Goal: Task Accomplishment & Management: Manage account settings

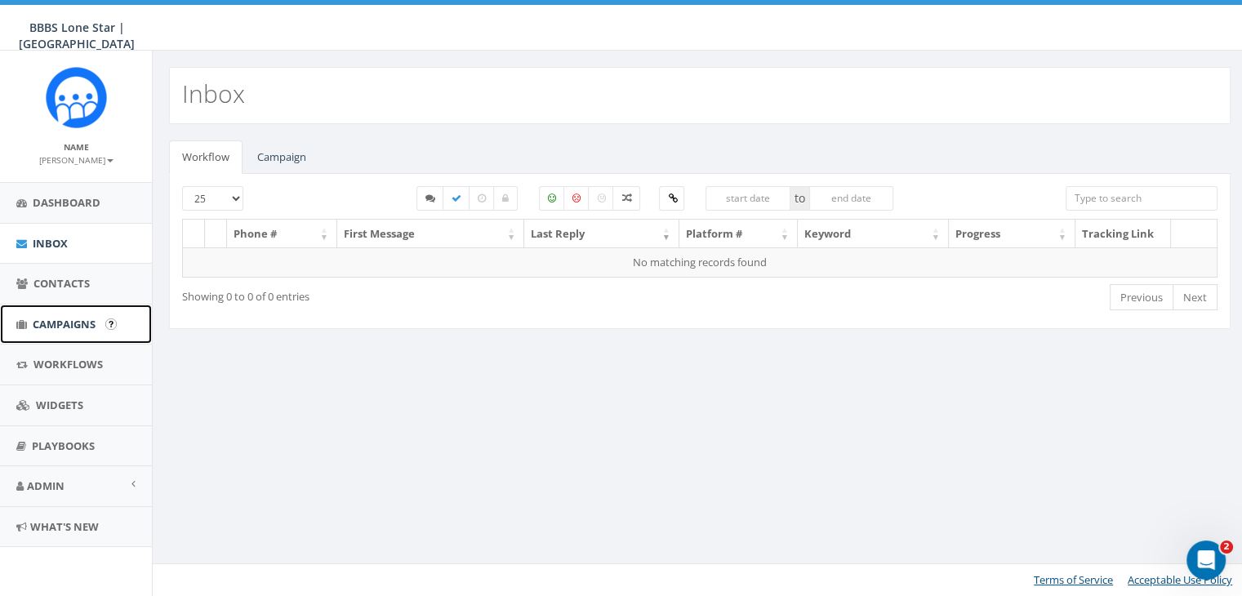
click at [65, 328] on span "Campaigns" at bounding box center [64, 324] width 63 height 15
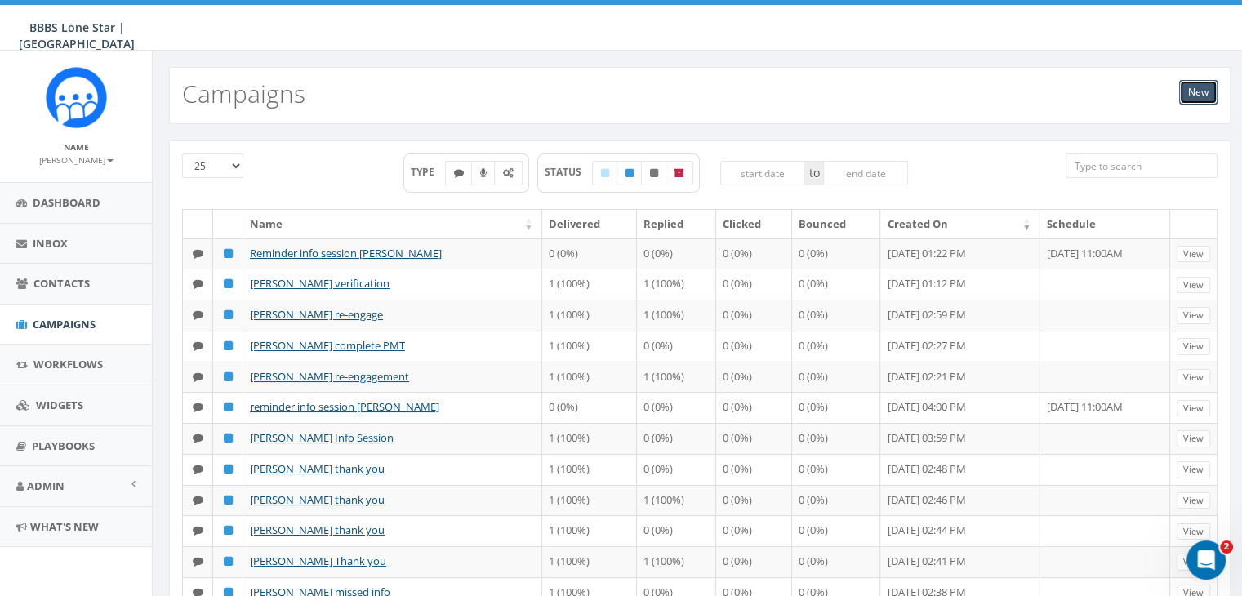
click at [1208, 92] on link "New" at bounding box center [1198, 92] width 38 height 25
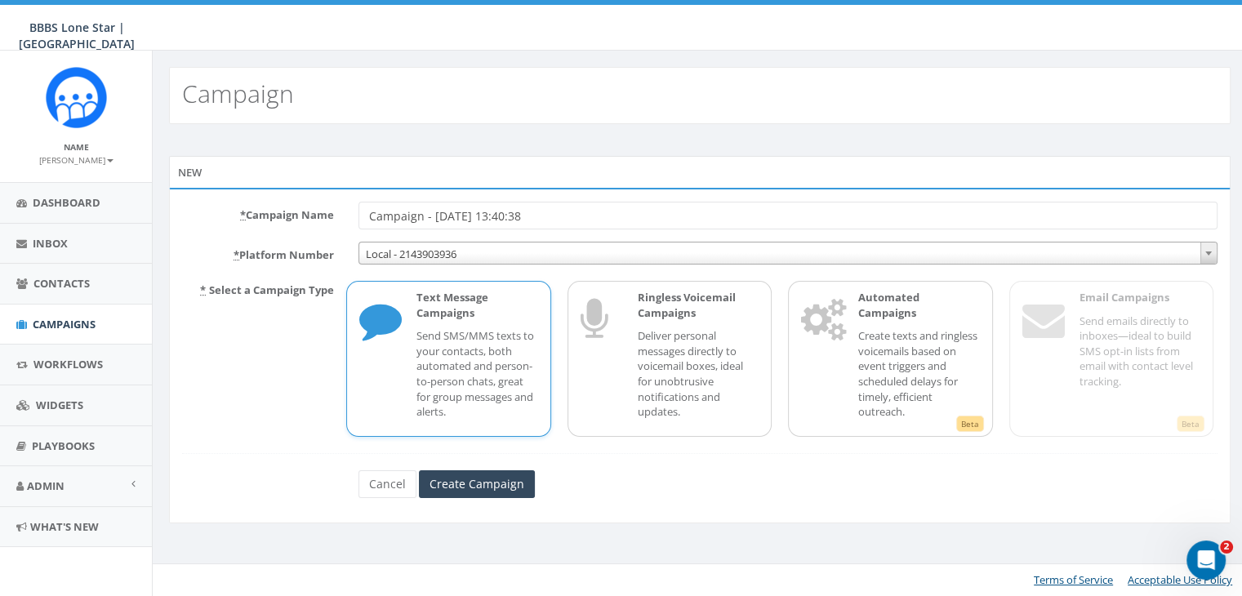
drag, startPoint x: 590, startPoint y: 213, endPoint x: 308, endPoint y: 204, distance: 282.7
click at [308, 206] on div "* Campaign Name Campaign - 09/22/2025, 13:40:38" at bounding box center [700, 216] width 1060 height 28
type input "Info Session [PERSON_NAME]"
click at [500, 475] on input "Create Campaign" at bounding box center [477, 484] width 116 height 28
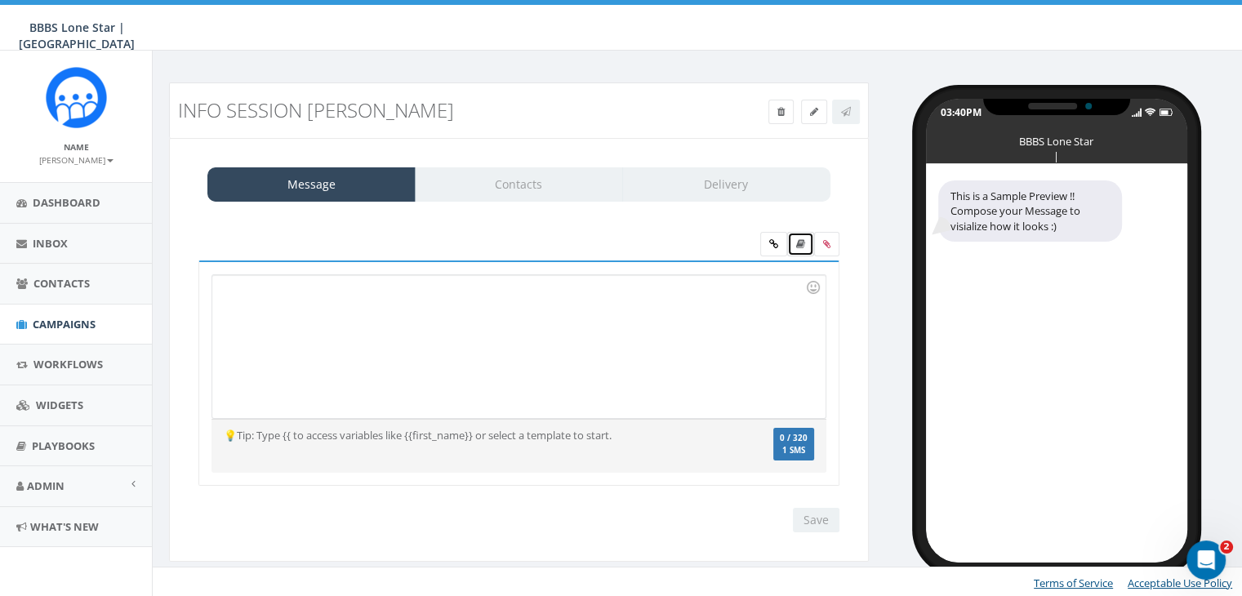
click at [794, 247] on link at bounding box center [800, 244] width 27 height 25
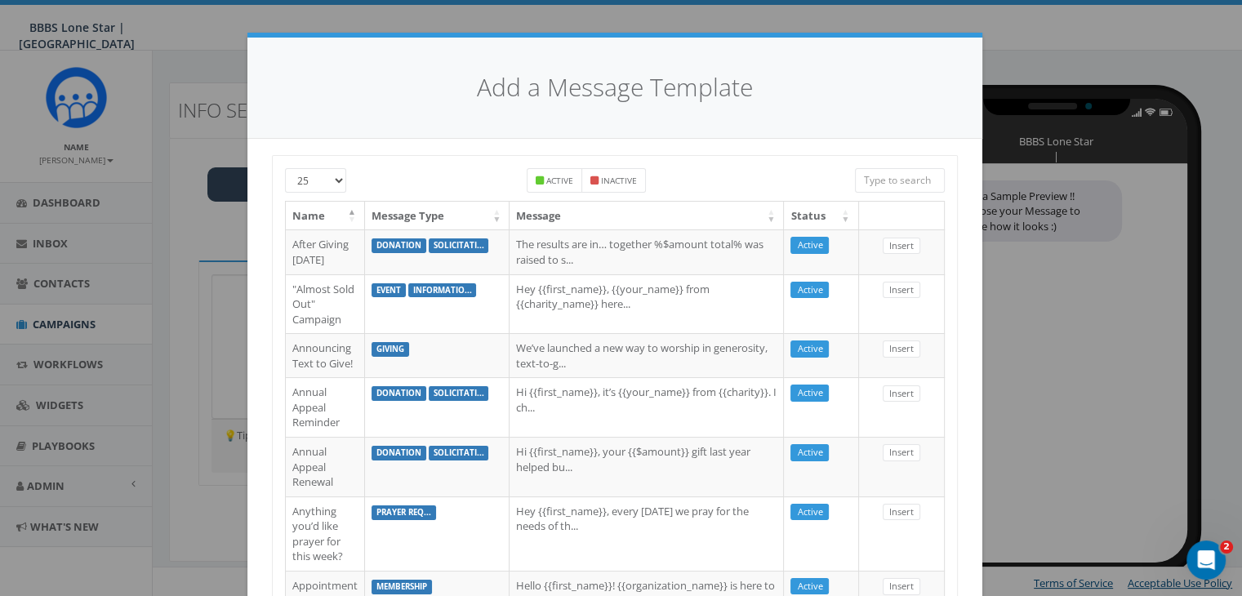
click at [885, 176] on input "search" at bounding box center [900, 180] width 90 height 25
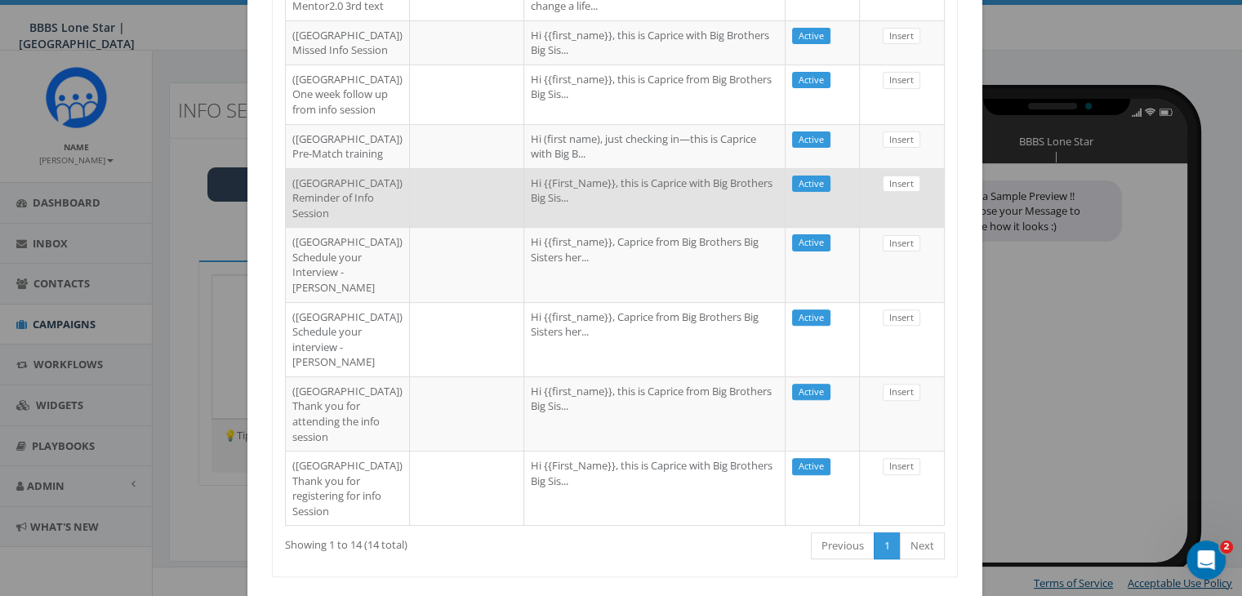
scroll to position [901, 0]
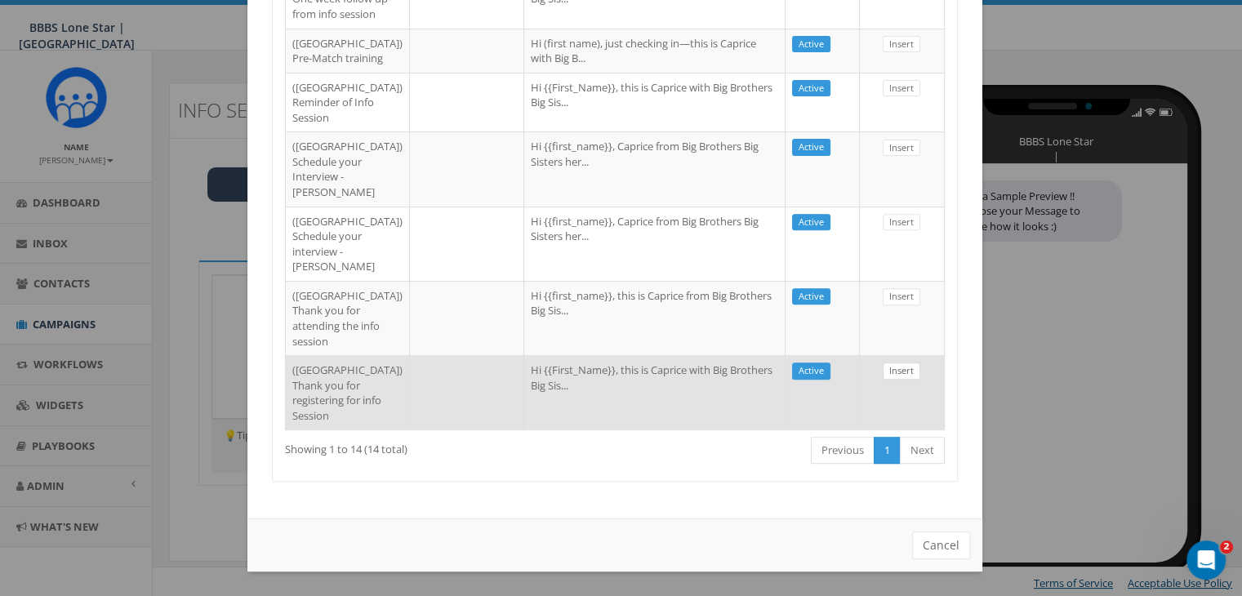
type input "dallas"
click at [892, 363] on link "Insert" at bounding box center [902, 371] width 38 height 17
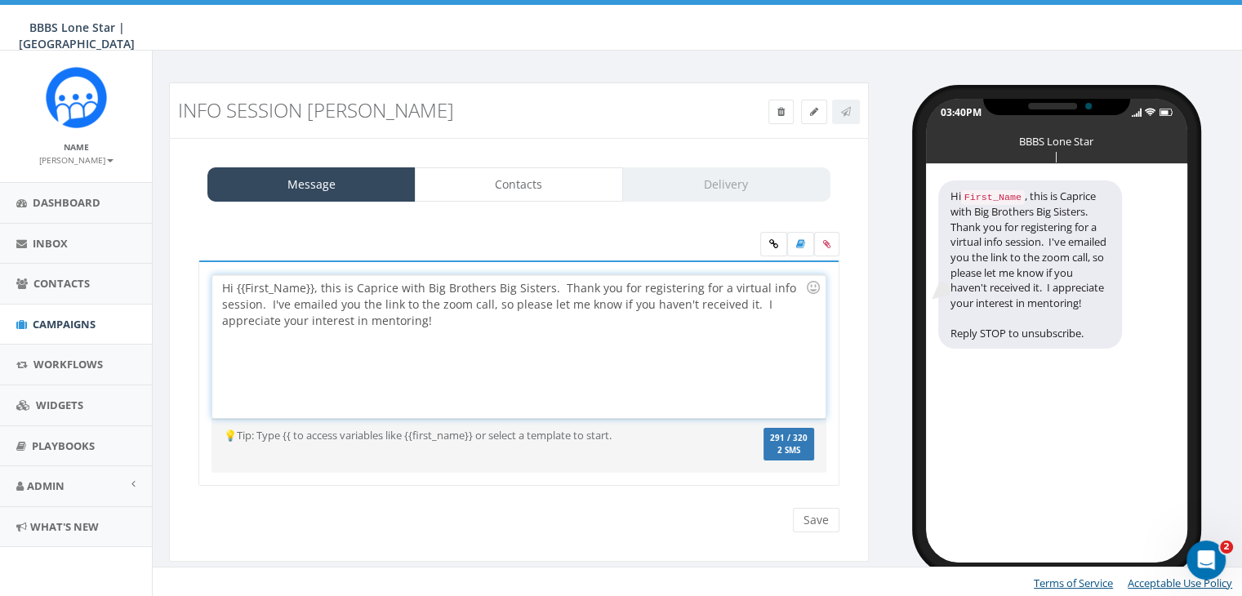
drag, startPoint x: 313, startPoint y: 286, endPoint x: 333, endPoint y: 336, distance: 53.8
click at [314, 288] on div "Hi {{First_Name}}, this is Caprice with Big Brothers Big Sisters. Thank you for…" at bounding box center [518, 346] width 613 height 143
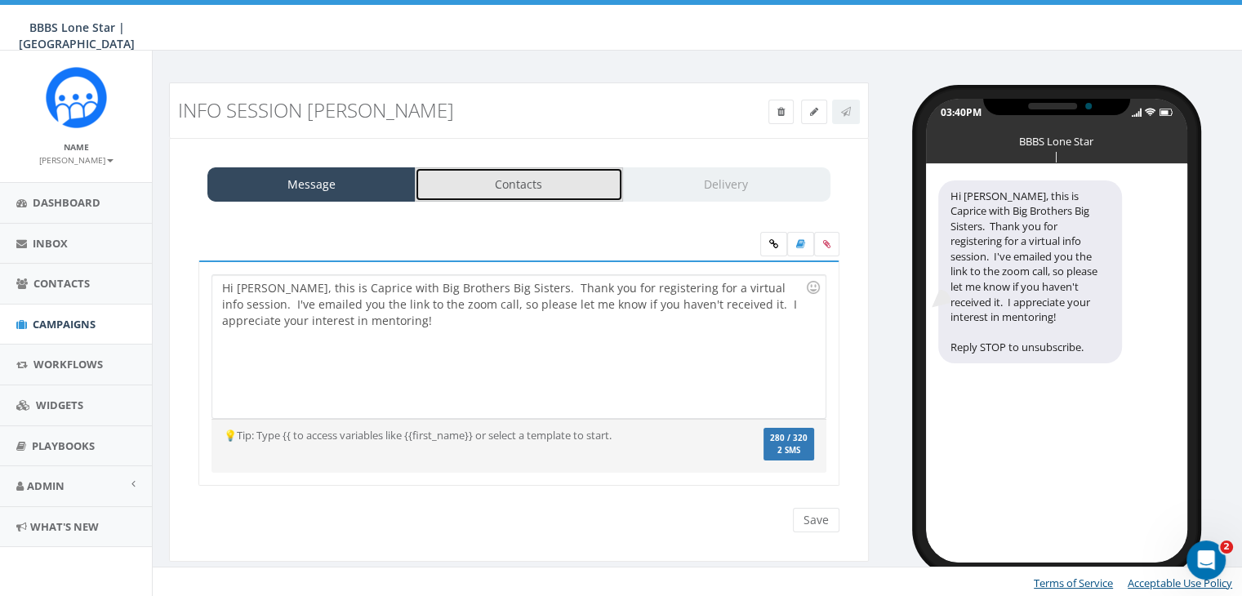
click at [564, 180] on link "Contacts" at bounding box center [519, 184] width 208 height 34
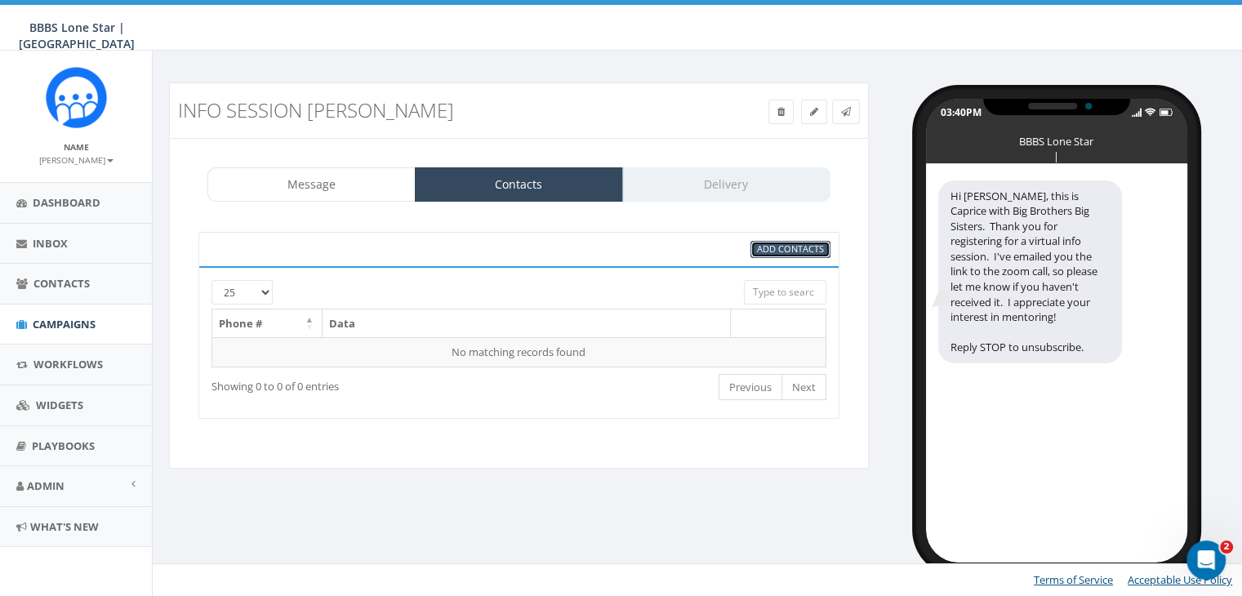
click at [773, 248] on span "Add Contacts" at bounding box center [790, 249] width 67 height 12
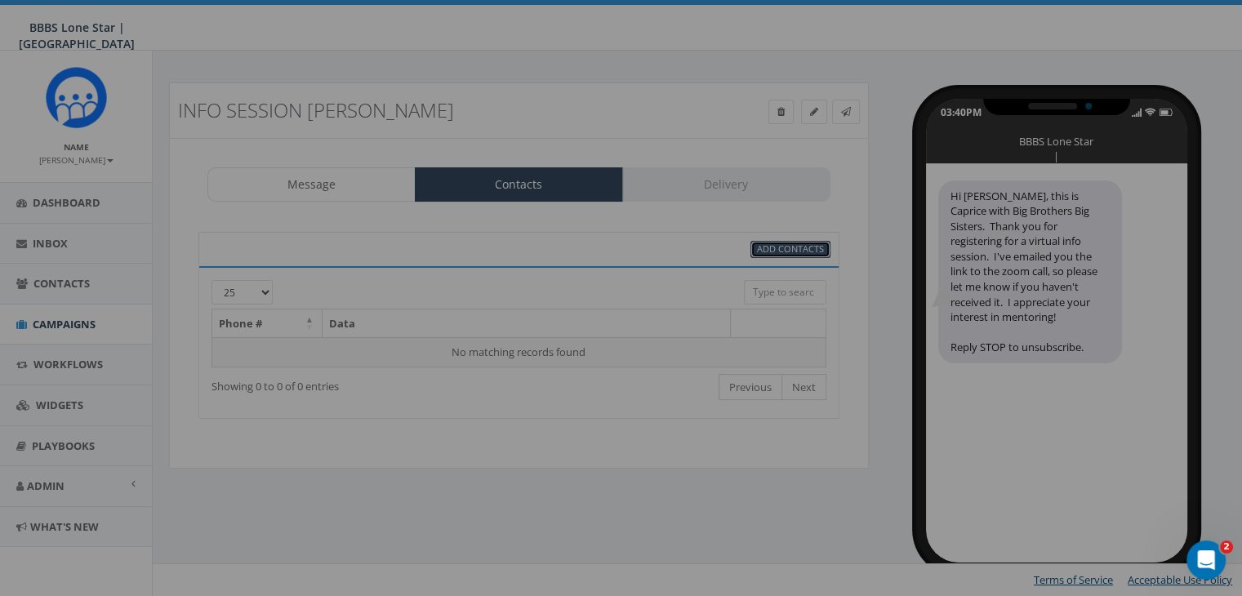
scroll to position [0, 0]
select select
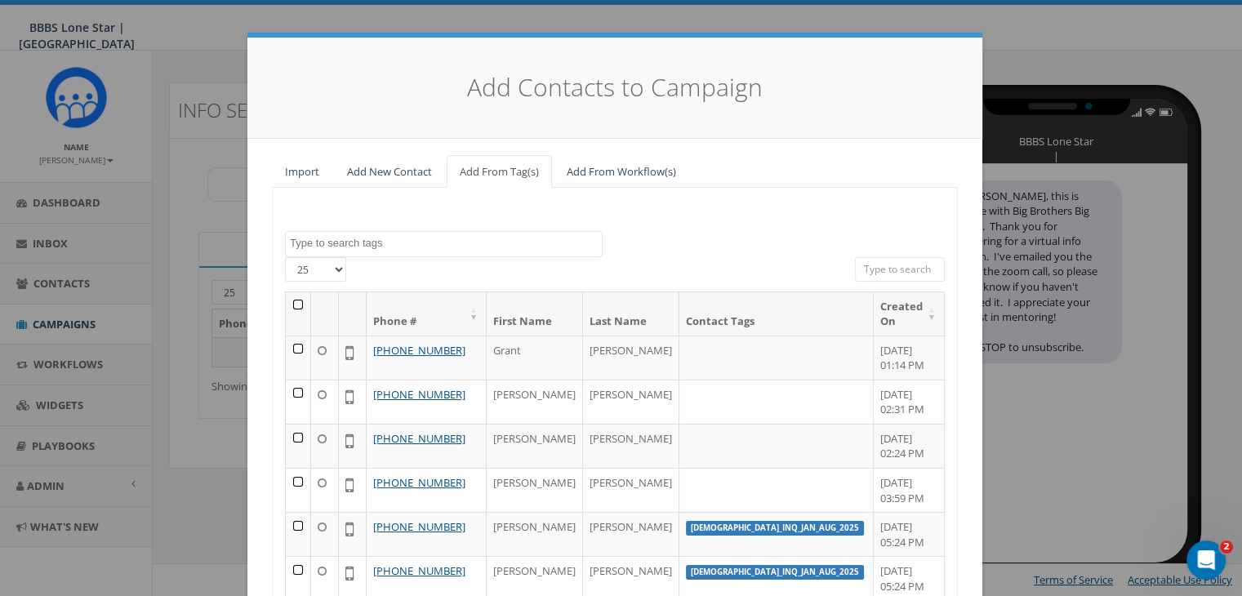
click at [872, 263] on input "search" at bounding box center [900, 269] width 90 height 25
click at [360, 162] on link "Add New Contact" at bounding box center [389, 171] width 111 height 33
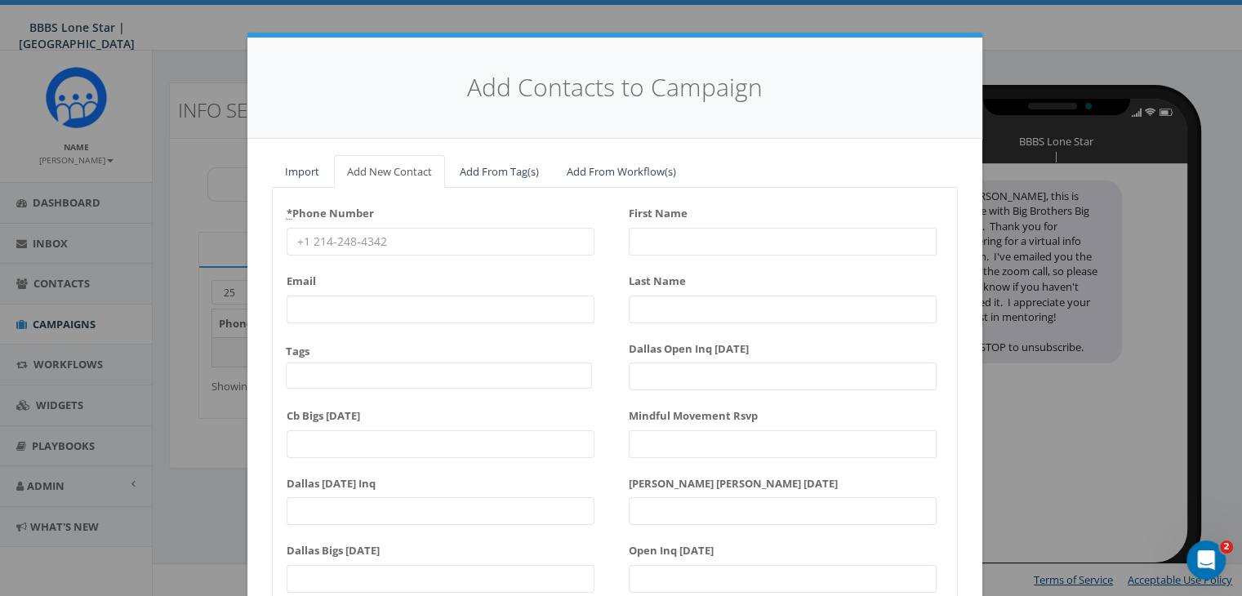
click at [375, 242] on input "* Phone Number" at bounding box center [441, 242] width 308 height 28
paste input "469-734-1729"
type input "469-734-1729"
click at [704, 239] on input "First Name" at bounding box center [783, 242] width 308 height 28
type input "T"
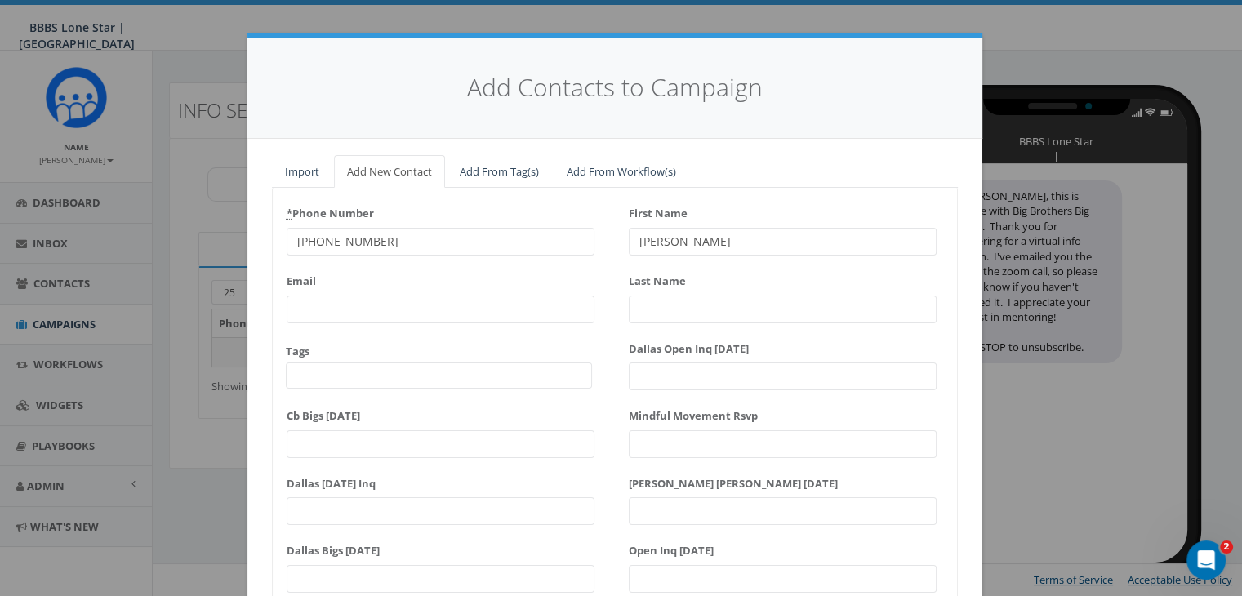
type input "Tiffany"
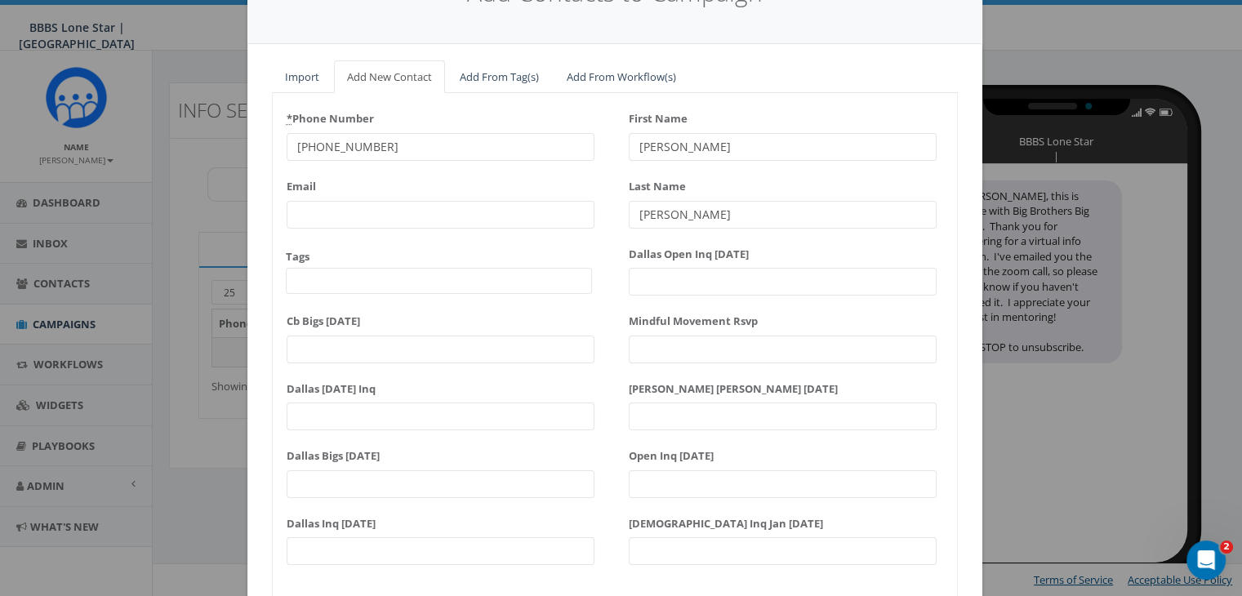
scroll to position [207, 0]
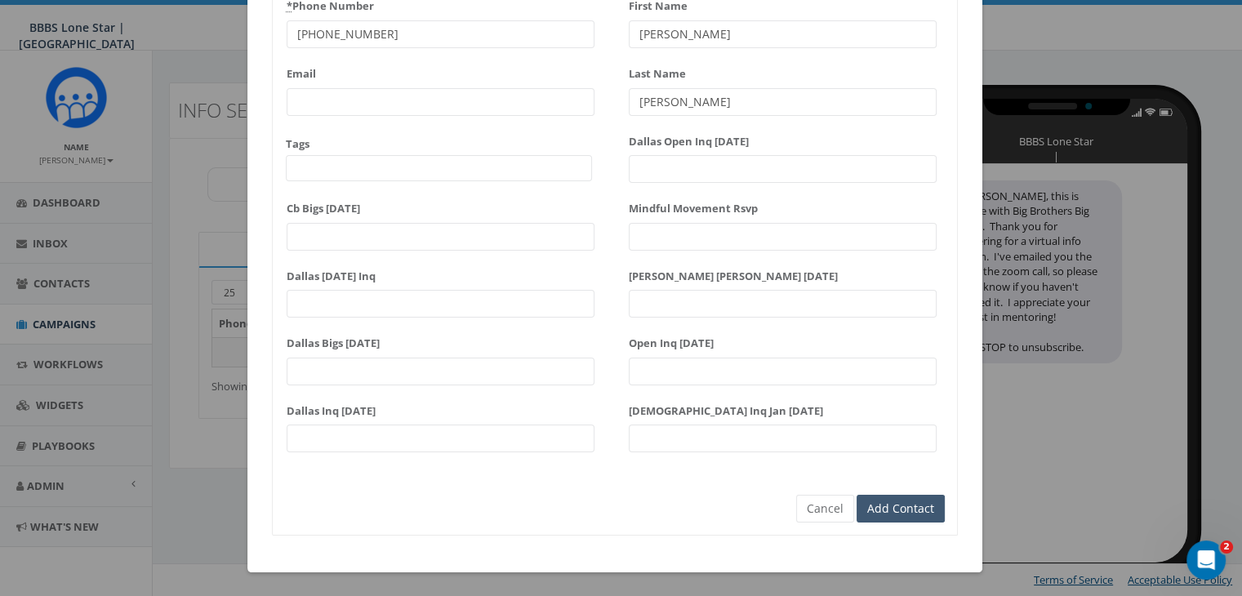
type input "Lucas"
click at [928, 514] on input "Add Contact" at bounding box center [901, 509] width 88 height 28
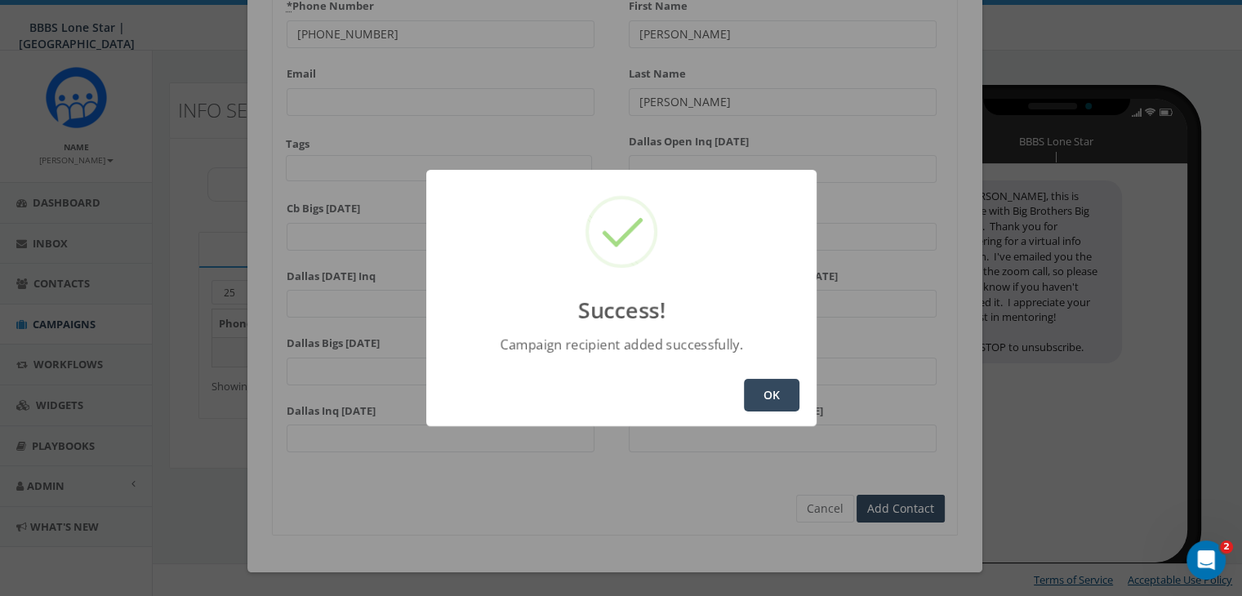
click at [769, 397] on button "OK" at bounding box center [772, 395] width 56 height 33
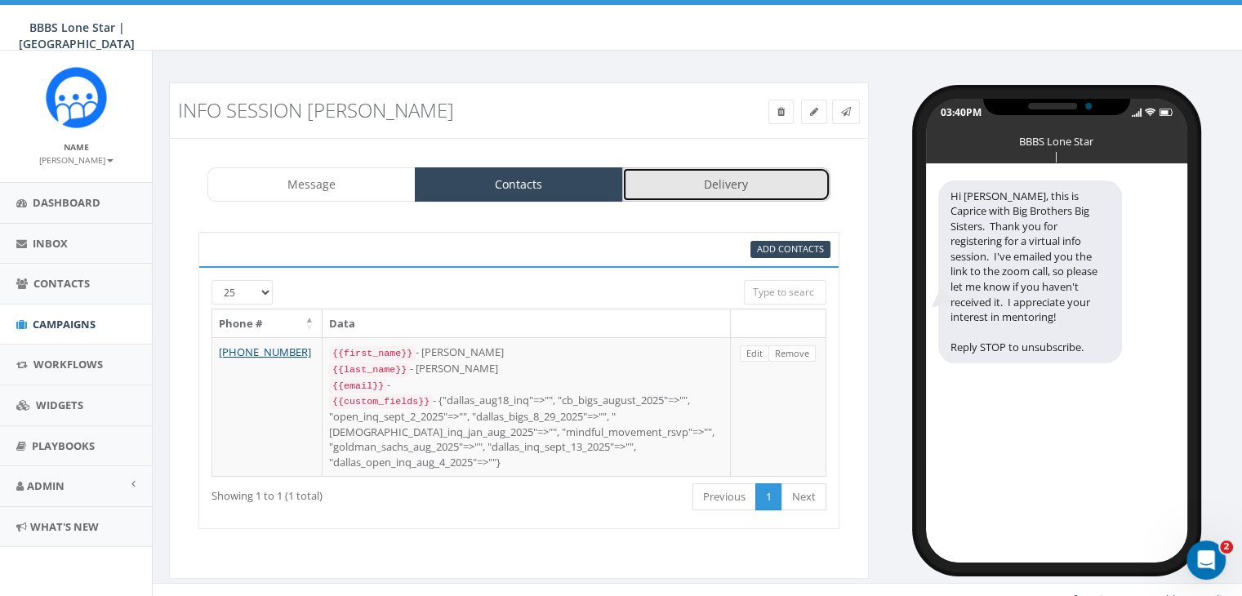
click at [757, 189] on link "Delivery" at bounding box center [726, 184] width 208 height 34
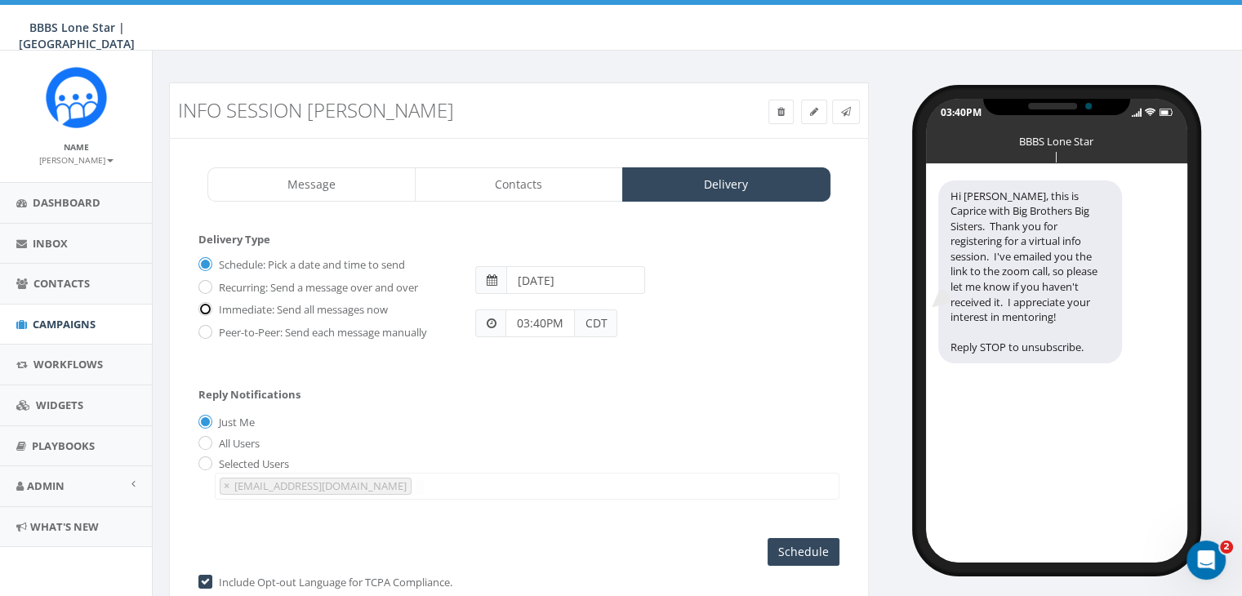
click at [208, 305] on input "Immediate: Send all messages now" at bounding box center [203, 310] width 11 height 11
radio input "true"
click at [779, 538] on input "Send Now" at bounding box center [801, 552] width 77 height 28
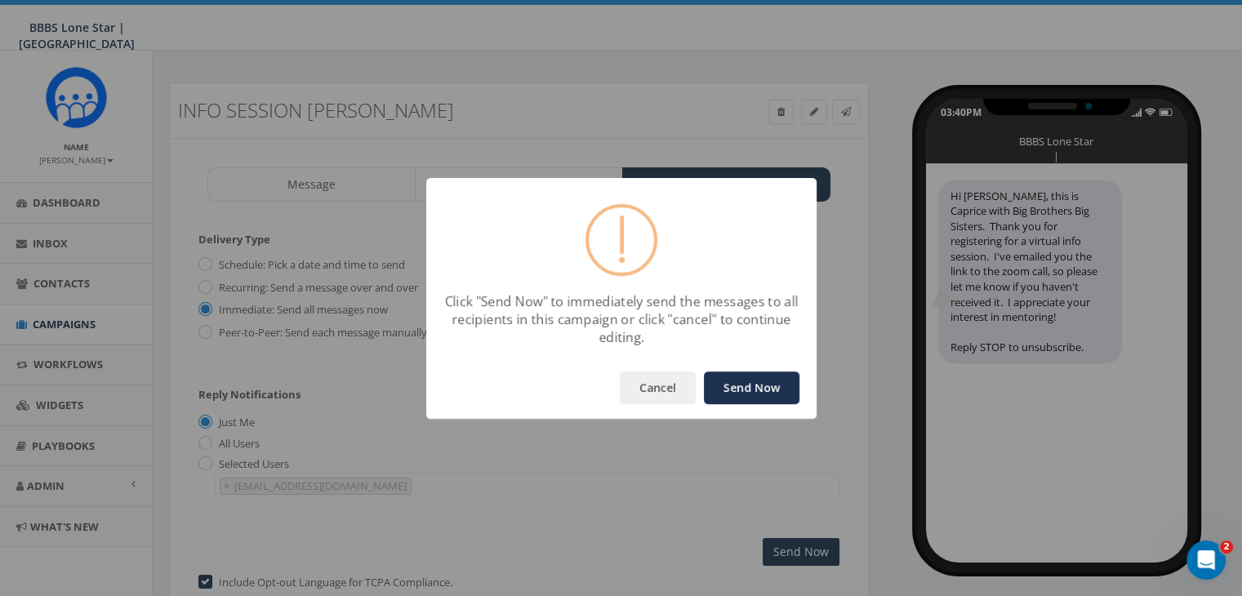
click at [729, 385] on button "Send Now" at bounding box center [752, 388] width 96 height 33
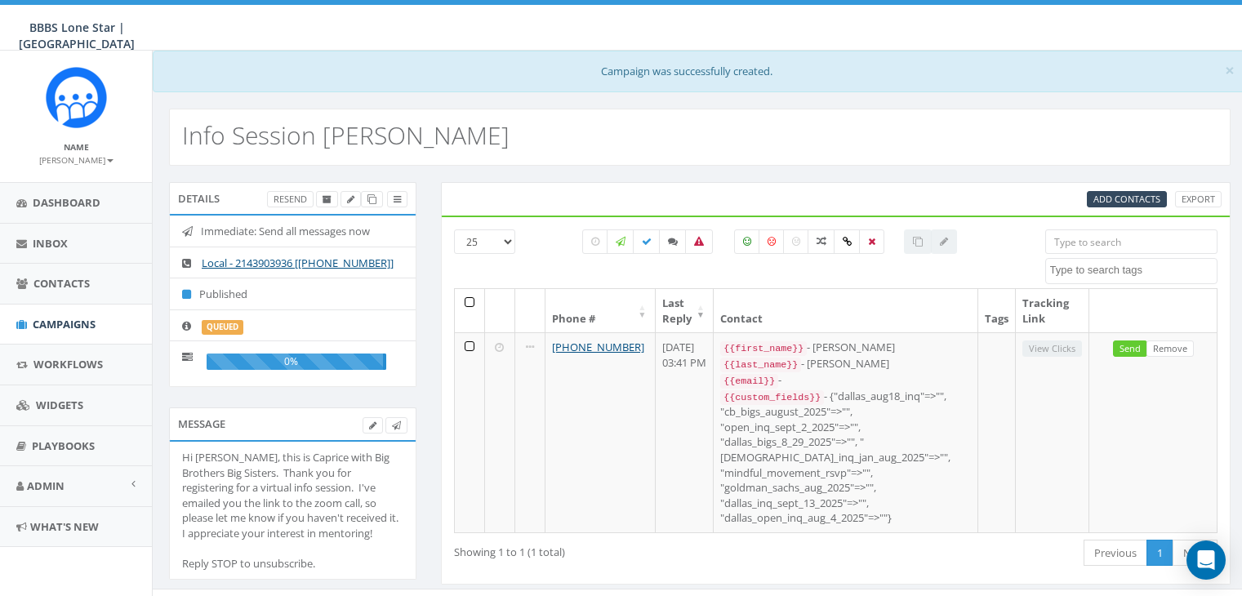
select select
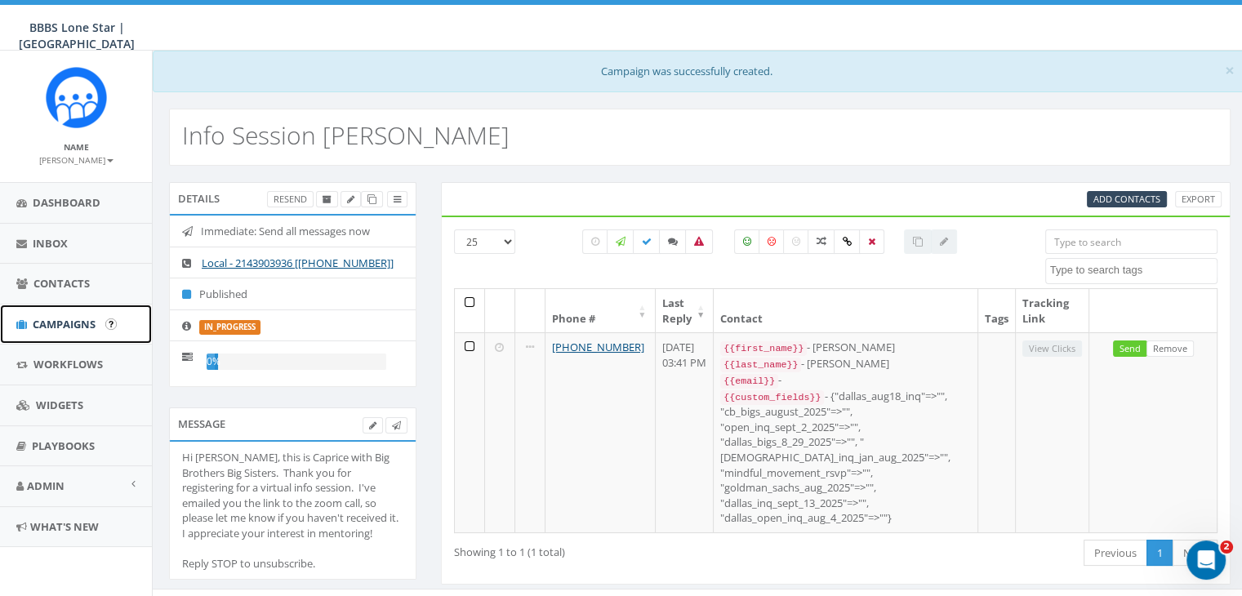
click at [49, 322] on span "Campaigns" at bounding box center [64, 324] width 63 height 15
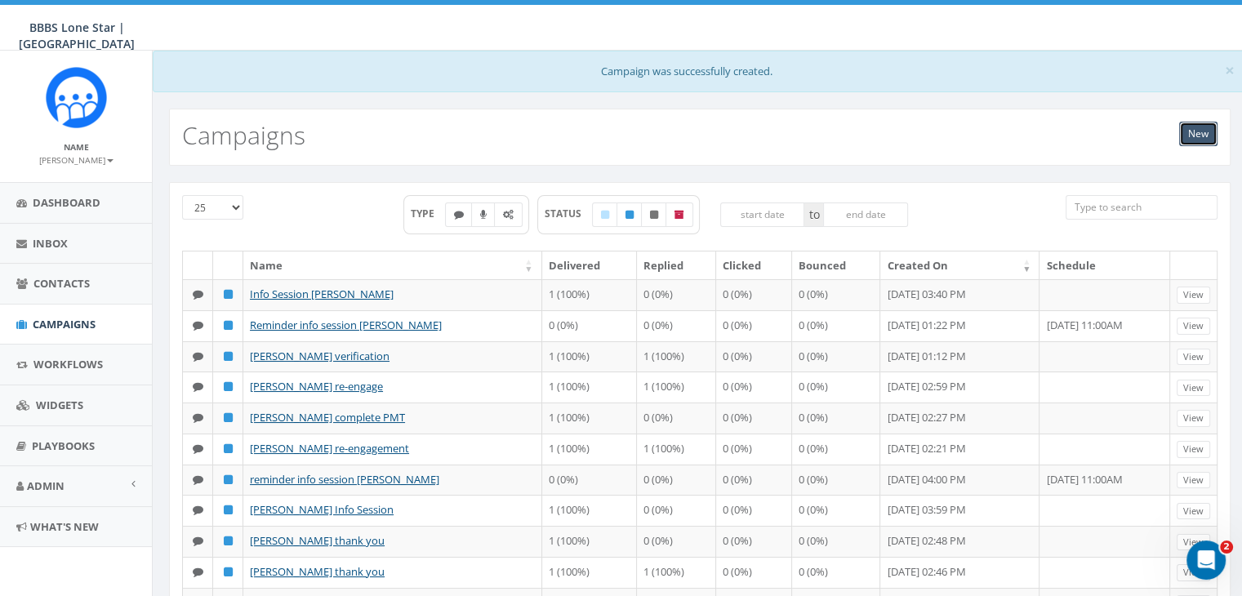
click at [1183, 123] on link "New" at bounding box center [1198, 134] width 38 height 25
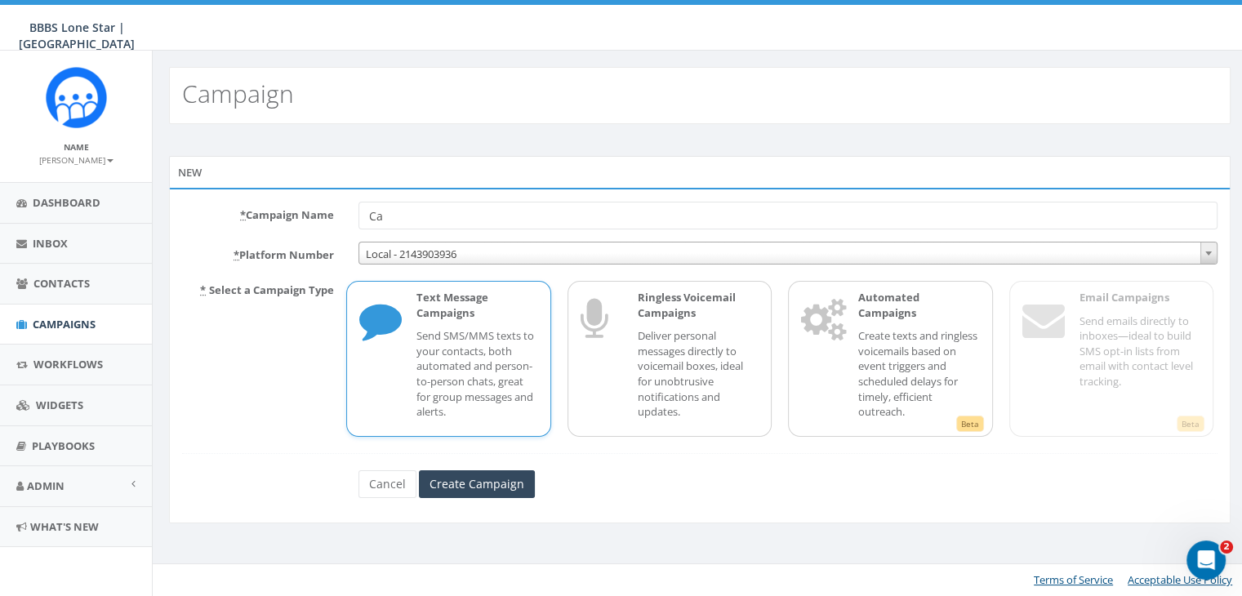
type input "C"
type input "Reminder info session [PERSON_NAME]"
click at [472, 476] on input "Create Campaign" at bounding box center [477, 484] width 116 height 28
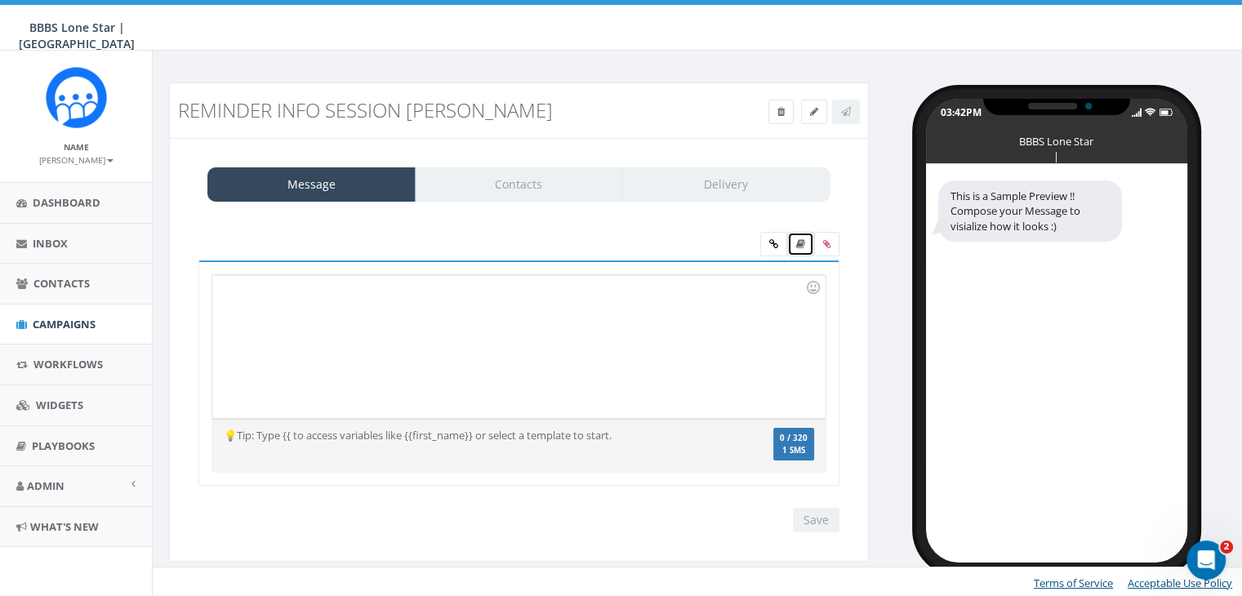
click at [802, 243] on icon at bounding box center [800, 244] width 9 height 10
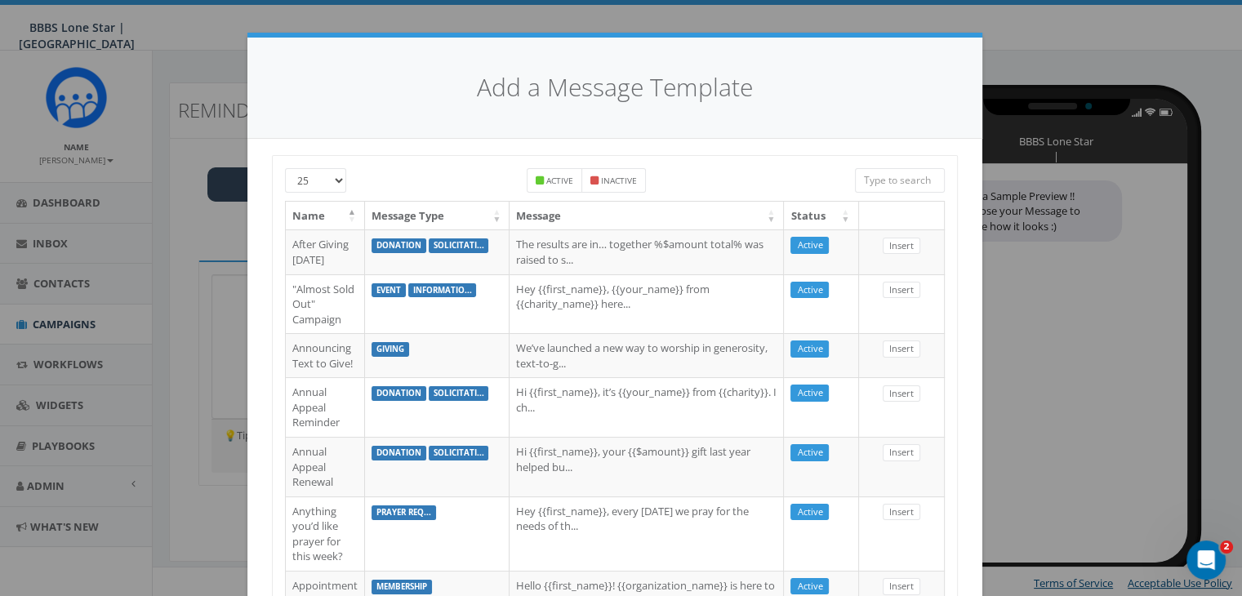
click at [861, 186] on input "search" at bounding box center [900, 180] width 90 height 25
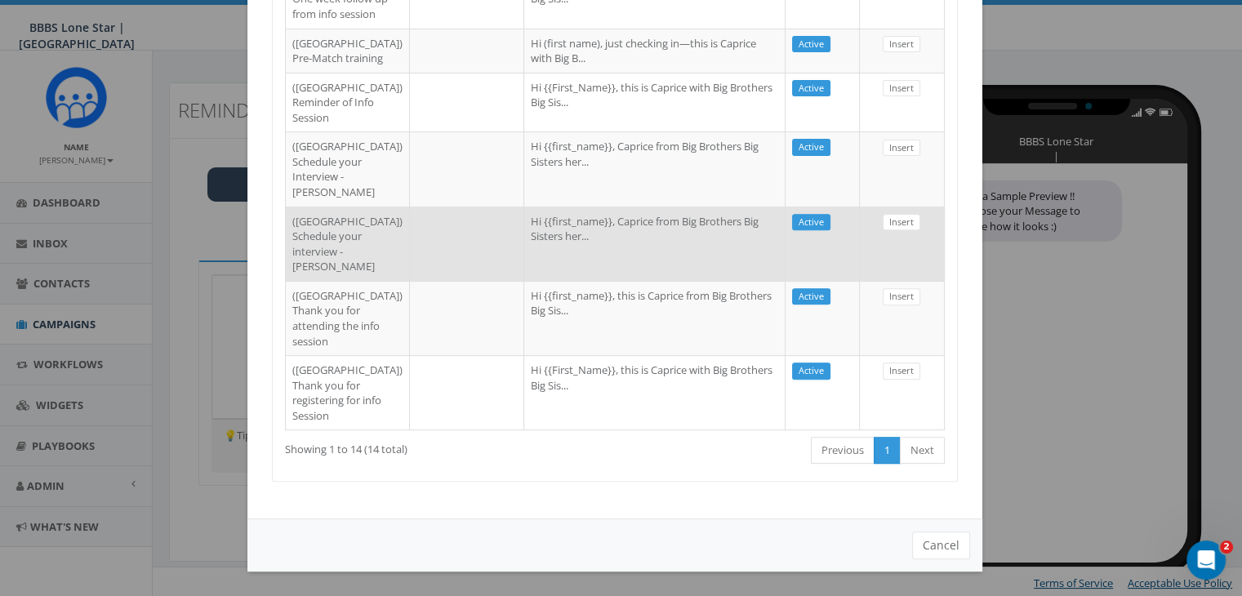
scroll to position [737, 0]
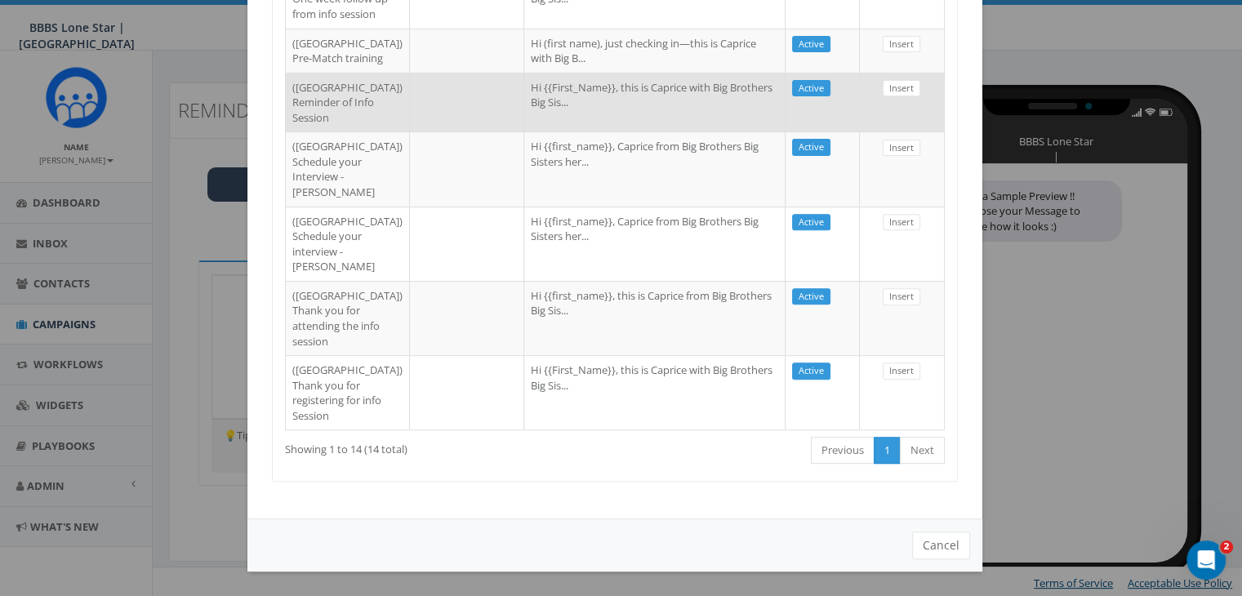
type input "dallas"
click at [584, 132] on td "Hi {{First_Name}}, this is Caprice with Big Brothers Big Sis..." at bounding box center [654, 103] width 261 height 60
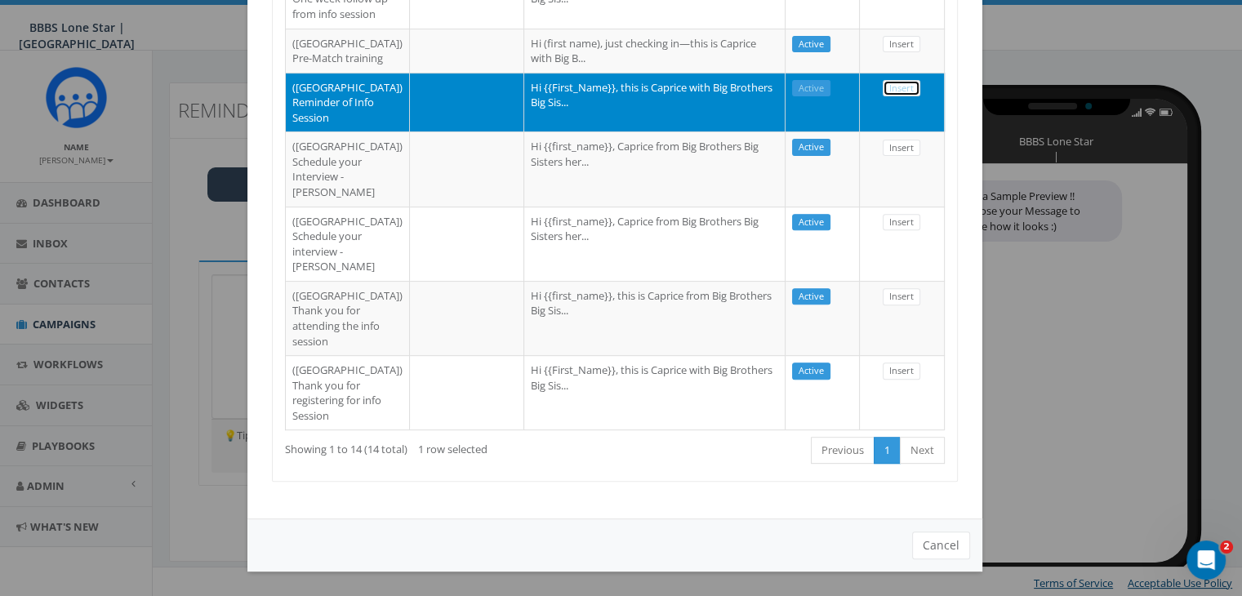
click at [892, 97] on link "Insert" at bounding box center [902, 88] width 38 height 17
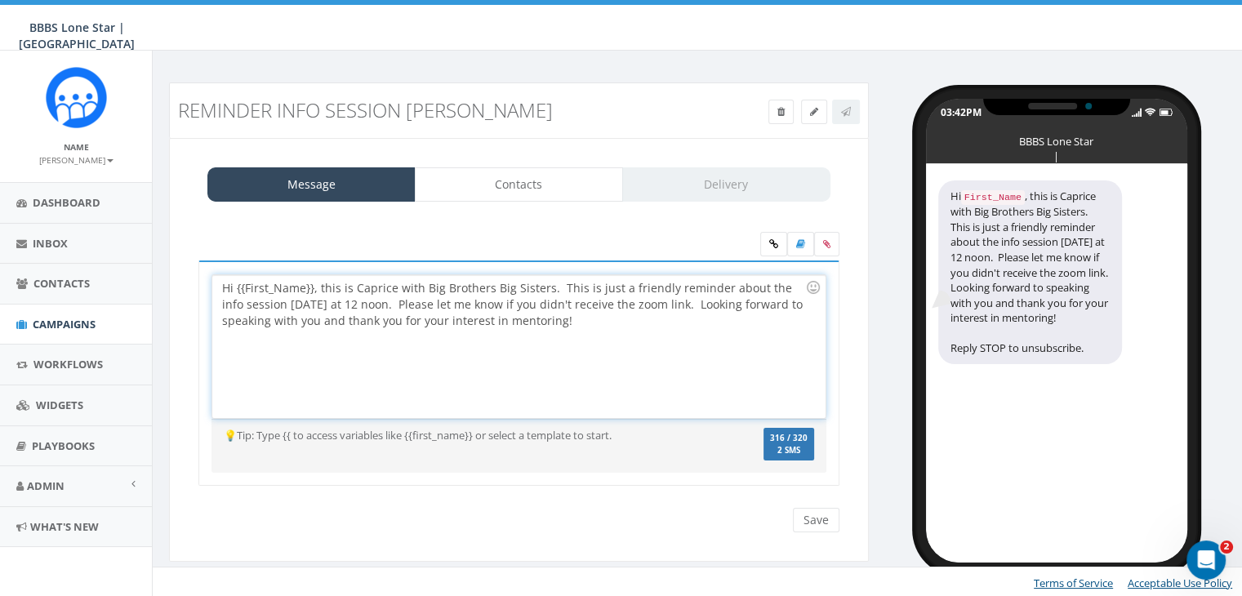
click at [314, 282] on div "Hi {{First_Name}}, this is Caprice with Big Brothers Big Sisters. This is just …" at bounding box center [518, 346] width 613 height 143
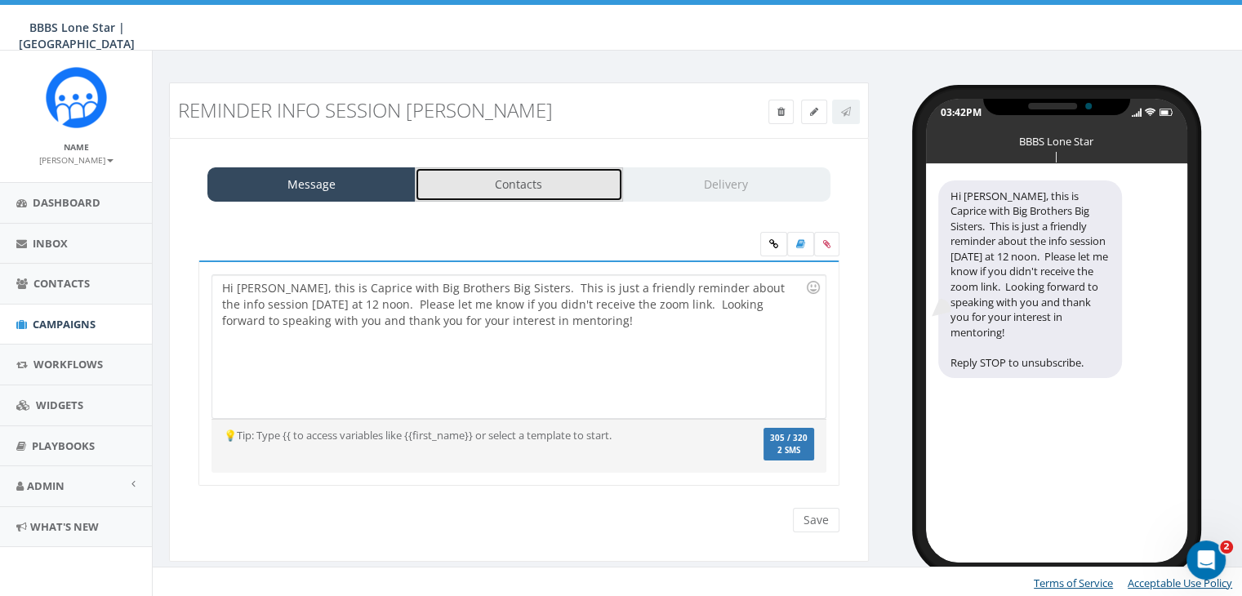
click at [537, 170] on link "Contacts" at bounding box center [519, 184] width 208 height 34
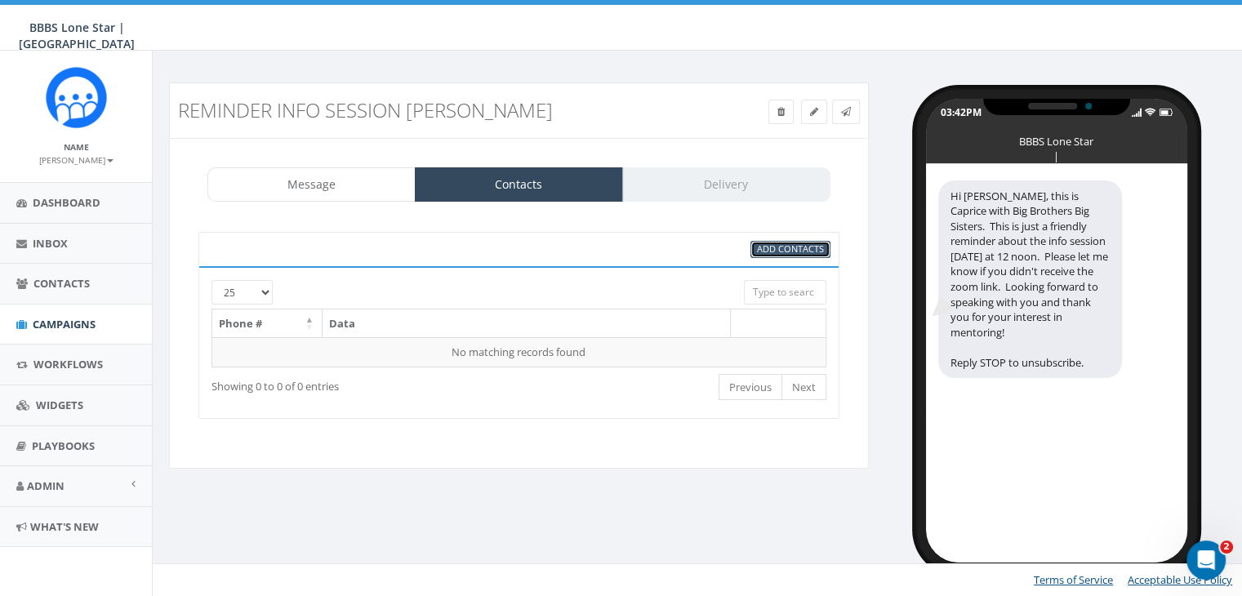
click at [805, 249] on span "Add Contacts" at bounding box center [790, 249] width 67 height 12
select select
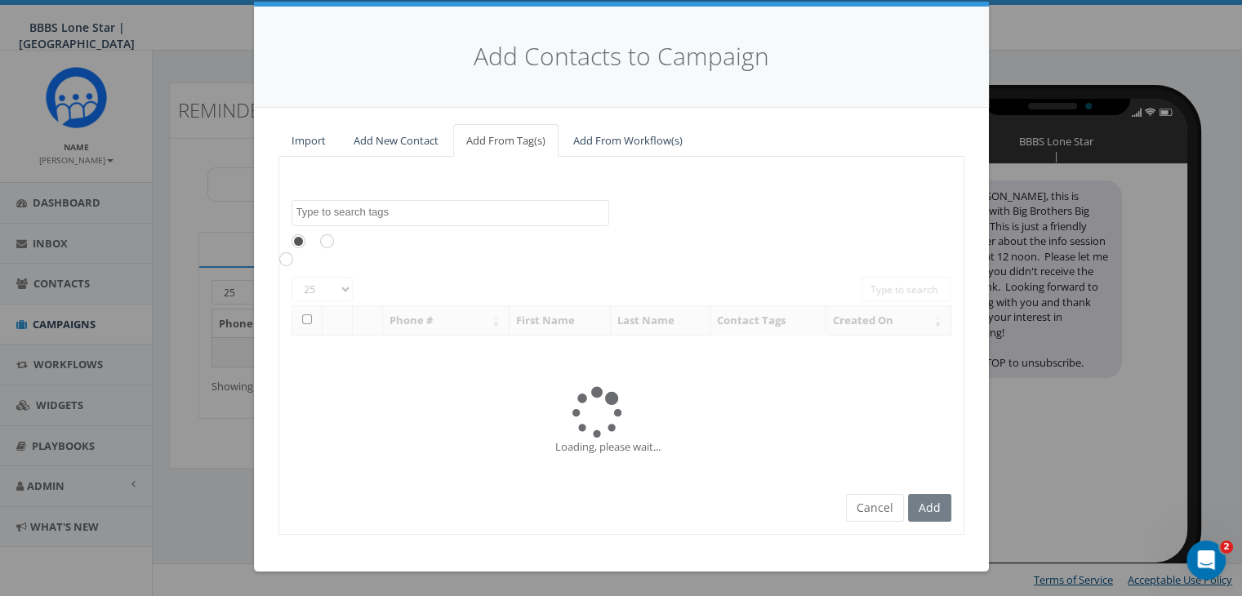
scroll to position [0, 0]
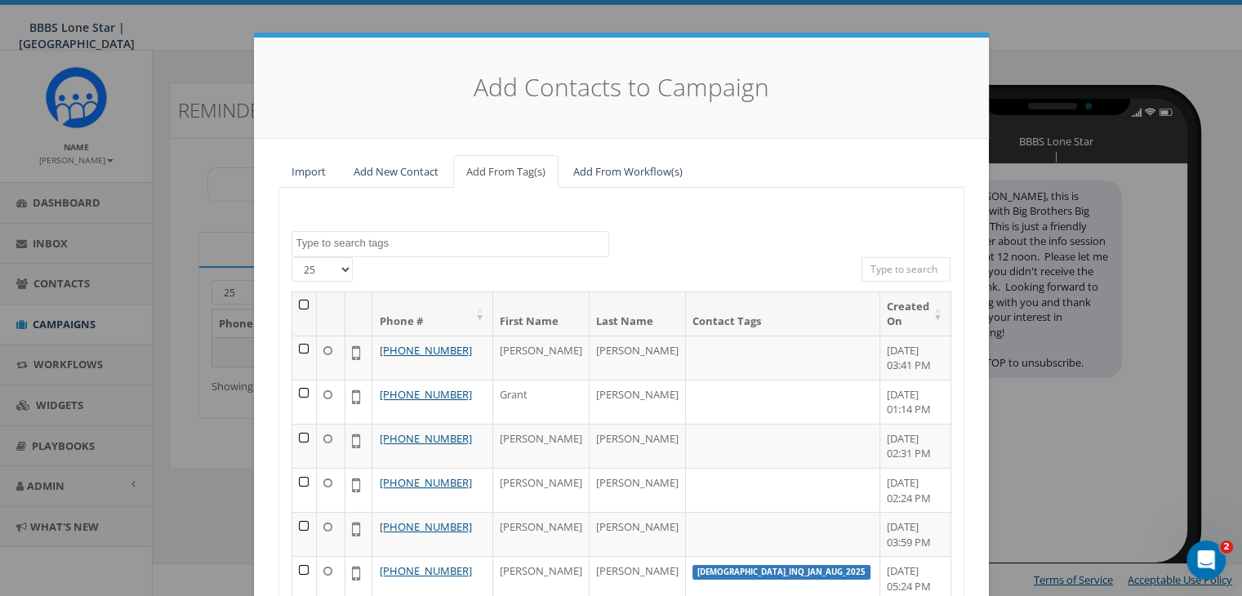
click at [298, 350] on td at bounding box center [304, 358] width 25 height 44
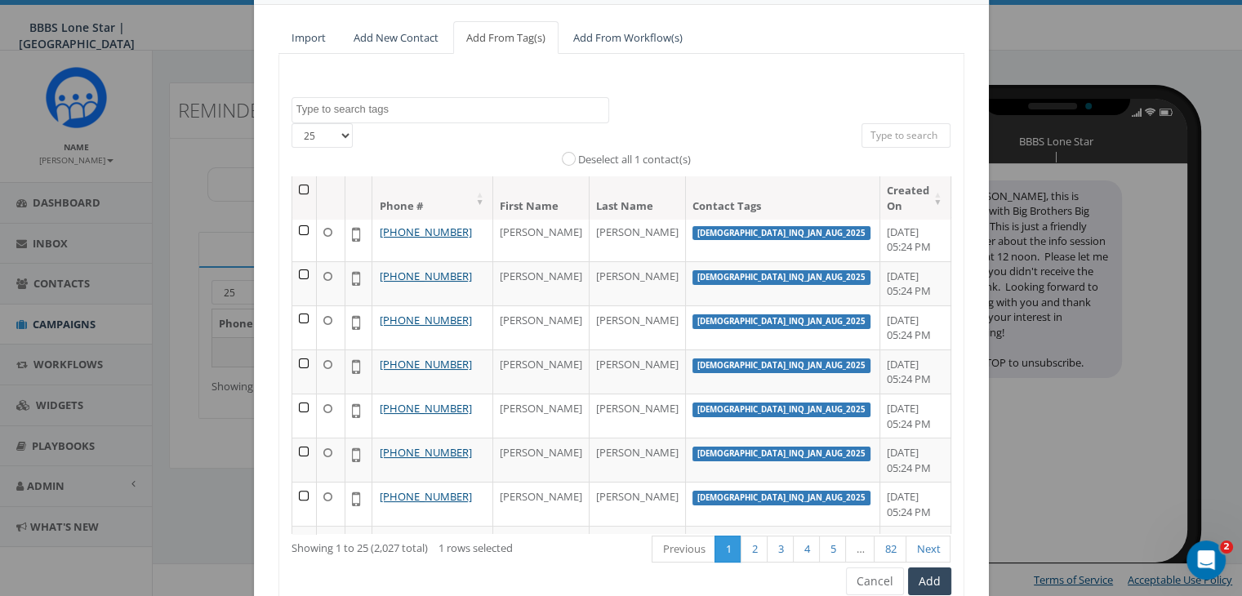
scroll to position [206, 0]
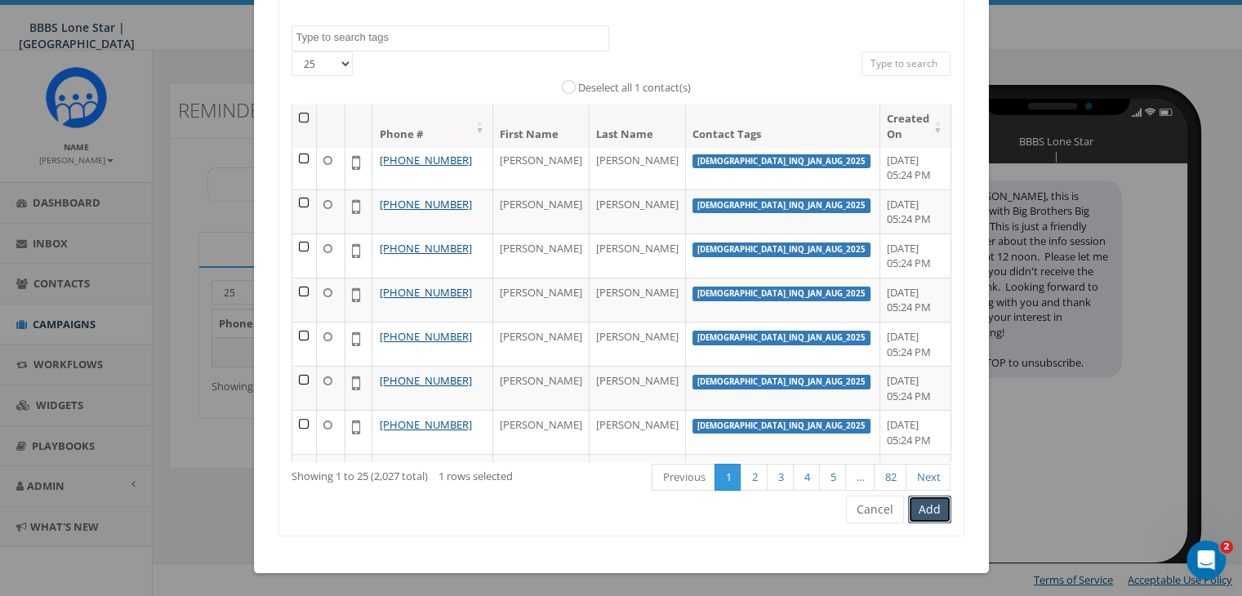
click at [934, 503] on button "Add" at bounding box center [929, 510] width 43 height 28
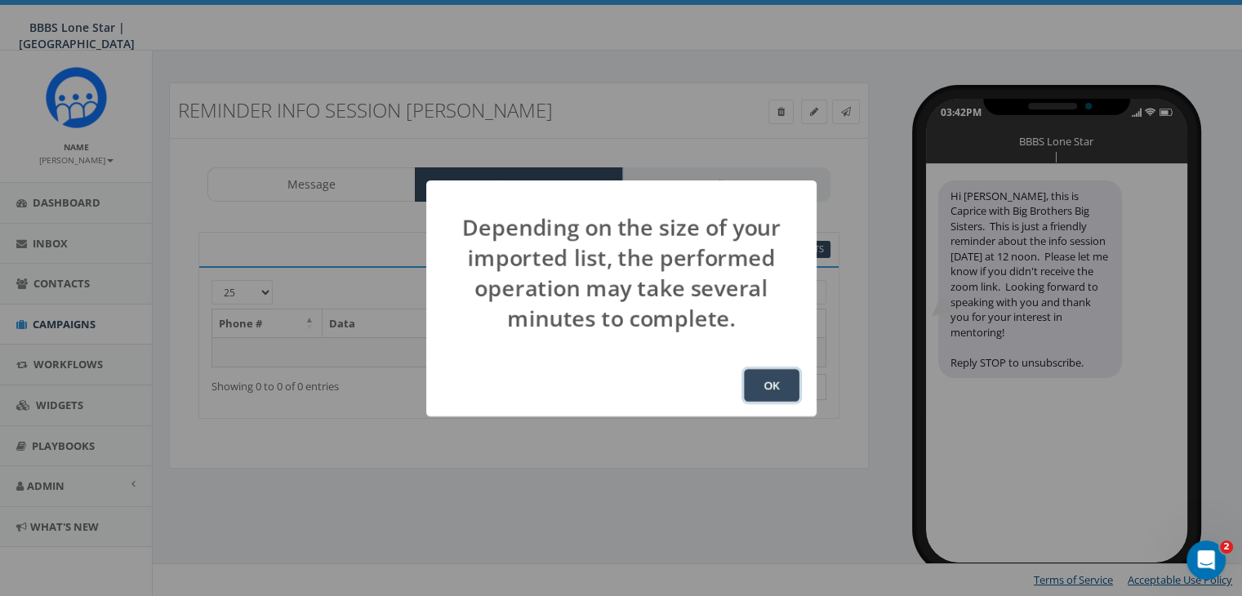
click at [768, 372] on button "OK" at bounding box center [772, 385] width 56 height 33
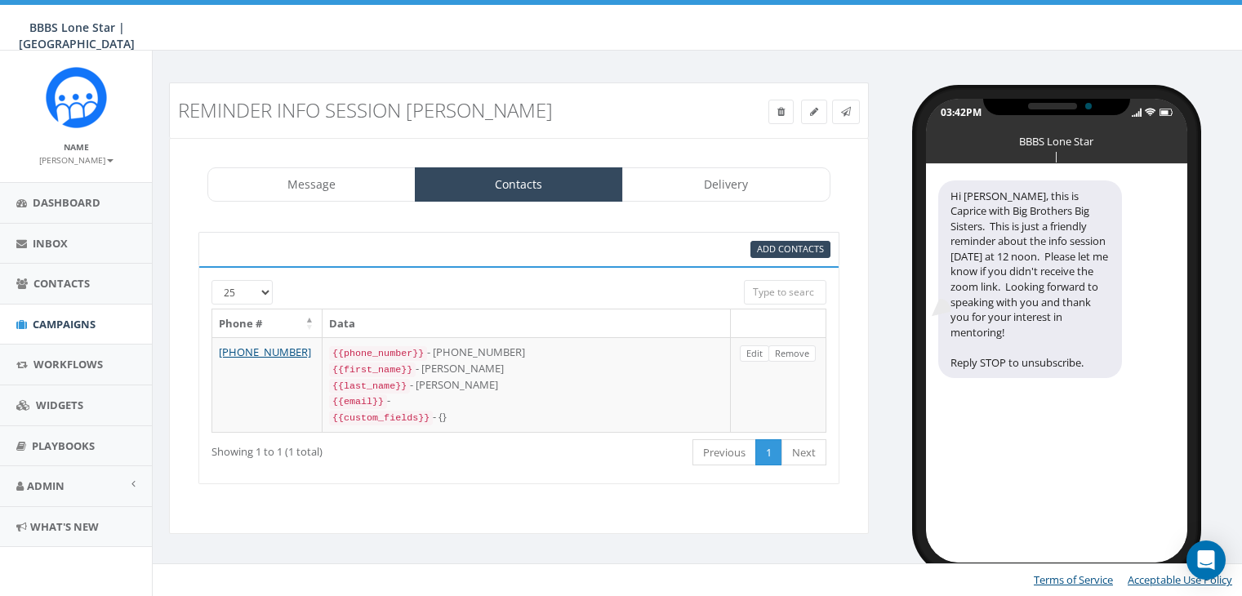
select select "1730"
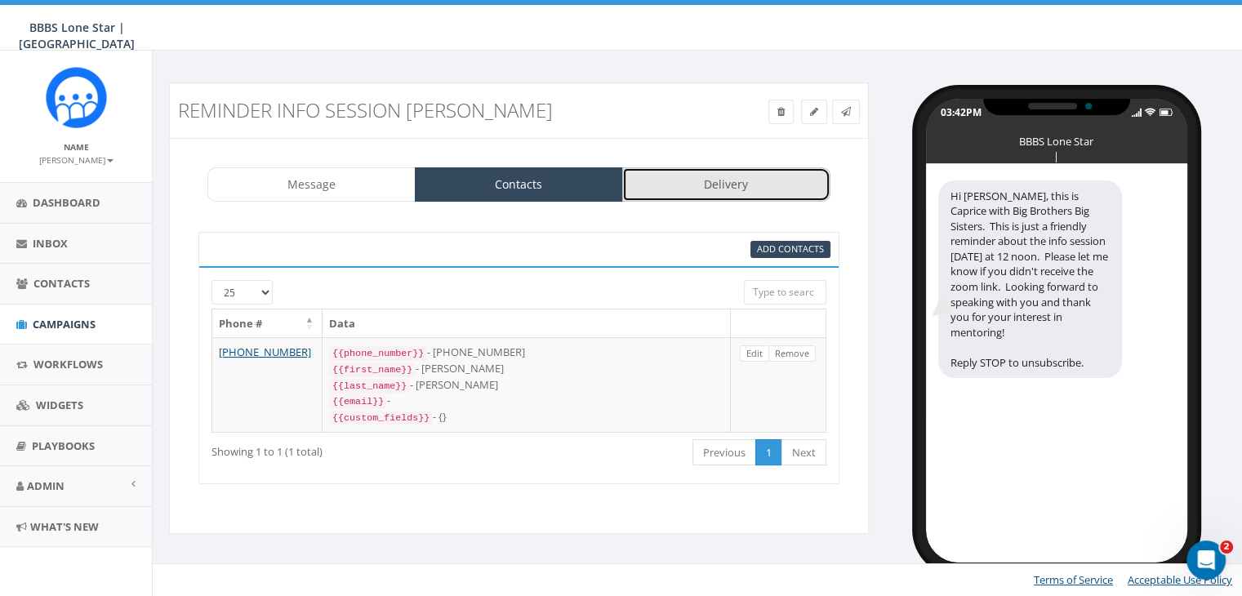
click at [716, 176] on link "Delivery" at bounding box center [726, 184] width 208 height 34
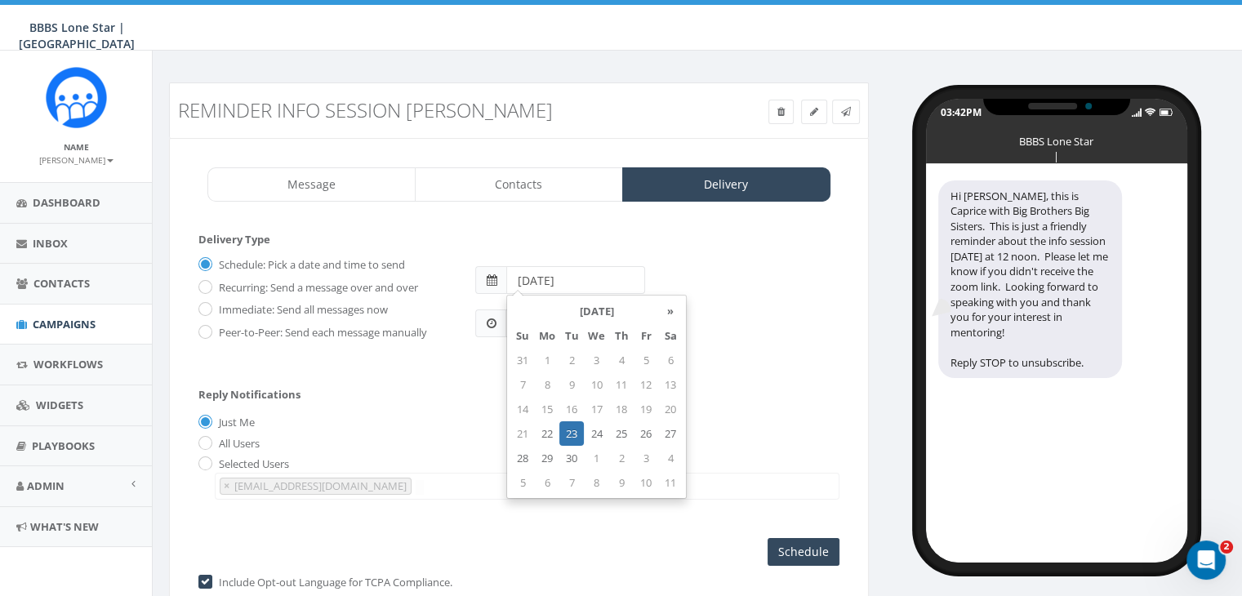
click at [590, 275] on input "2025-09-23" at bounding box center [575, 280] width 139 height 28
click at [592, 431] on td "24" at bounding box center [596, 433] width 25 height 25
type input "2025-09-24"
click at [487, 417] on div "Just Me" at bounding box center [518, 423] width 641 height 17
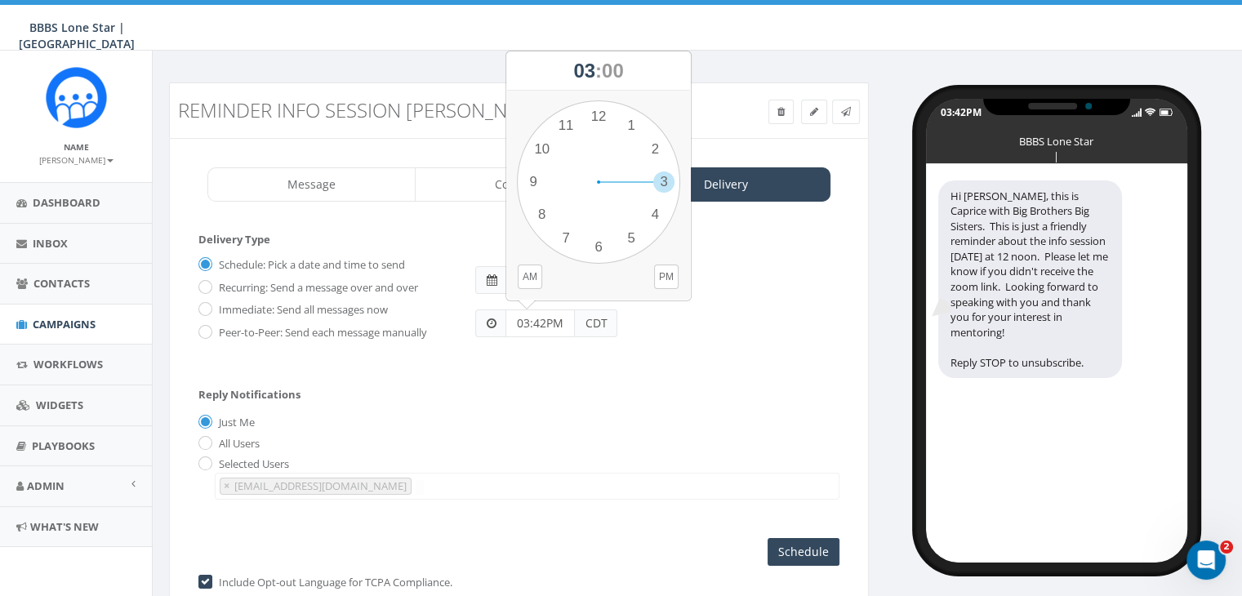
drag, startPoint x: 550, startPoint y: 321, endPoint x: 482, endPoint y: 313, distance: 69.1
click at [482, 314] on div "03:42PM CDT" at bounding box center [546, 324] width 142 height 28
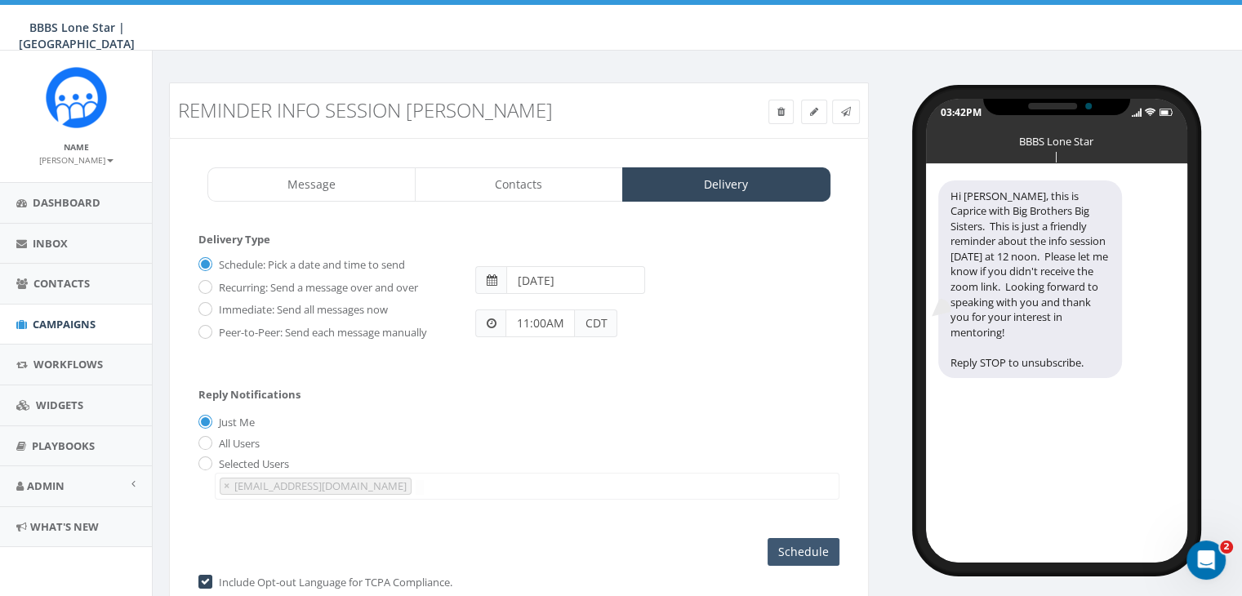
type input "11:00AM"
click at [802, 553] on input "Schedule" at bounding box center [804, 552] width 72 height 28
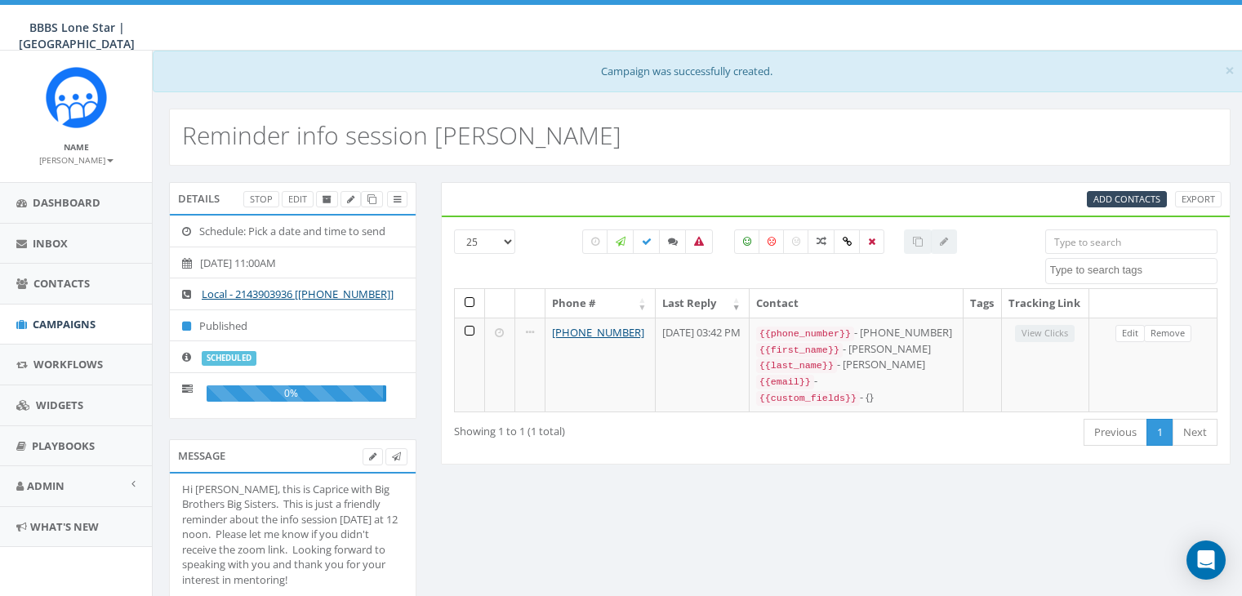
select select
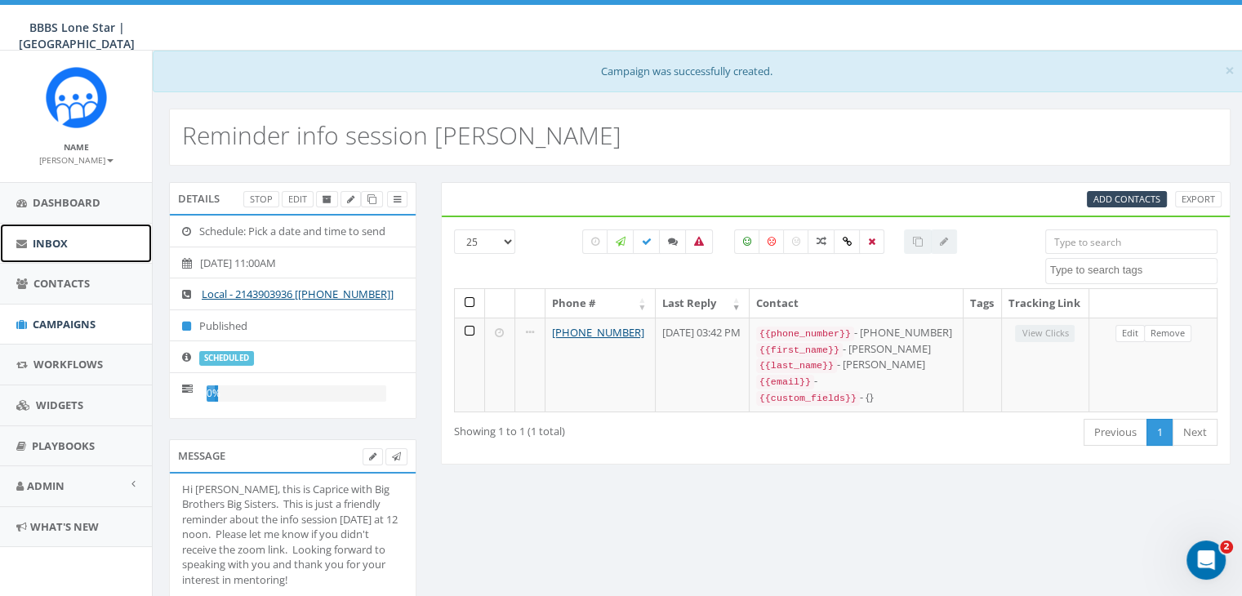
click at [56, 240] on span "Inbox" at bounding box center [50, 243] width 35 height 15
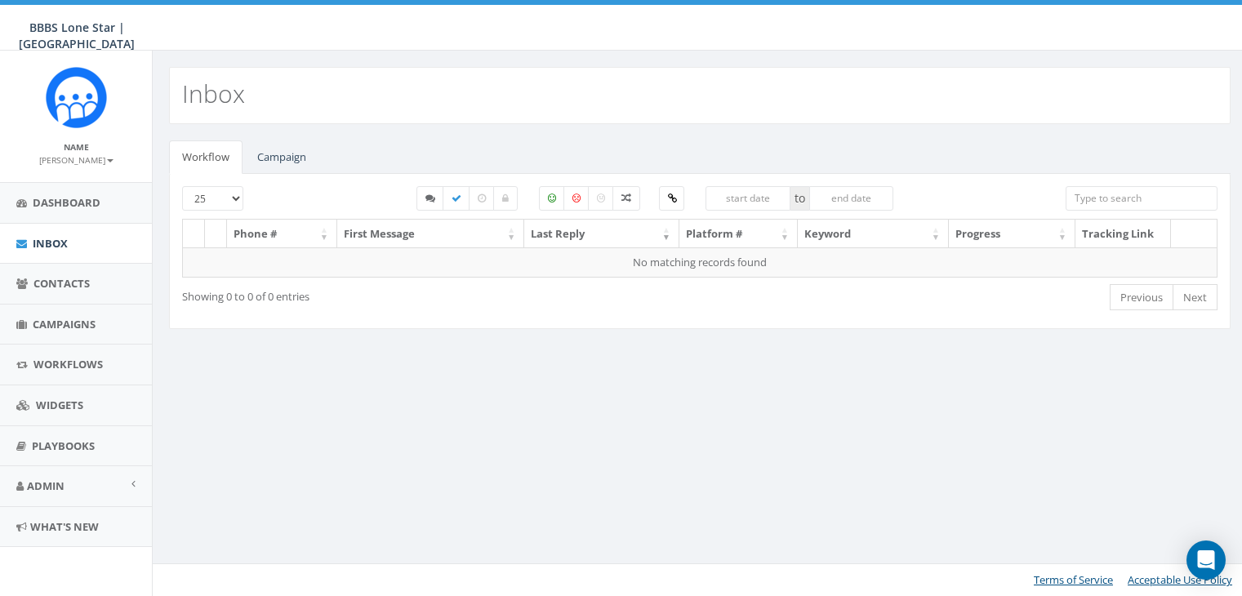
select select
click at [282, 147] on link "Campaign" at bounding box center [281, 156] width 75 height 33
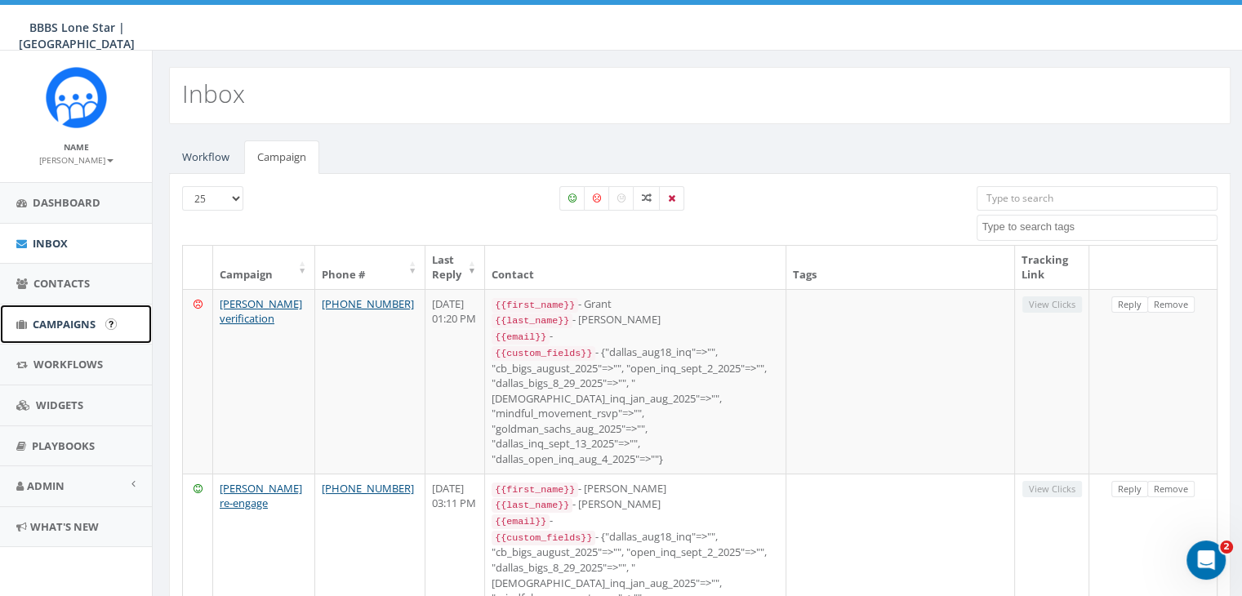
click at [52, 314] on link "Campaigns" at bounding box center [76, 325] width 152 height 40
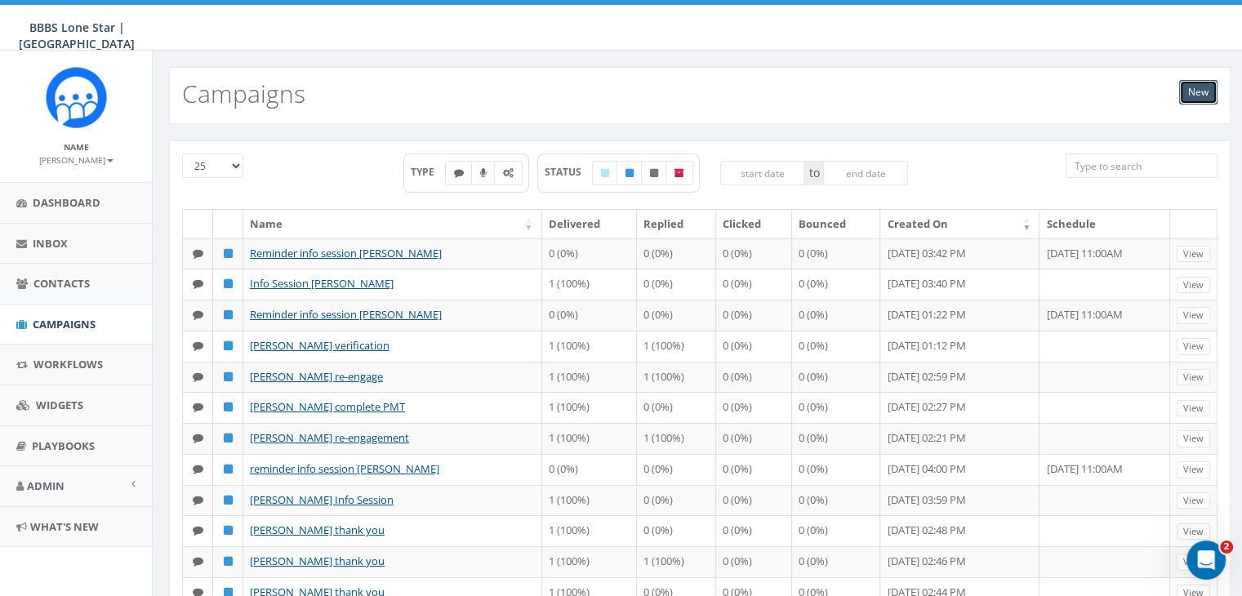
click at [1184, 91] on link "New" at bounding box center [1198, 92] width 38 height 25
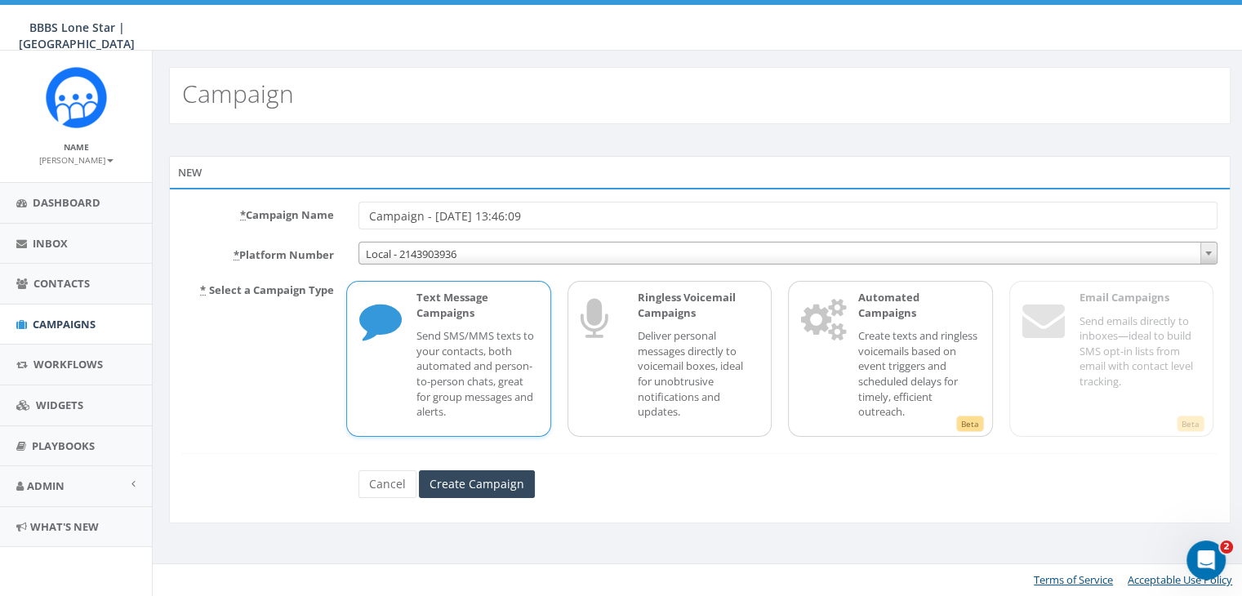
drag, startPoint x: 568, startPoint y: 218, endPoint x: 314, endPoint y: 188, distance: 255.8
click at [314, 188] on div "* Campaign Name Campaign - [DATE] 13:46:09 * Platform Number Local - 2143903936…" at bounding box center [700, 356] width 1062 height 336
type input "[PERSON_NAME] info session"
click at [476, 350] on p "Send SMS/MMS texts to your contacts, both automated and person-to-person chats,…" at bounding box center [477, 373] width 121 height 91
click at [487, 483] on input "Create Campaign" at bounding box center [477, 484] width 116 height 28
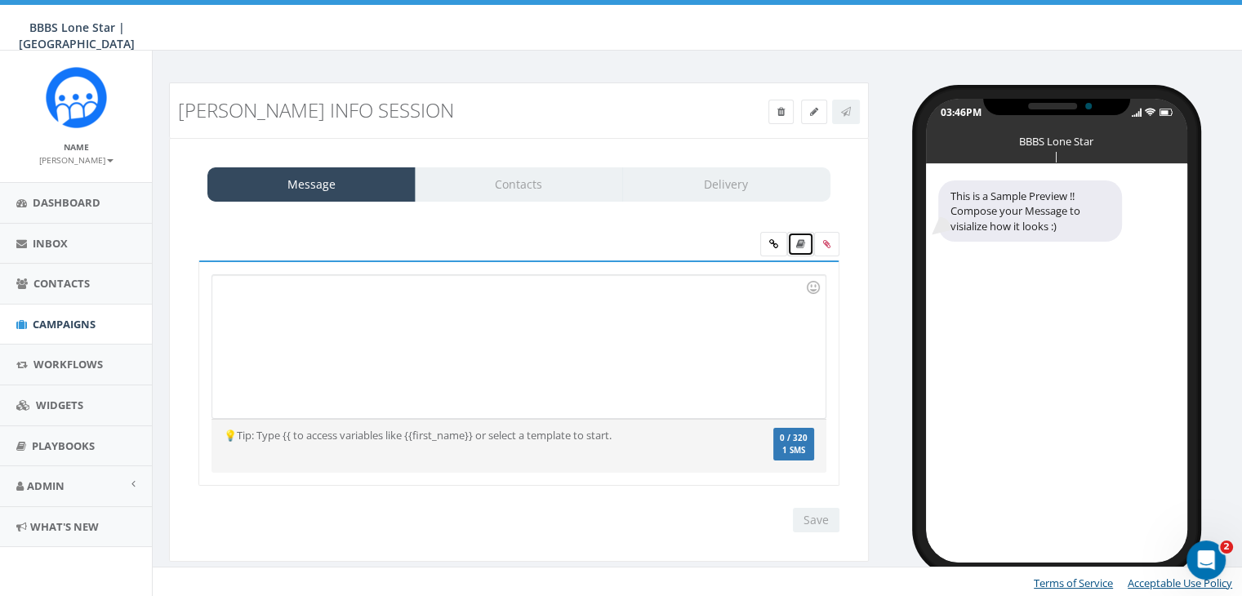
click at [794, 247] on link at bounding box center [800, 244] width 27 height 25
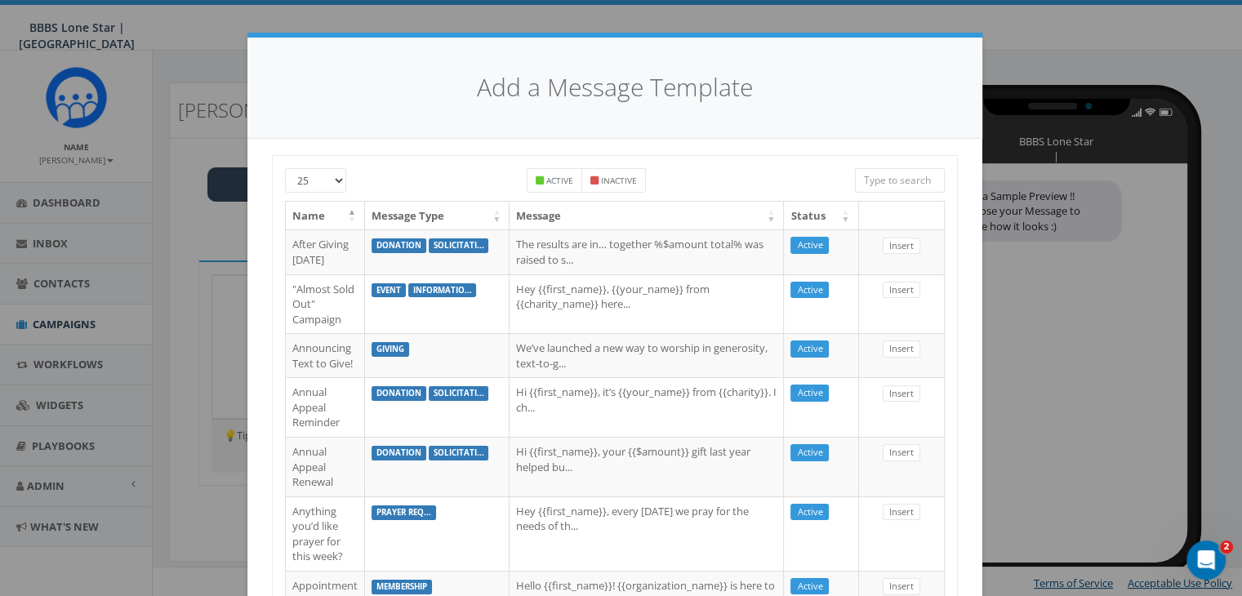
click at [872, 179] on input "search" at bounding box center [900, 180] width 90 height 25
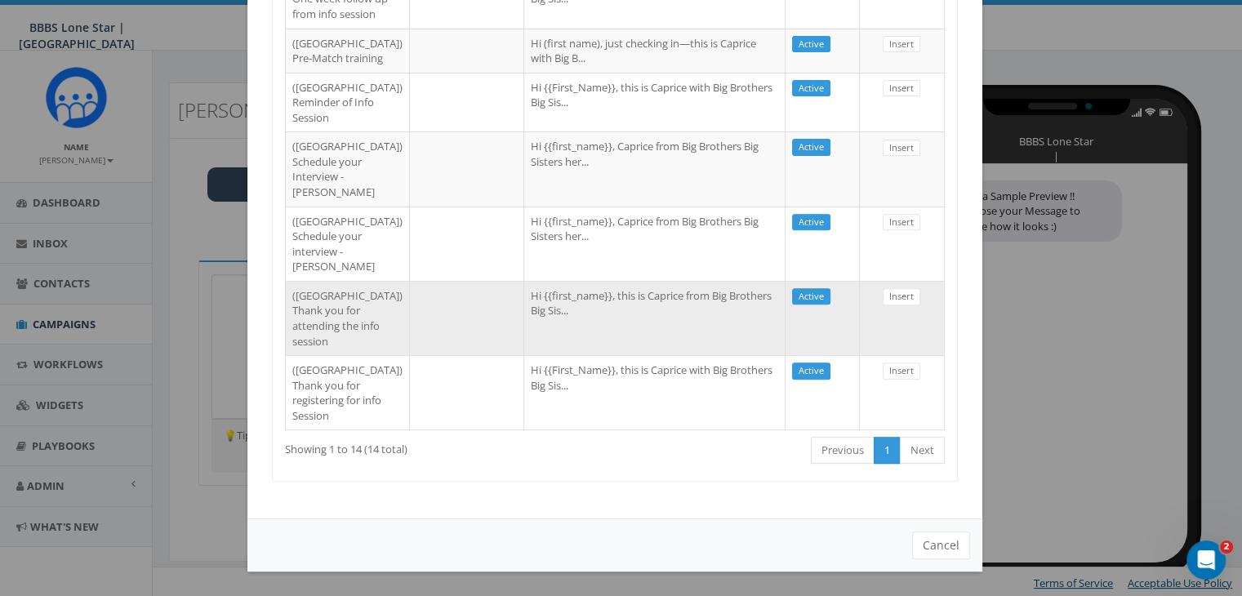
scroll to position [901, 0]
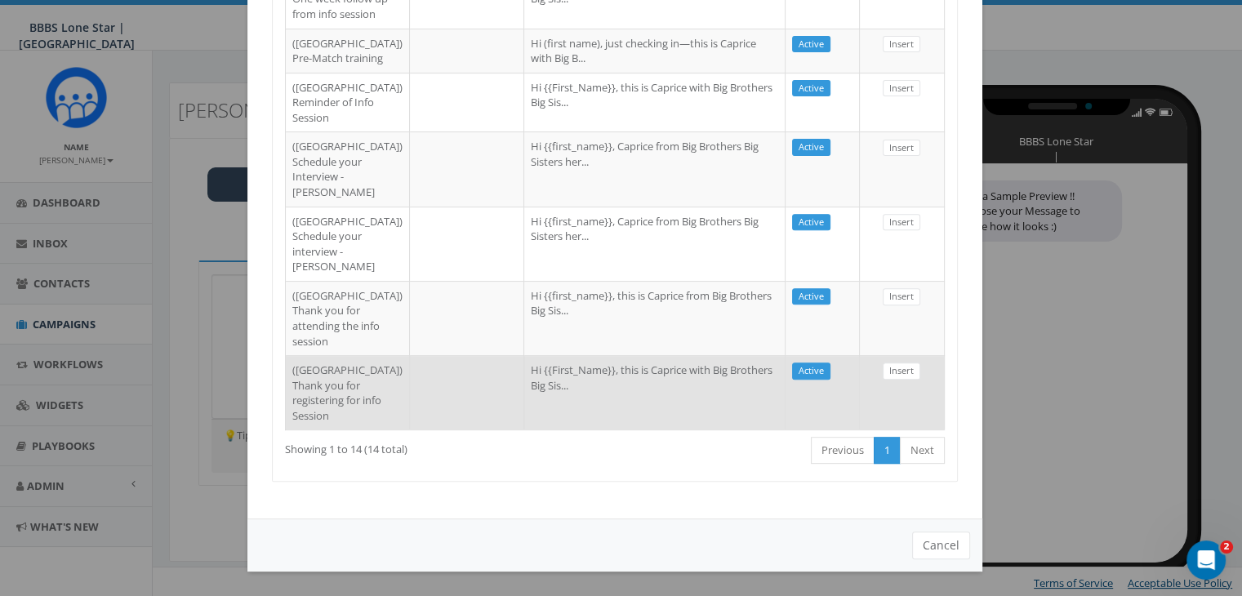
type input "dallas"
click at [590, 363] on td "Hi {{First_Name}}, this is Caprice with Big Brothers Big Sis..." at bounding box center [654, 392] width 261 height 74
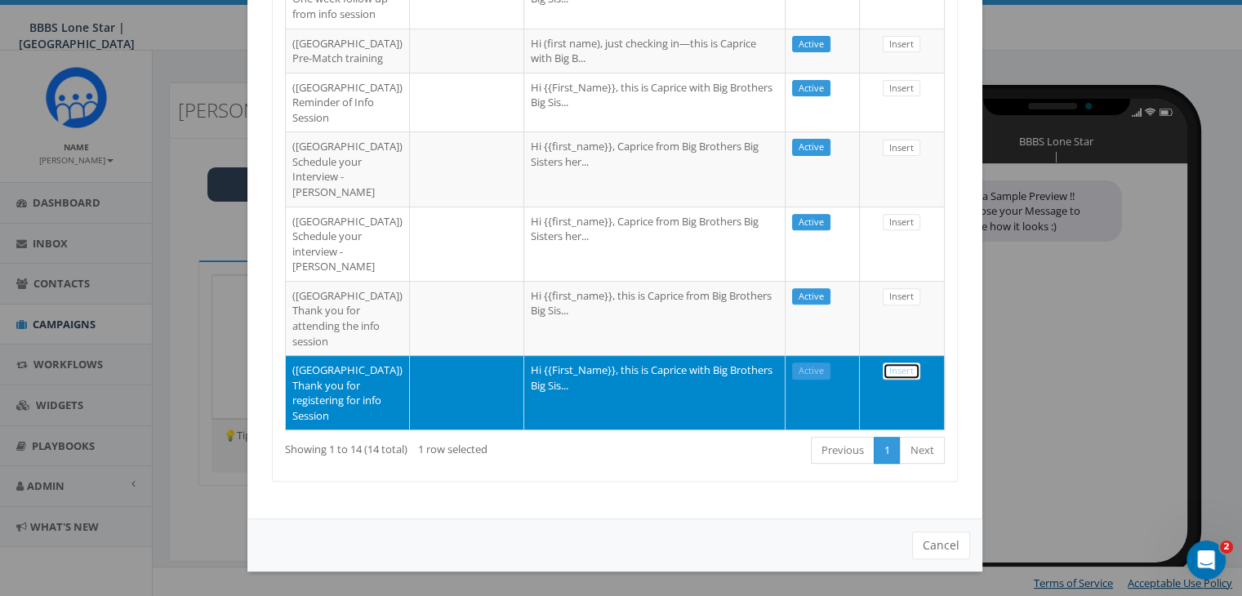
click at [904, 363] on link "Insert" at bounding box center [902, 371] width 38 height 17
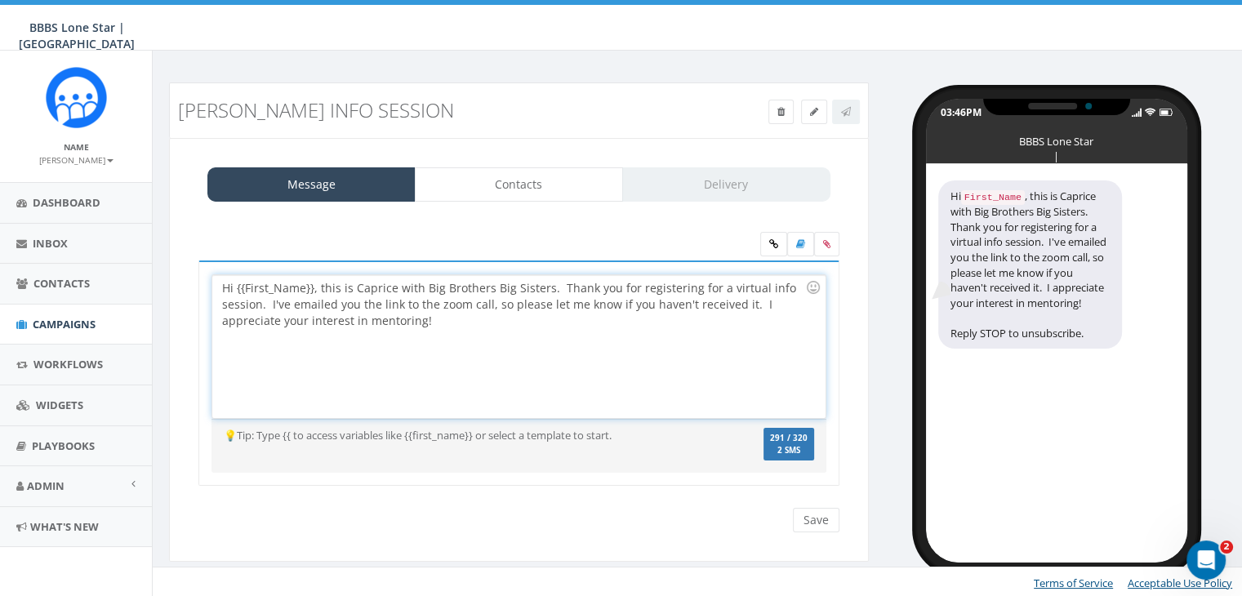
click at [313, 287] on div "Hi {{First_Name}}, this is Caprice with Big Brothers Big Sisters. Thank you for…" at bounding box center [518, 346] width 613 height 143
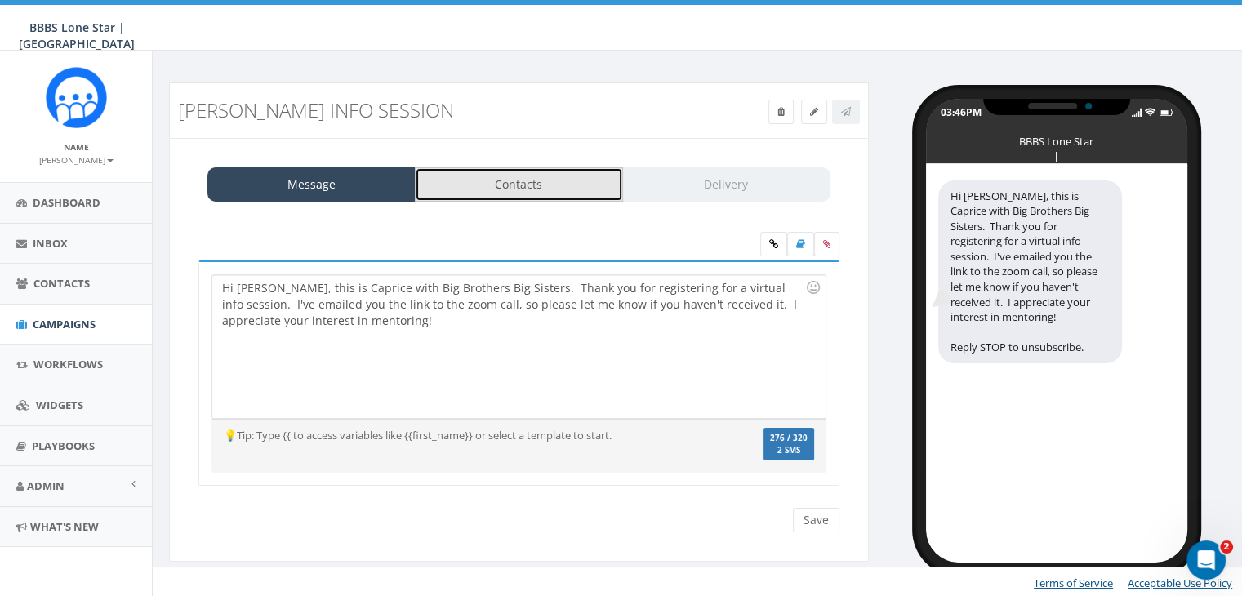
click at [477, 184] on link "Contacts" at bounding box center [519, 184] width 208 height 34
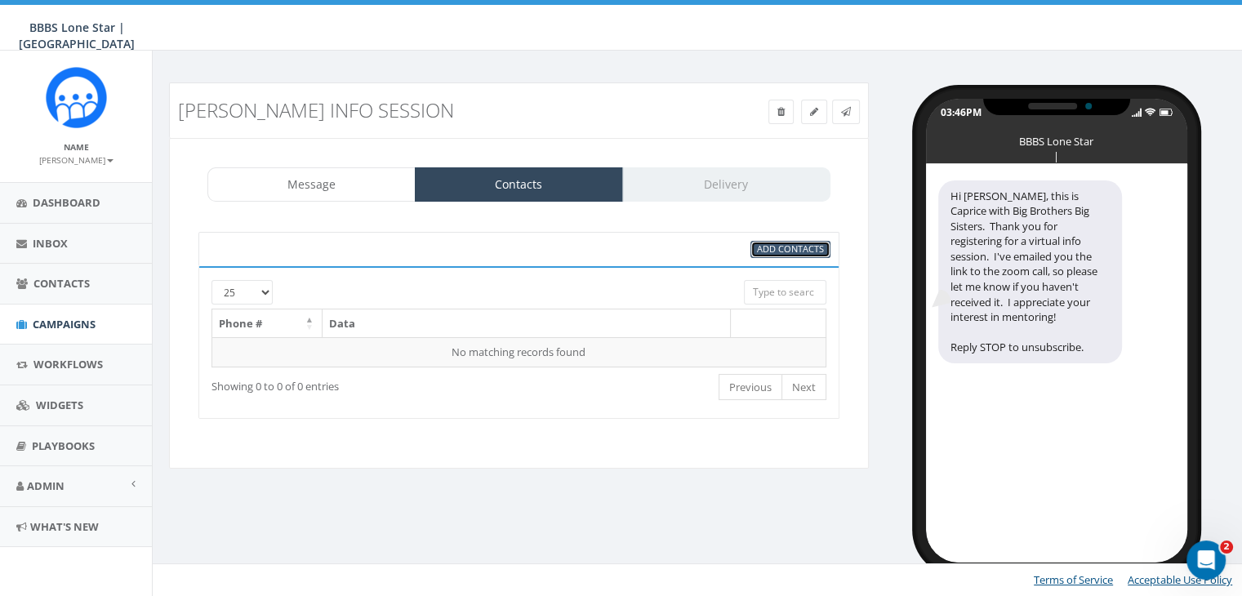
click at [788, 246] on span "Add Contacts" at bounding box center [790, 249] width 67 height 12
select select
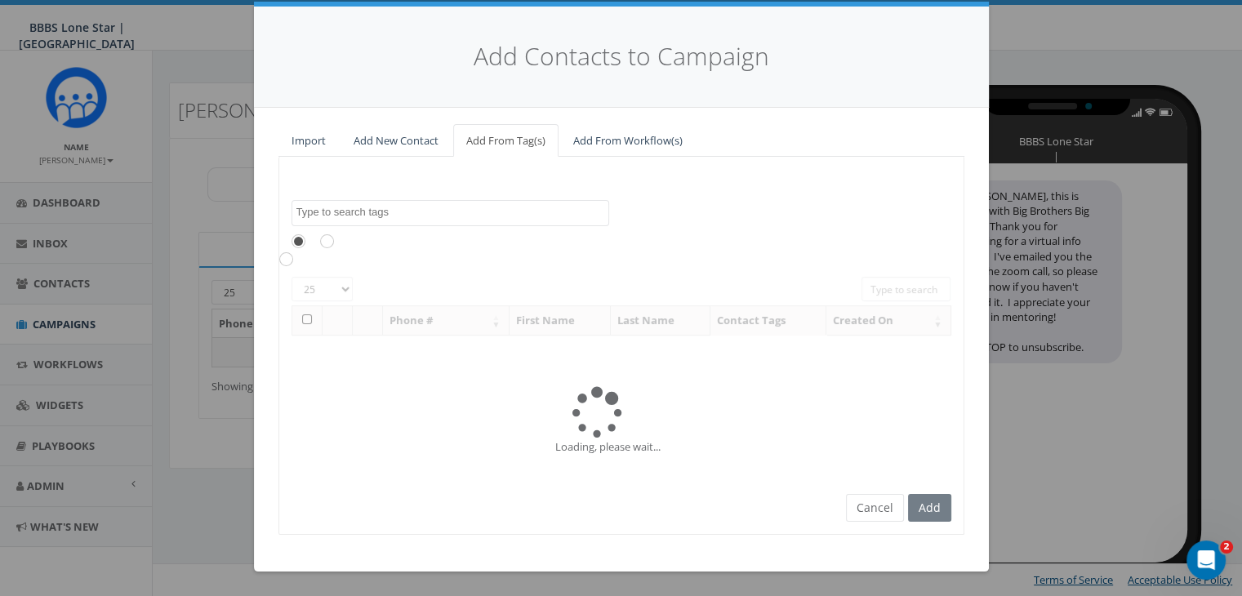
scroll to position [0, 0]
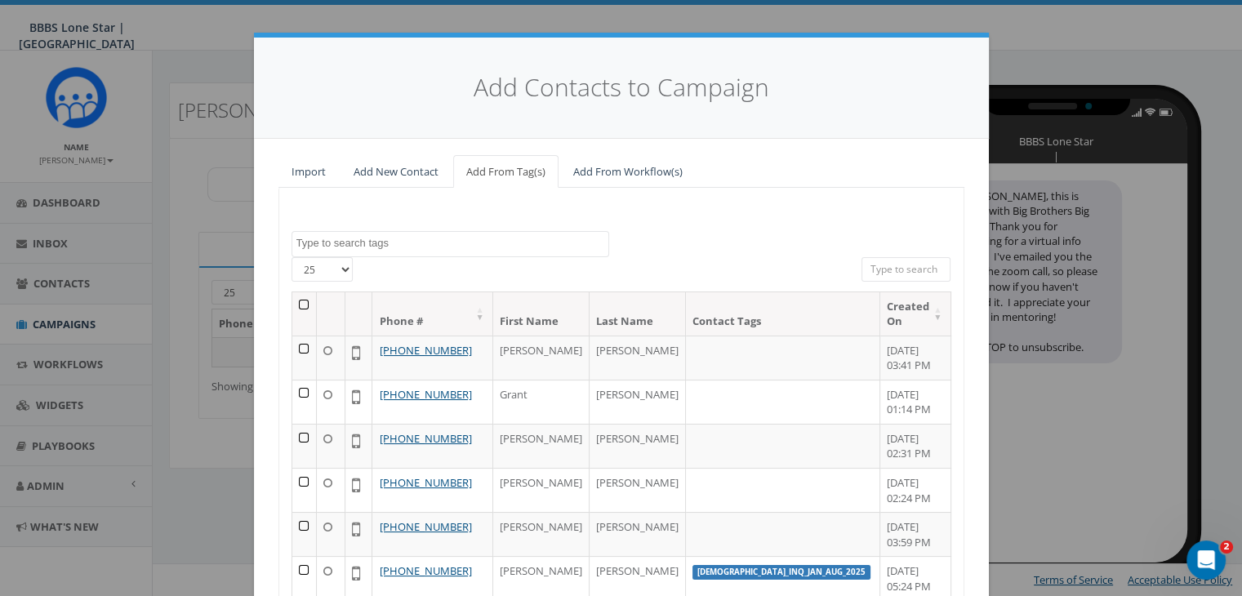
click at [363, 239] on textarea "Search" at bounding box center [452, 243] width 312 height 15
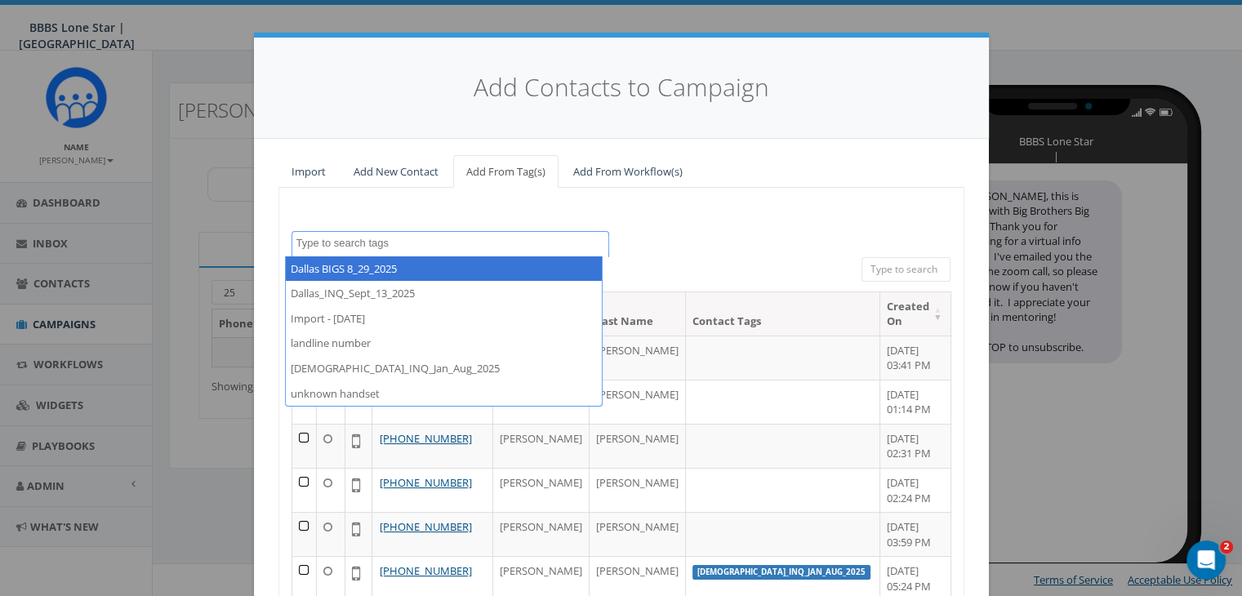
paste textarea "504-669-0241"
type textarea "504-669-0241"
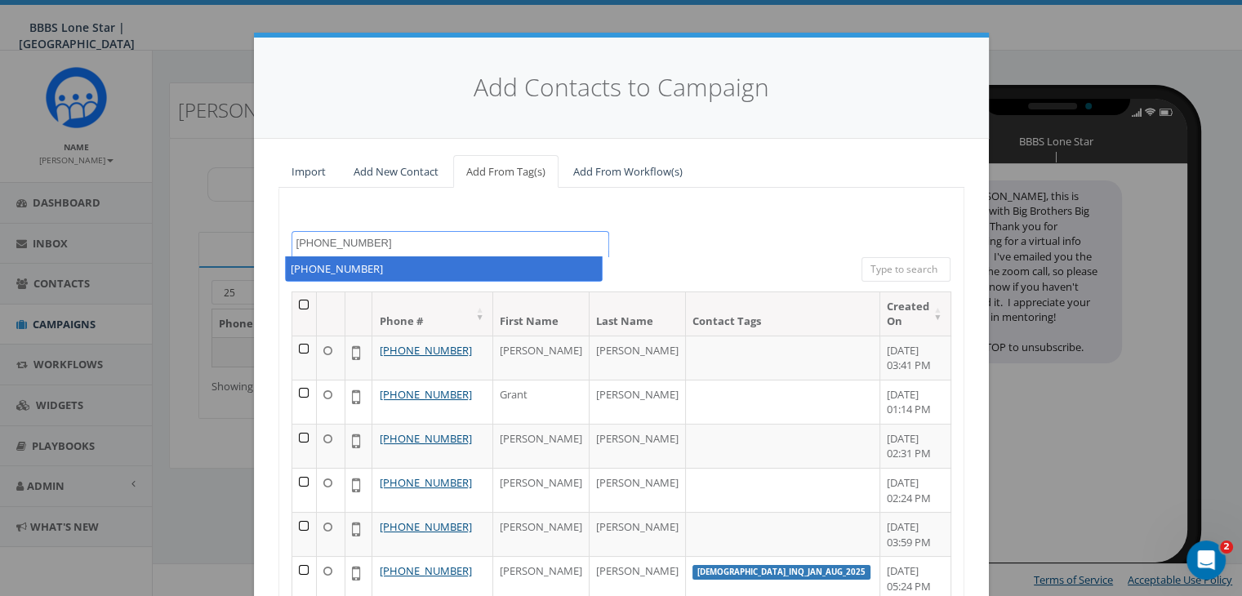
click at [391, 240] on textarea "504-669-0241" at bounding box center [452, 243] width 312 height 15
drag, startPoint x: 391, startPoint y: 240, endPoint x: 227, endPoint y: 230, distance: 164.5
click at [227, 230] on div "Add Contacts to Campaign Import Add New Contact Add From Tag(s) Add From Workfl…" at bounding box center [621, 298] width 1242 height 596
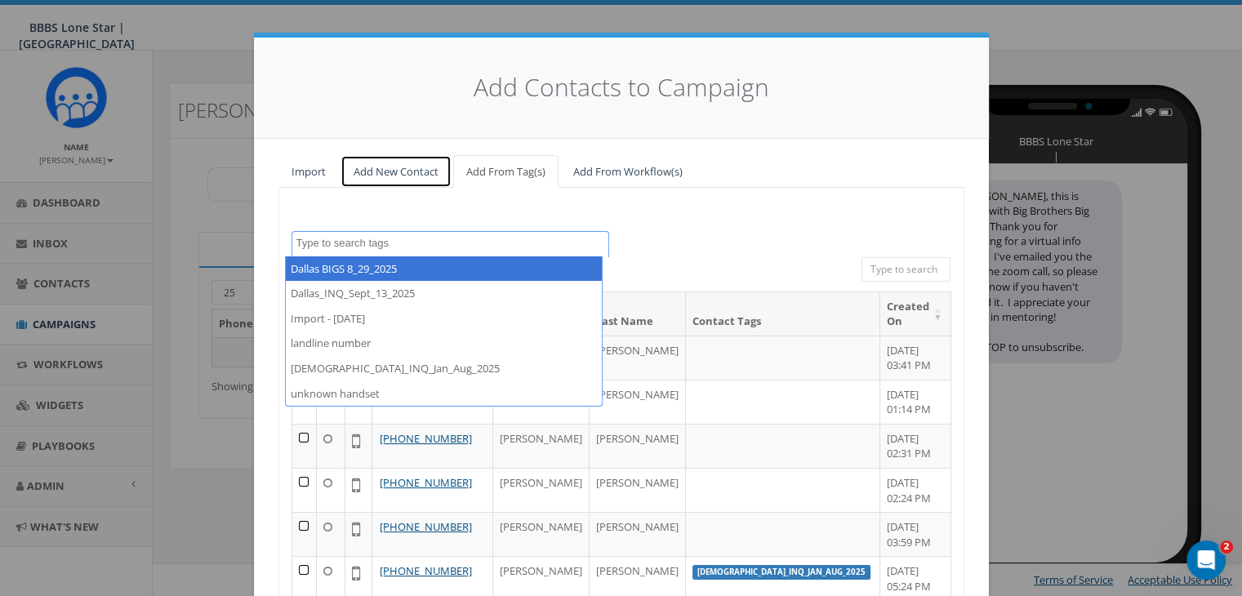
click at [381, 172] on link "Add New Contact" at bounding box center [396, 171] width 111 height 33
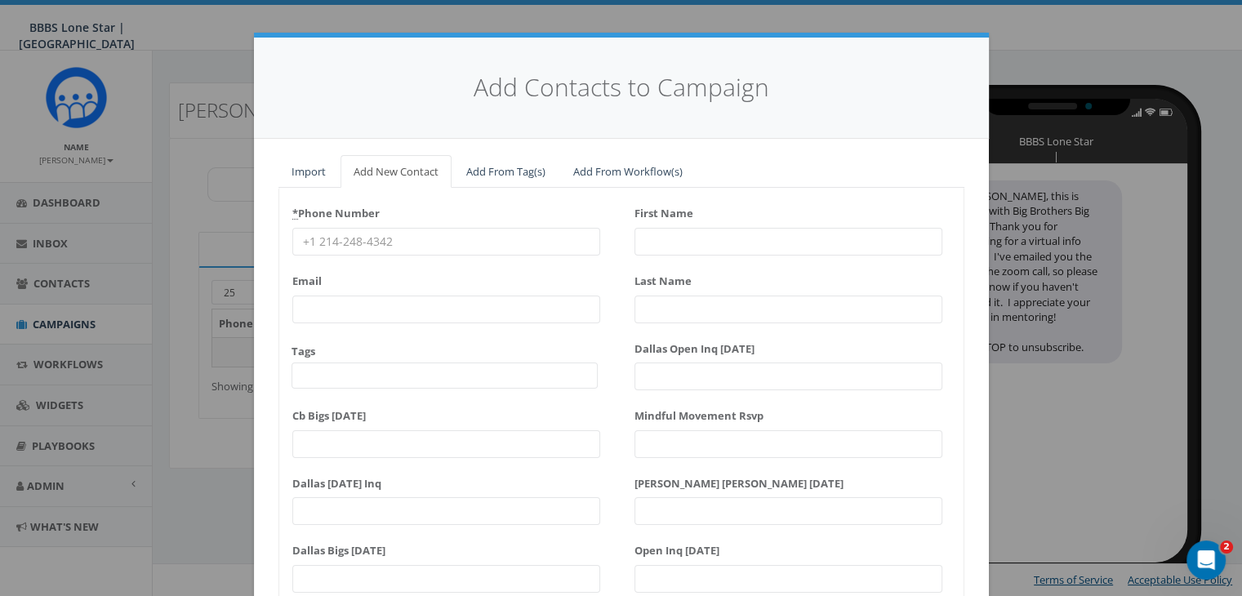
click at [350, 238] on input "* Phone Number" at bounding box center [446, 242] width 308 height 28
paste input "504-669-0241"
type input "504-669-0241"
click at [653, 238] on input "First Name" at bounding box center [789, 242] width 308 height 28
type input "K"
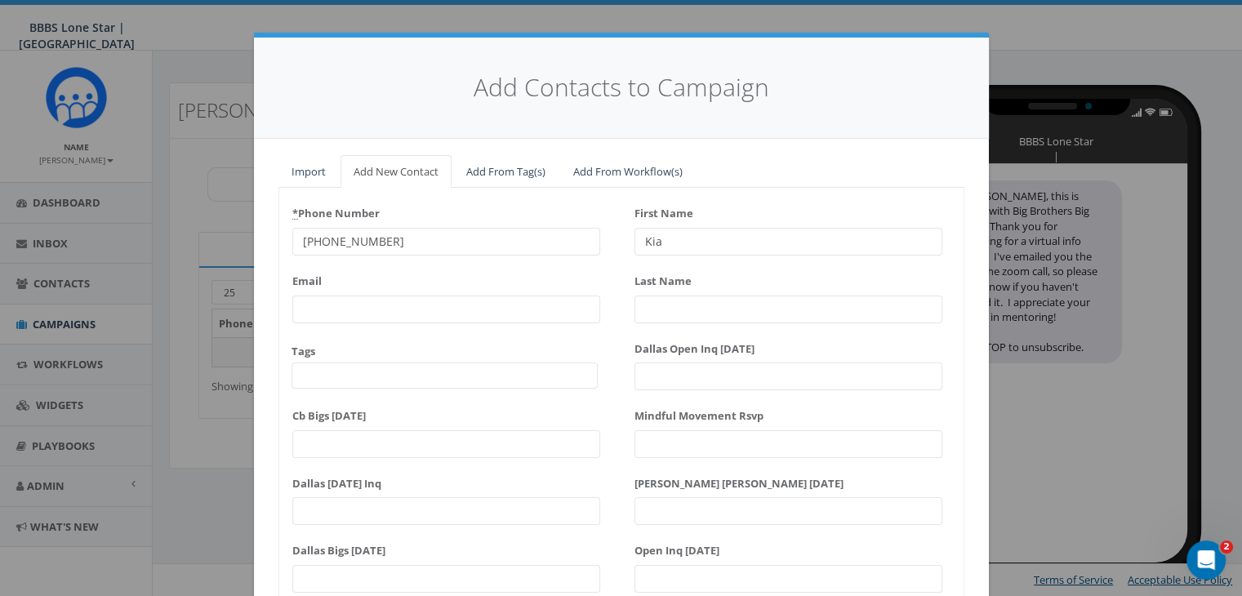
type input "Kia"
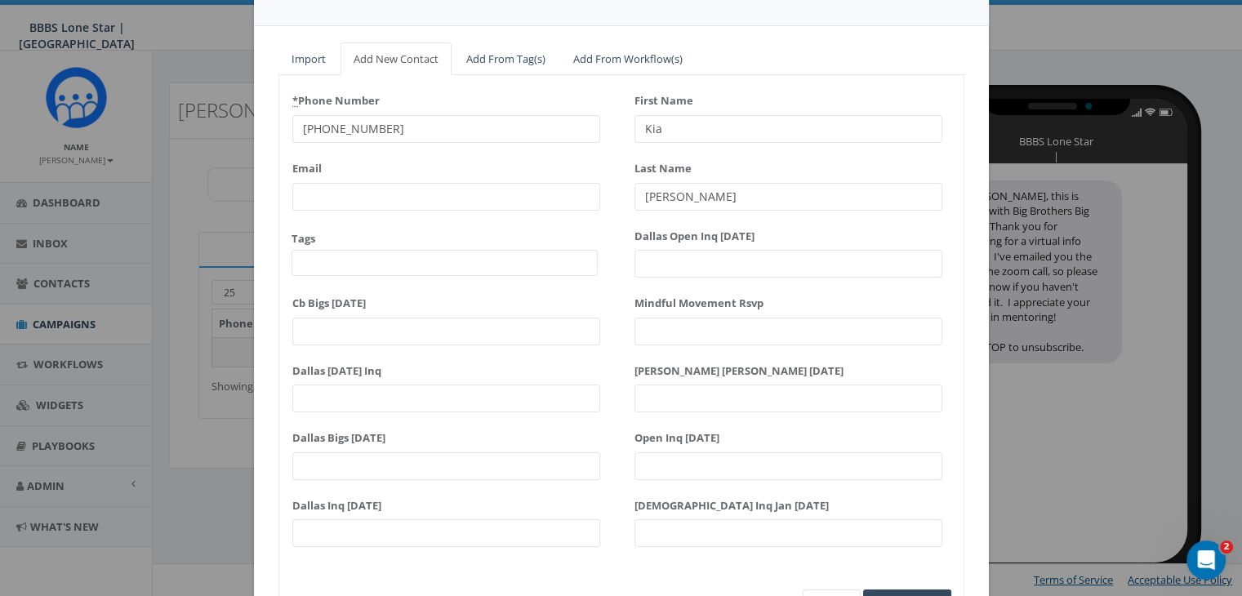
scroll to position [207, 0]
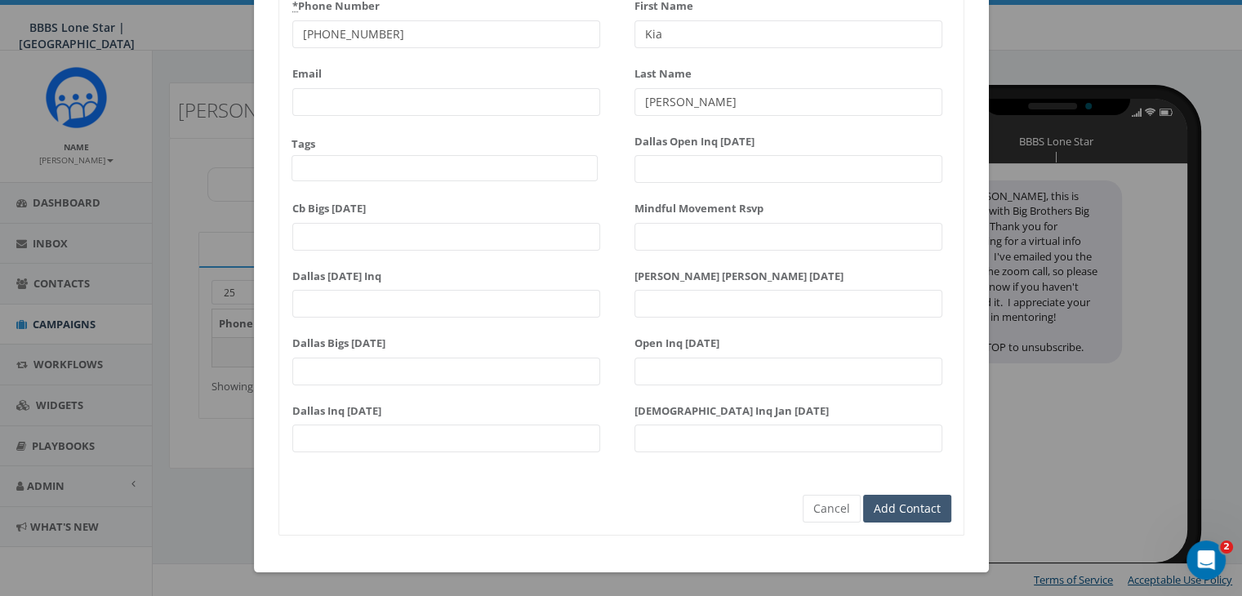
type input "Clark"
click at [889, 502] on input "Add Contact" at bounding box center [907, 509] width 88 height 28
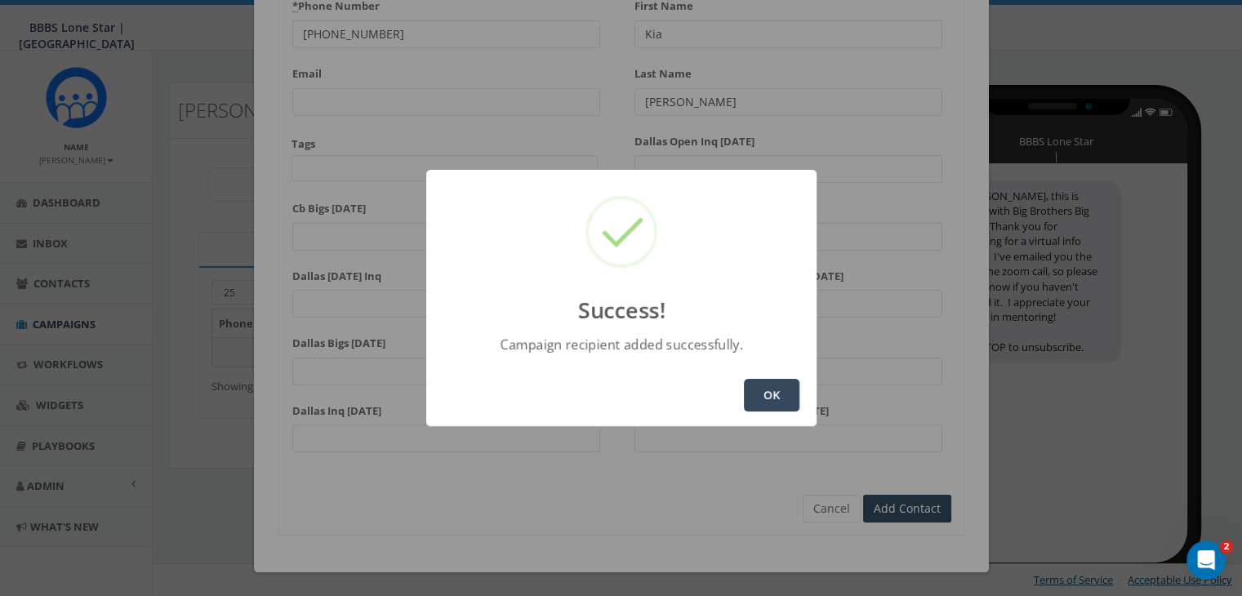
click at [770, 395] on button "OK" at bounding box center [772, 395] width 56 height 33
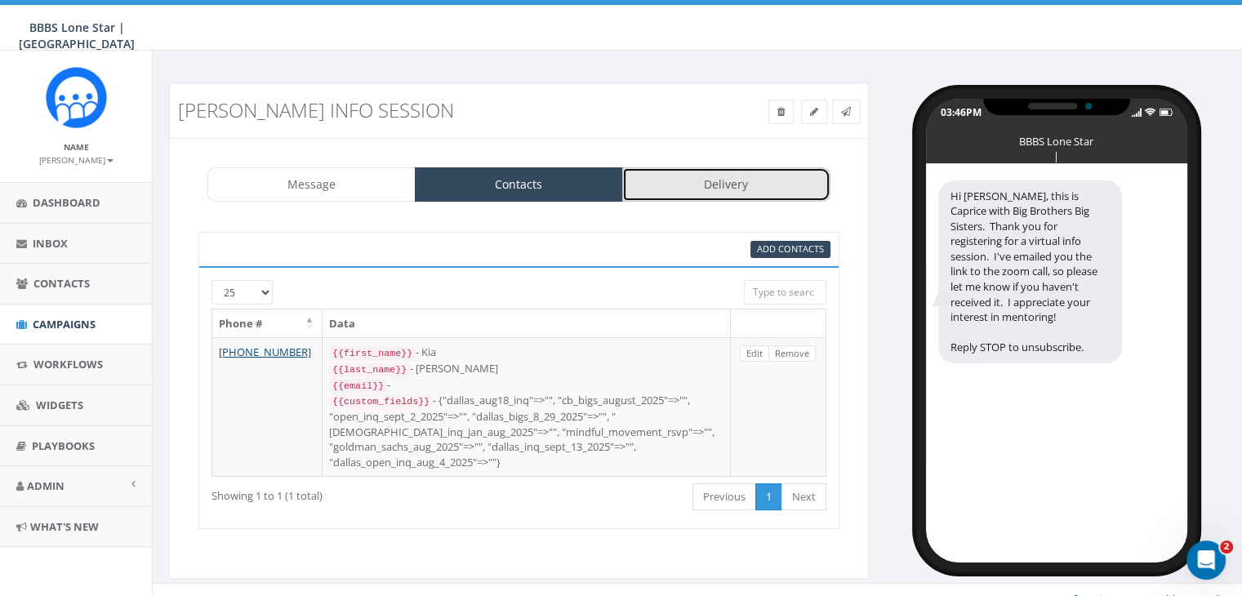
click at [737, 185] on link "Delivery" at bounding box center [726, 184] width 208 height 34
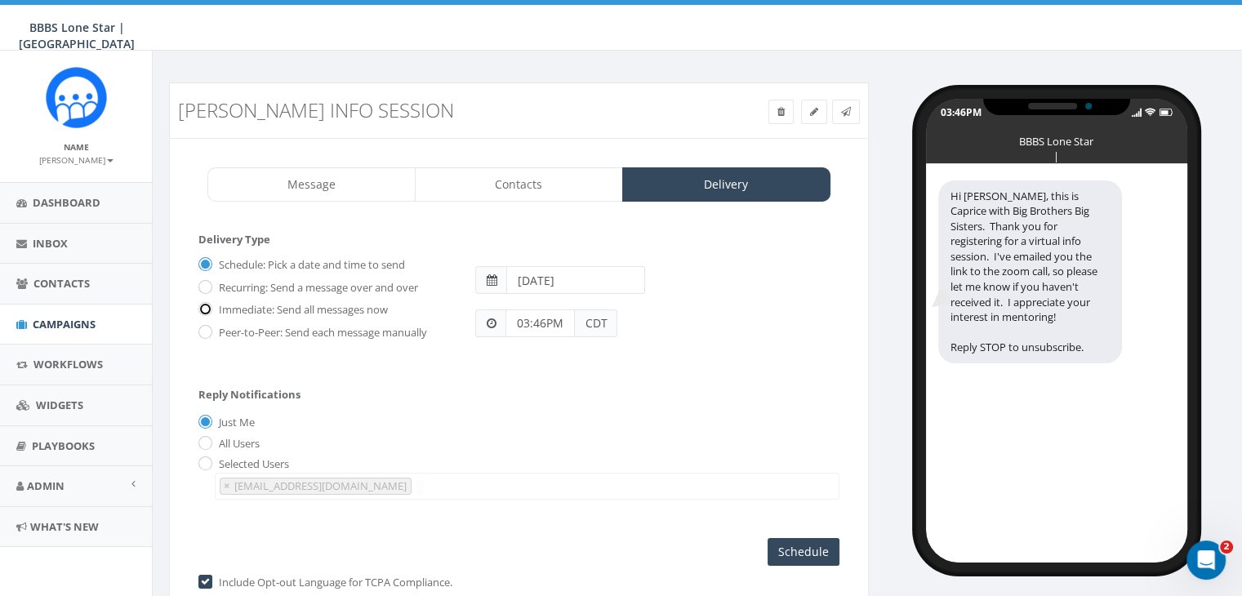
click at [203, 305] on input "Immediate: Send all messages now" at bounding box center [203, 310] width 11 height 11
radio input "true"
click at [796, 546] on input "Send Now" at bounding box center [801, 552] width 77 height 28
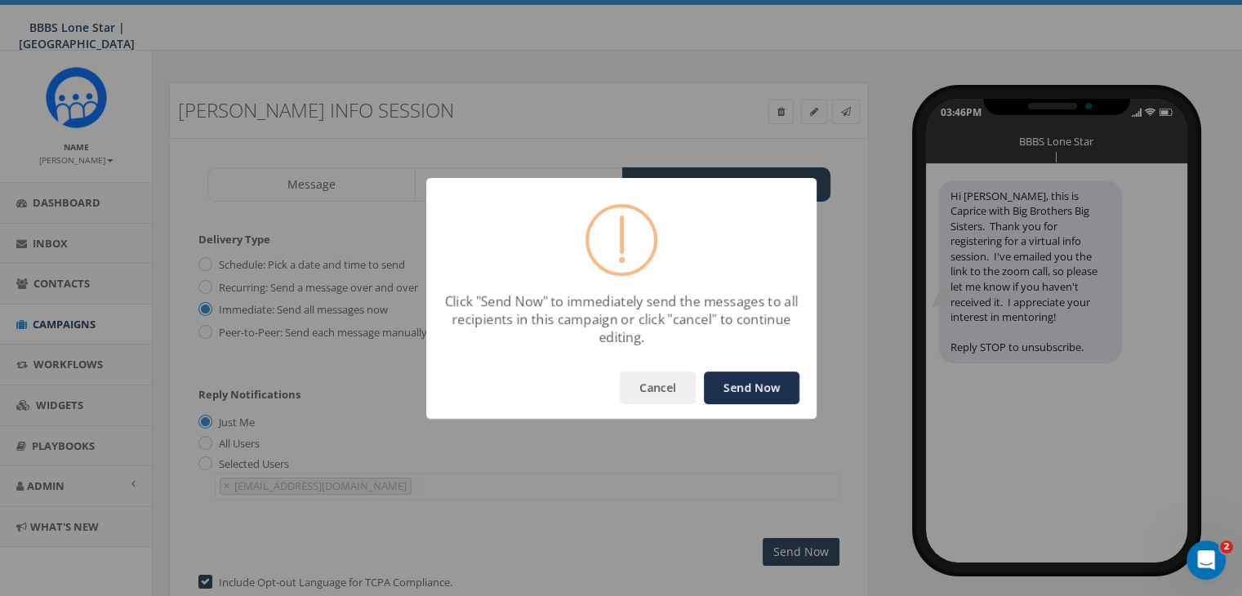
click at [756, 395] on button "Send Now" at bounding box center [752, 388] width 96 height 33
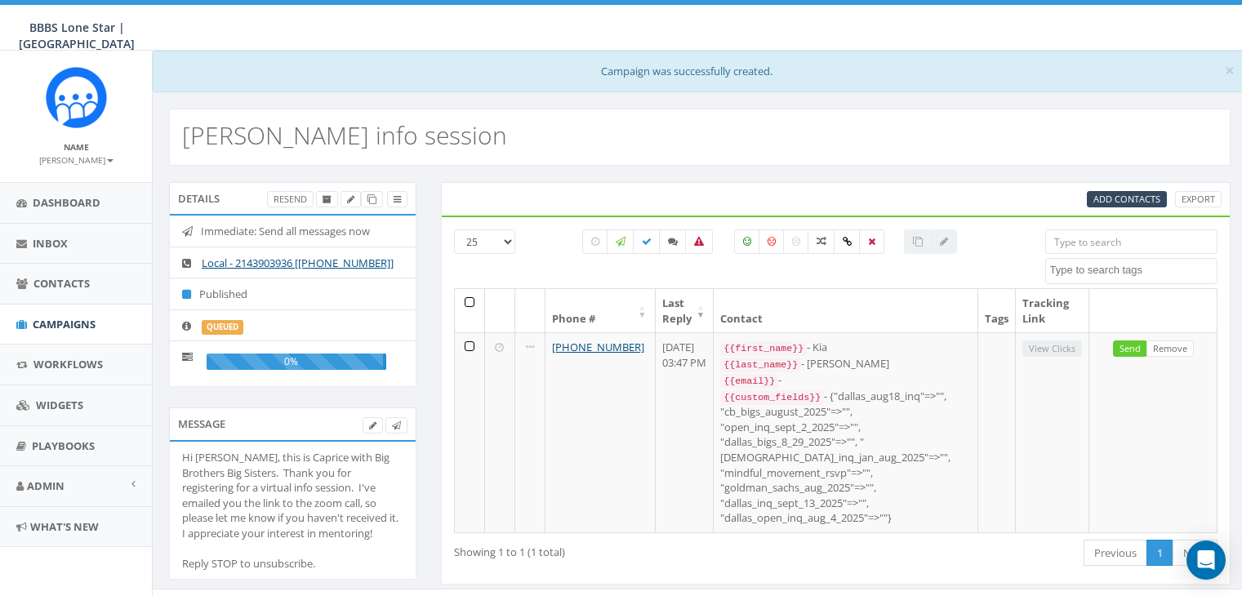
select select
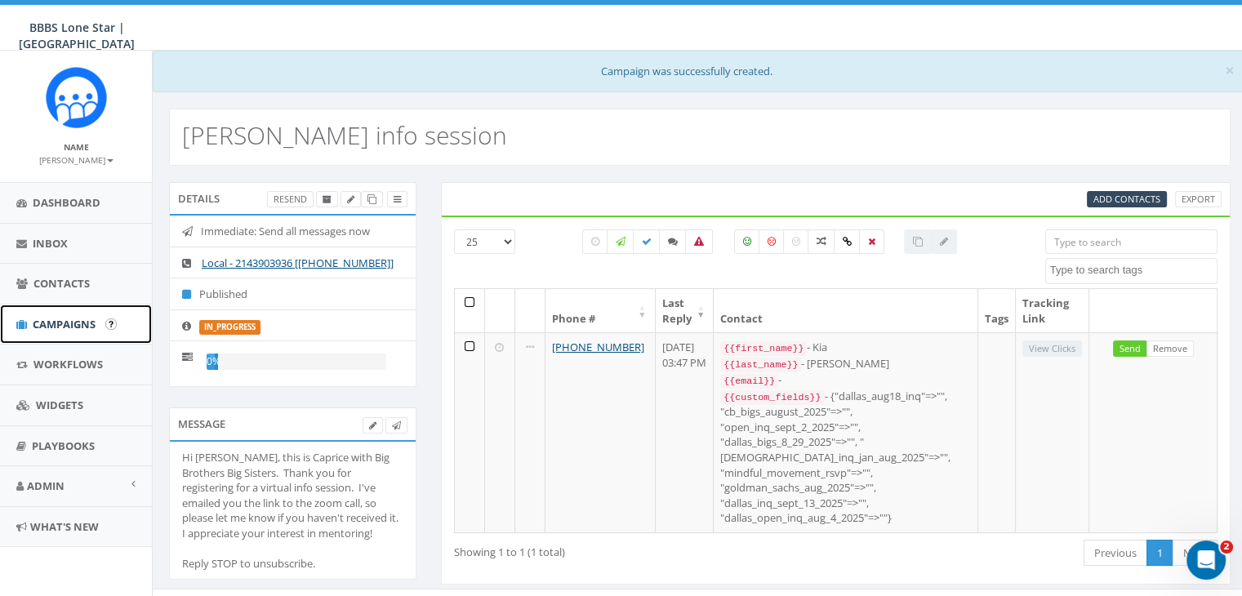
click at [43, 318] on span "Campaigns" at bounding box center [64, 324] width 63 height 15
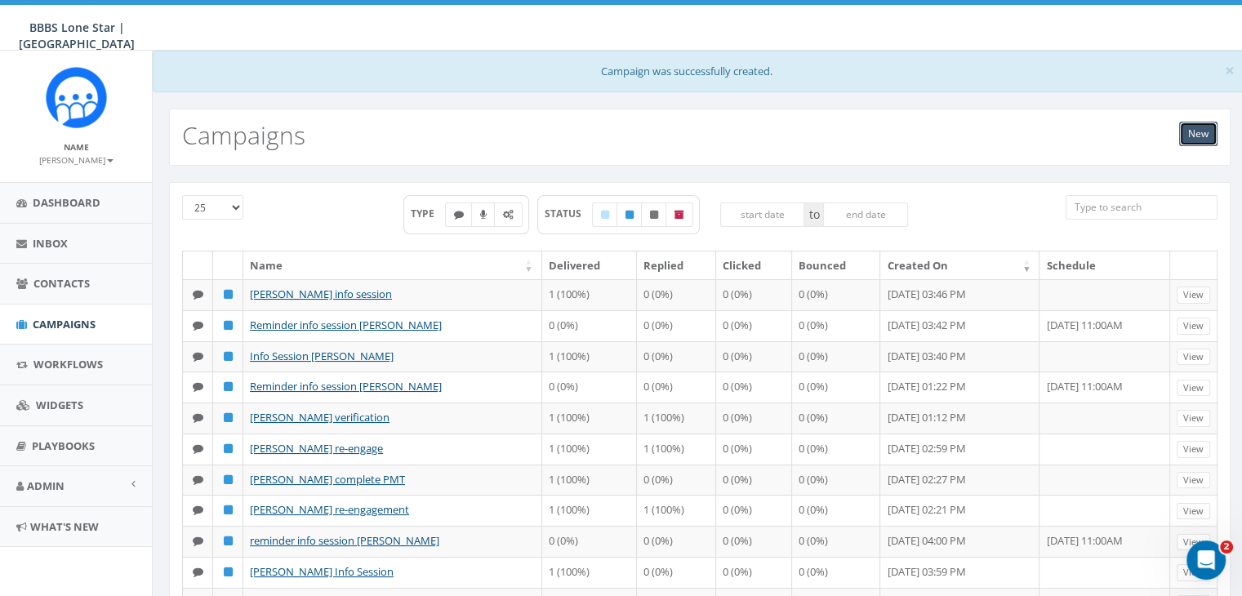
click at [1195, 128] on link "New" at bounding box center [1198, 134] width 38 height 25
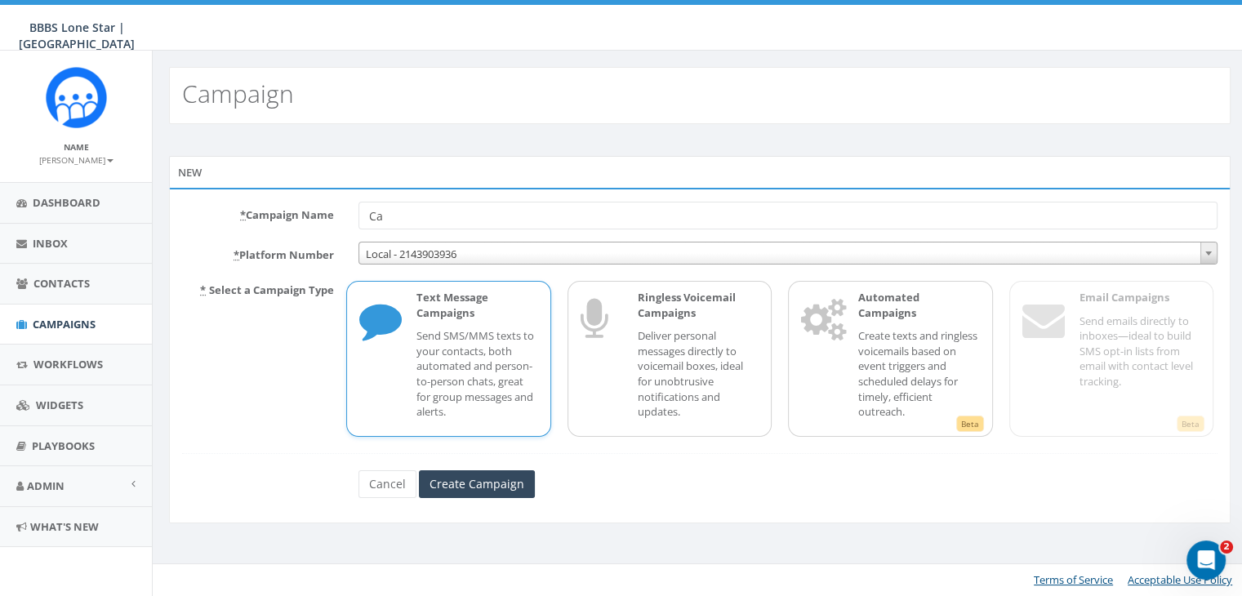
type input "C"
type input "Reminder [PERSON_NAME]"
click at [492, 490] on input "Create Campaign" at bounding box center [477, 484] width 116 height 28
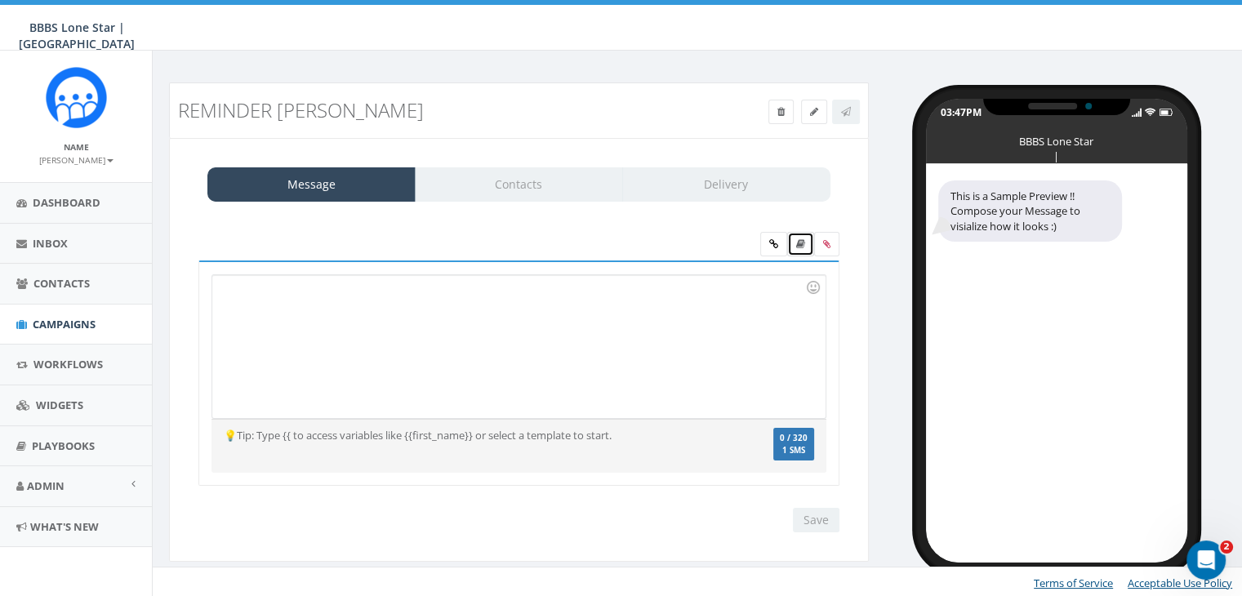
click at [801, 243] on icon at bounding box center [800, 244] width 9 height 10
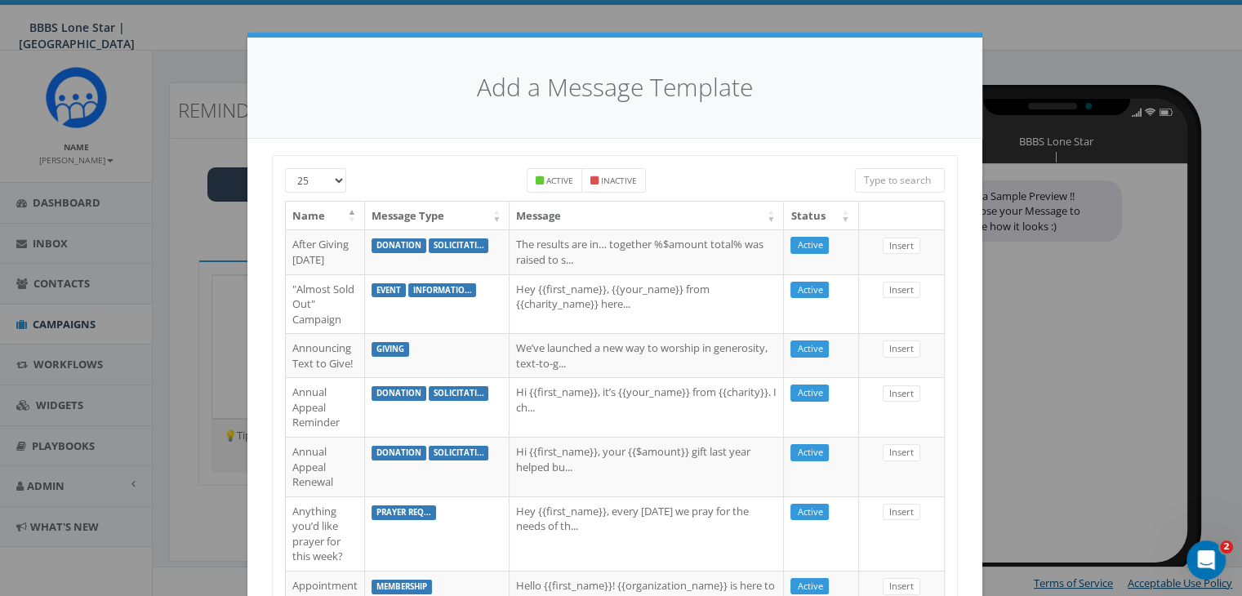
click at [902, 177] on input "search" at bounding box center [900, 180] width 90 height 25
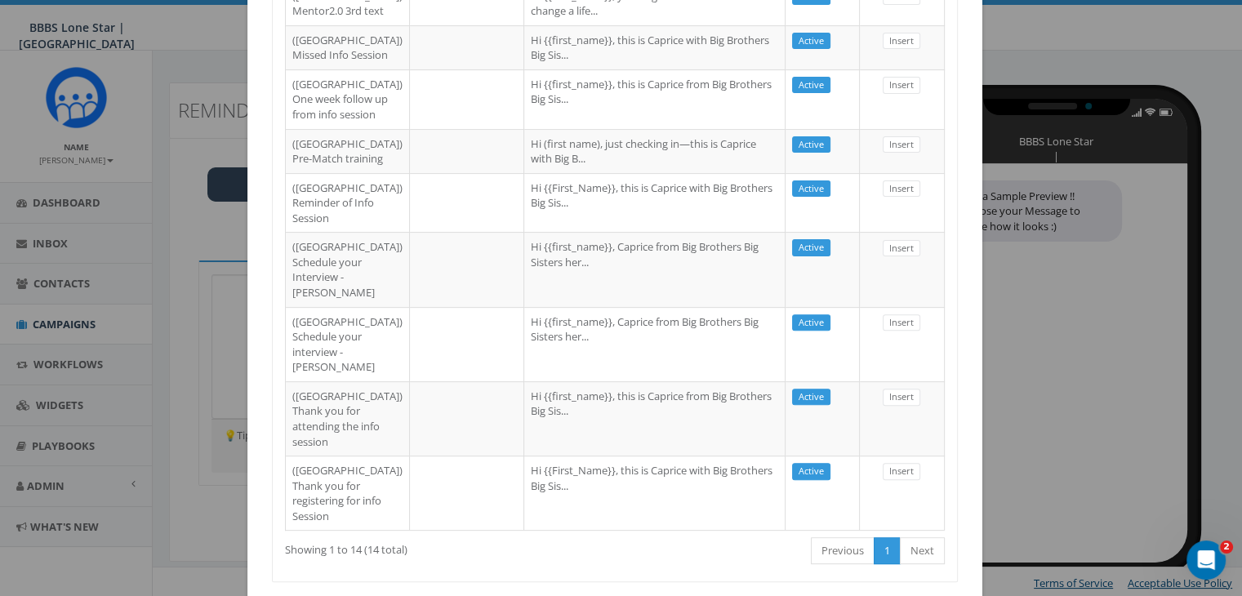
scroll to position [572, 0]
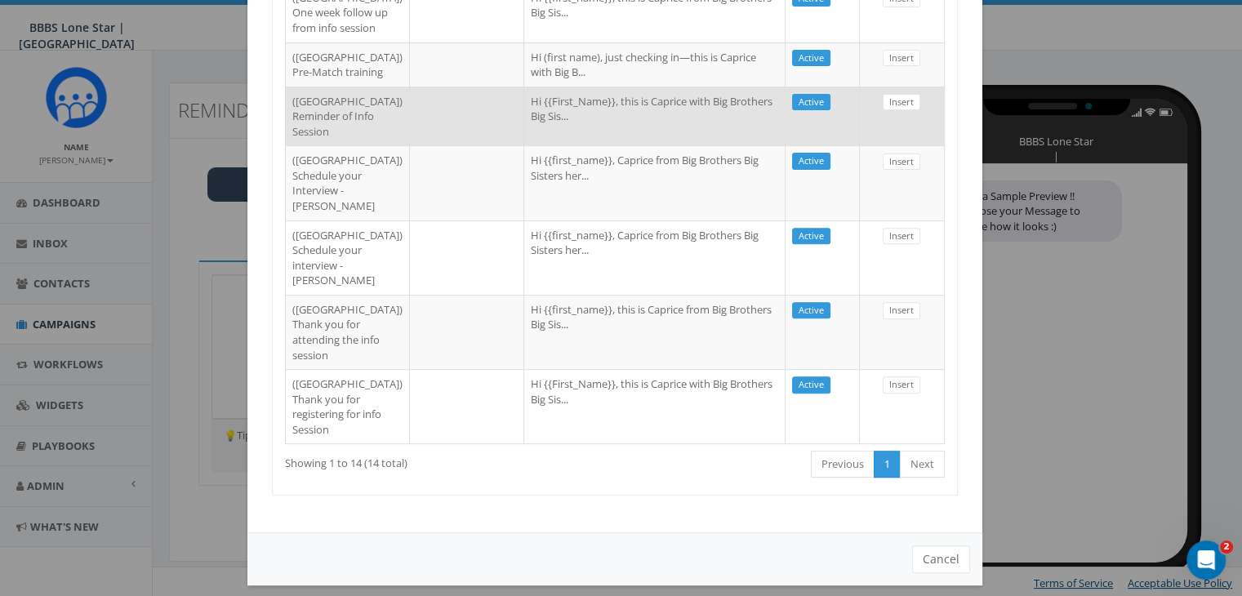
type input "dallas"
click at [551, 146] on td "Hi {{First_Name}}, this is Caprice with Big Brothers Big Sis..." at bounding box center [654, 117] width 261 height 60
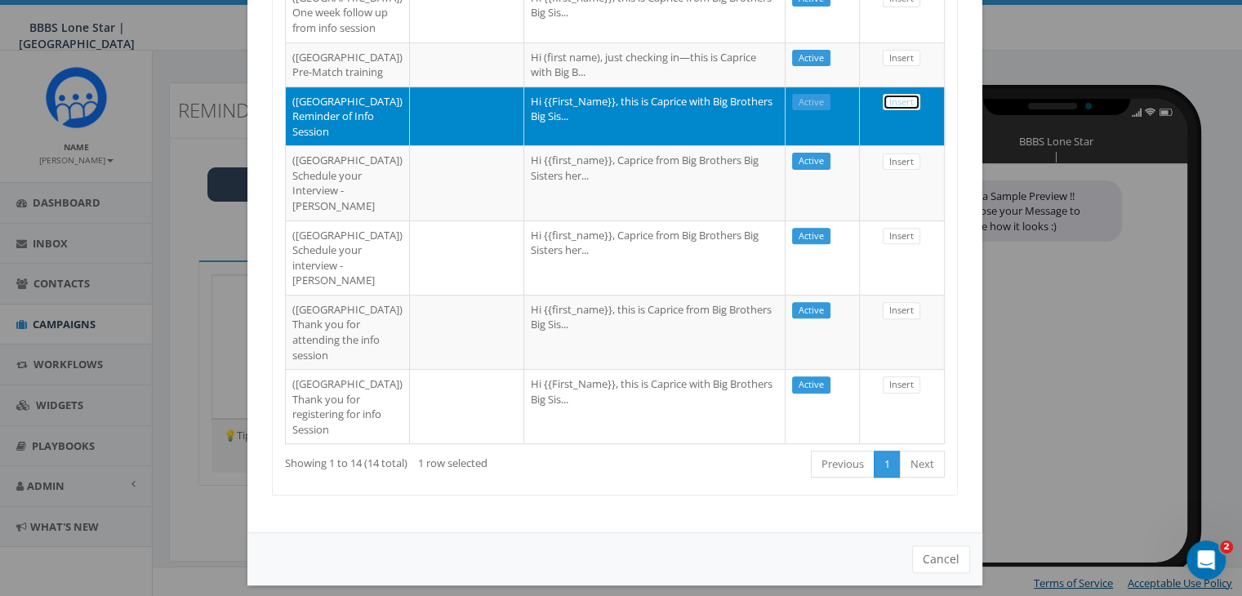
click at [901, 111] on link "Insert" at bounding box center [902, 102] width 38 height 17
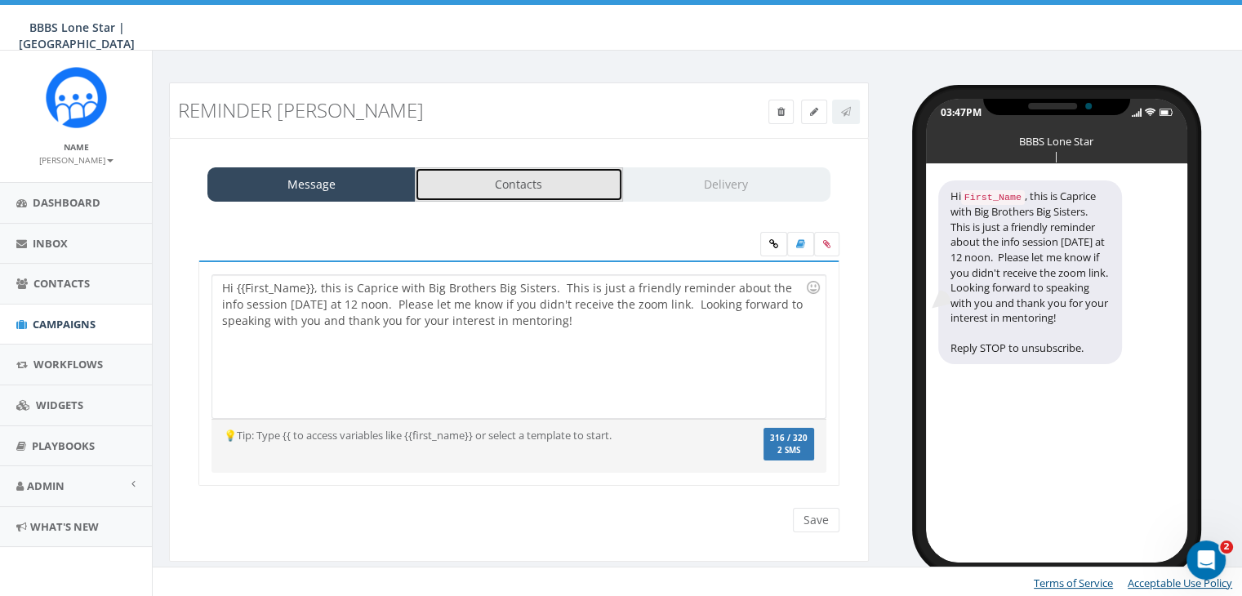
click at [552, 194] on link "Contacts" at bounding box center [519, 184] width 208 height 34
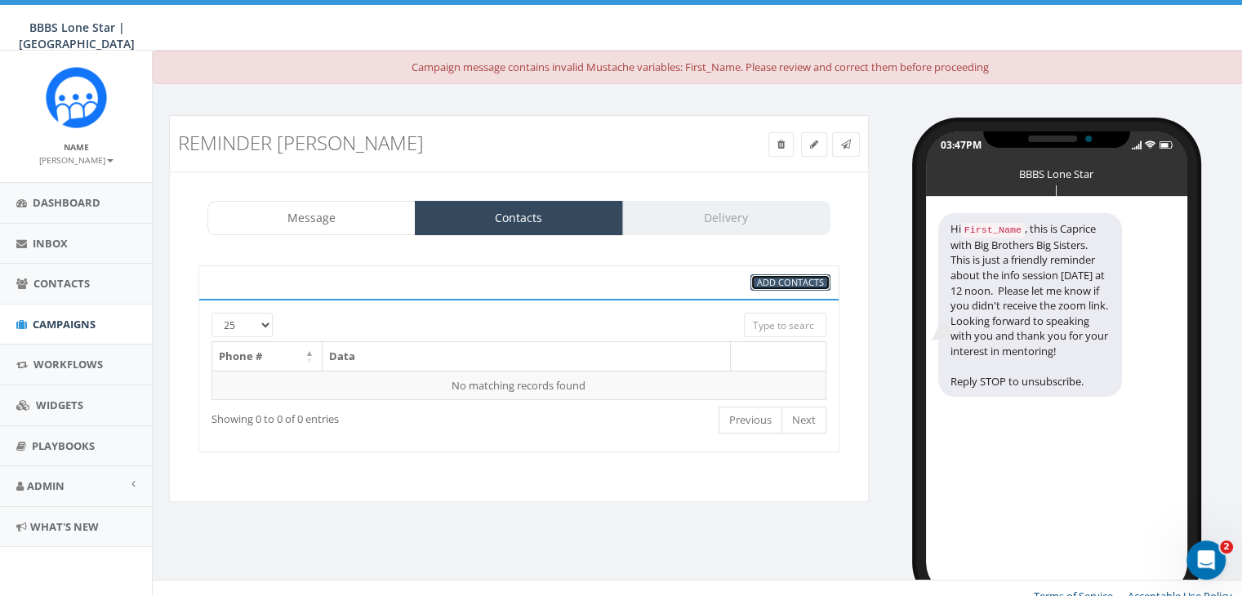
click at [768, 278] on span "Add Contacts" at bounding box center [790, 282] width 67 height 12
select select
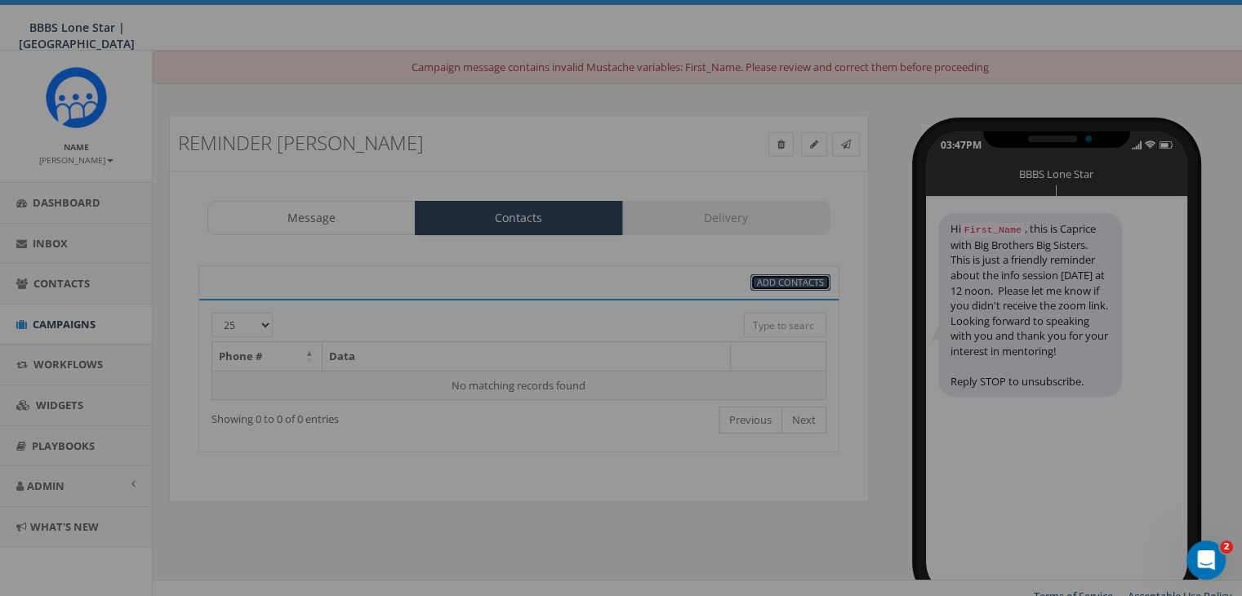
scroll to position [0, 0]
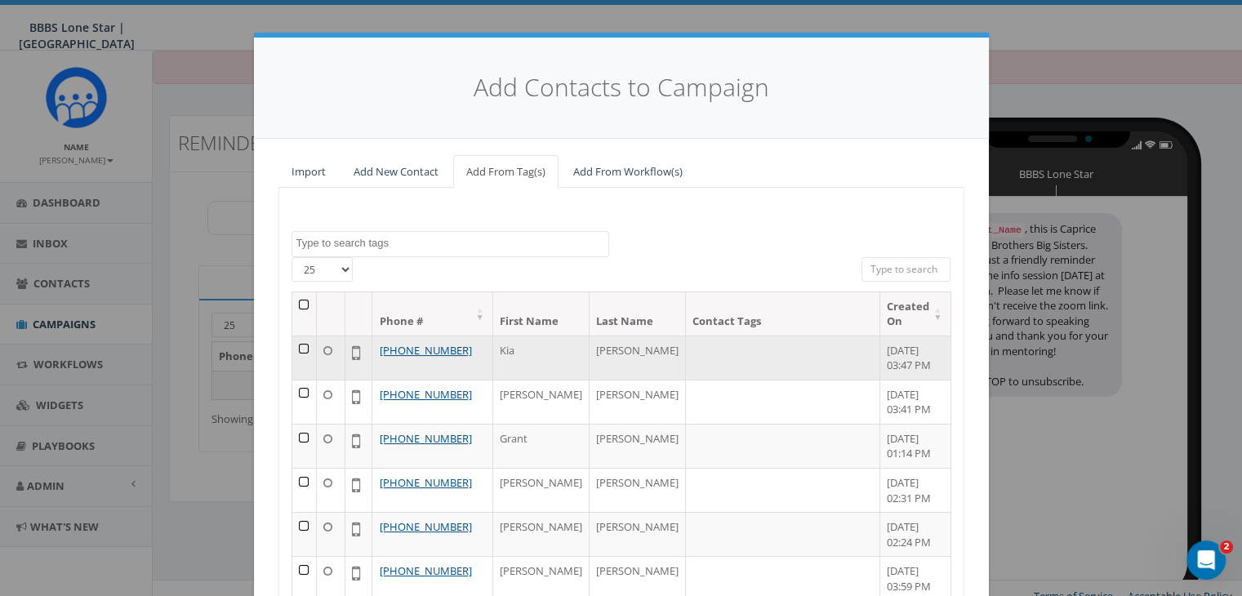
click at [301, 347] on td at bounding box center [304, 358] width 25 height 44
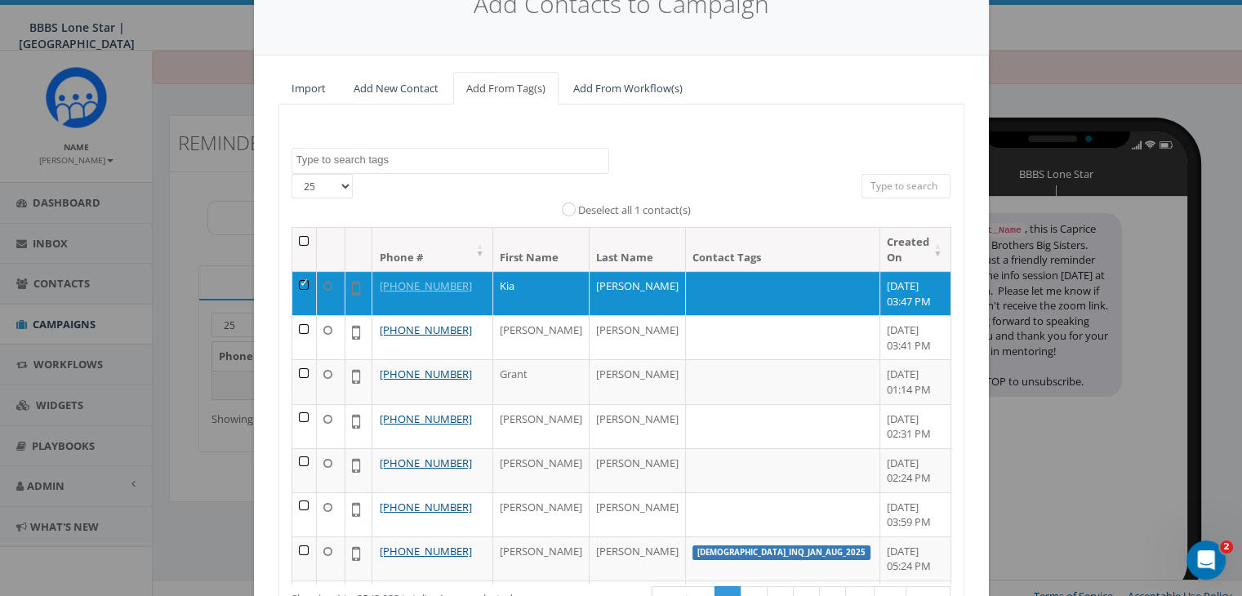
scroll to position [206, 0]
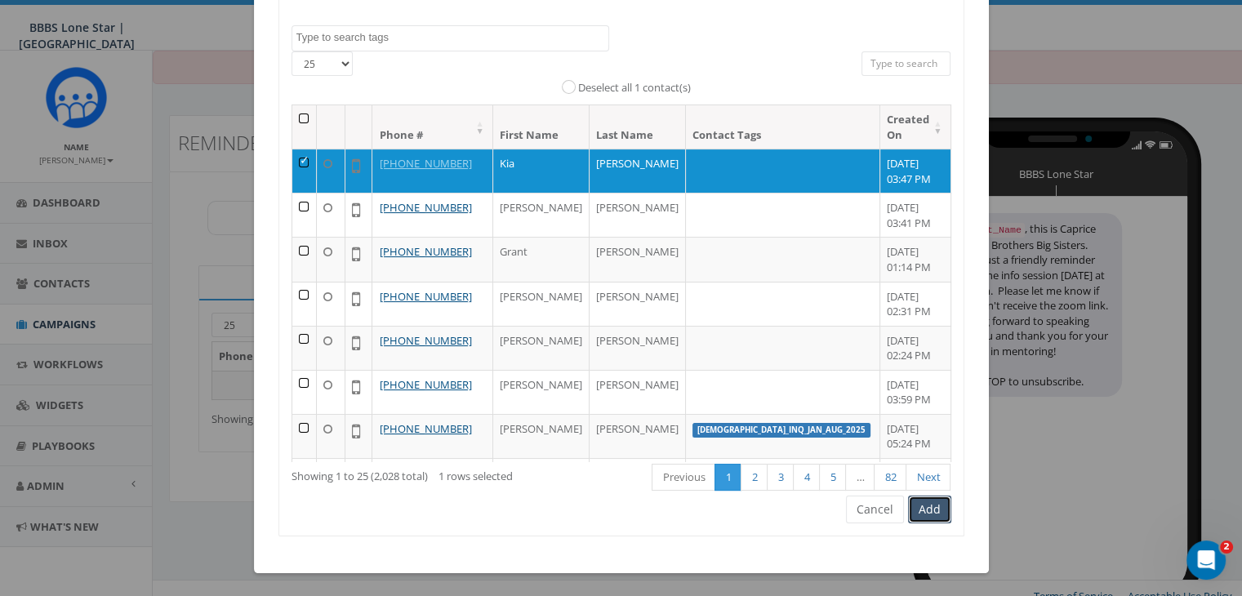
click at [915, 501] on button "Add" at bounding box center [929, 510] width 43 height 28
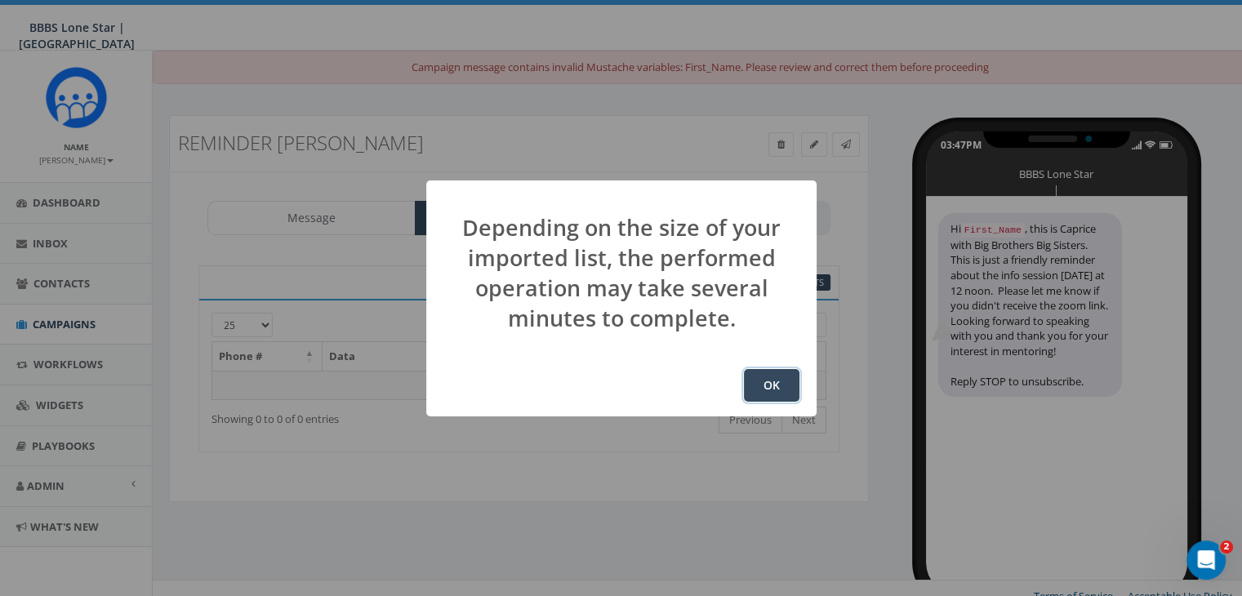
click at [760, 385] on button "OK" at bounding box center [772, 385] width 56 height 33
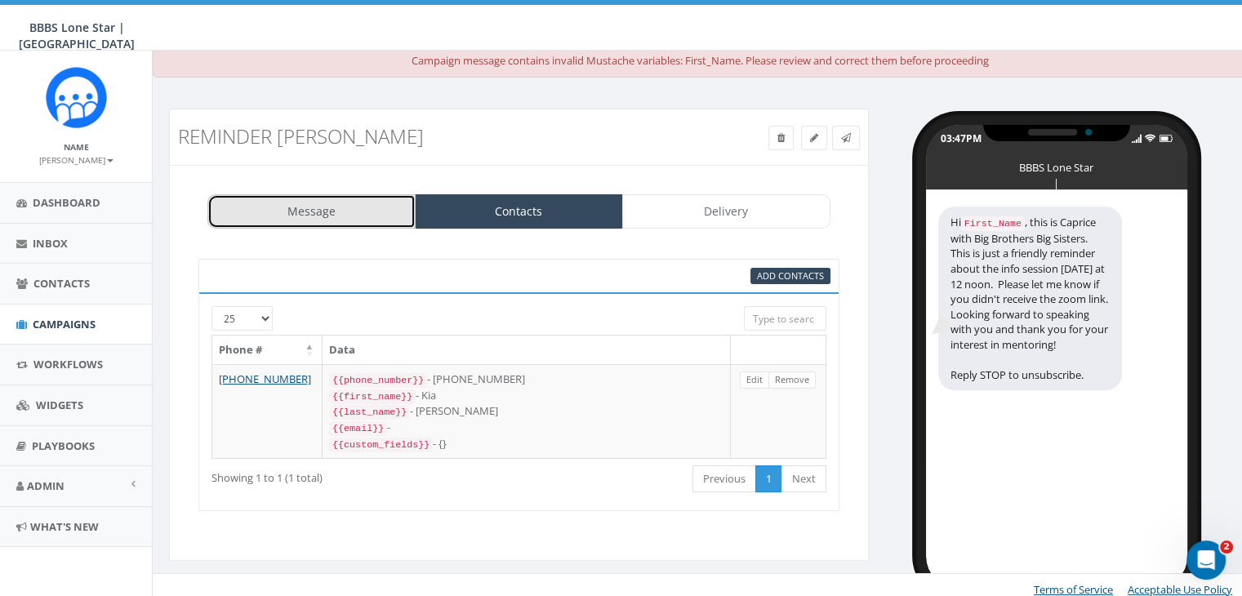
click at [310, 211] on link "Message" at bounding box center [311, 211] width 208 height 34
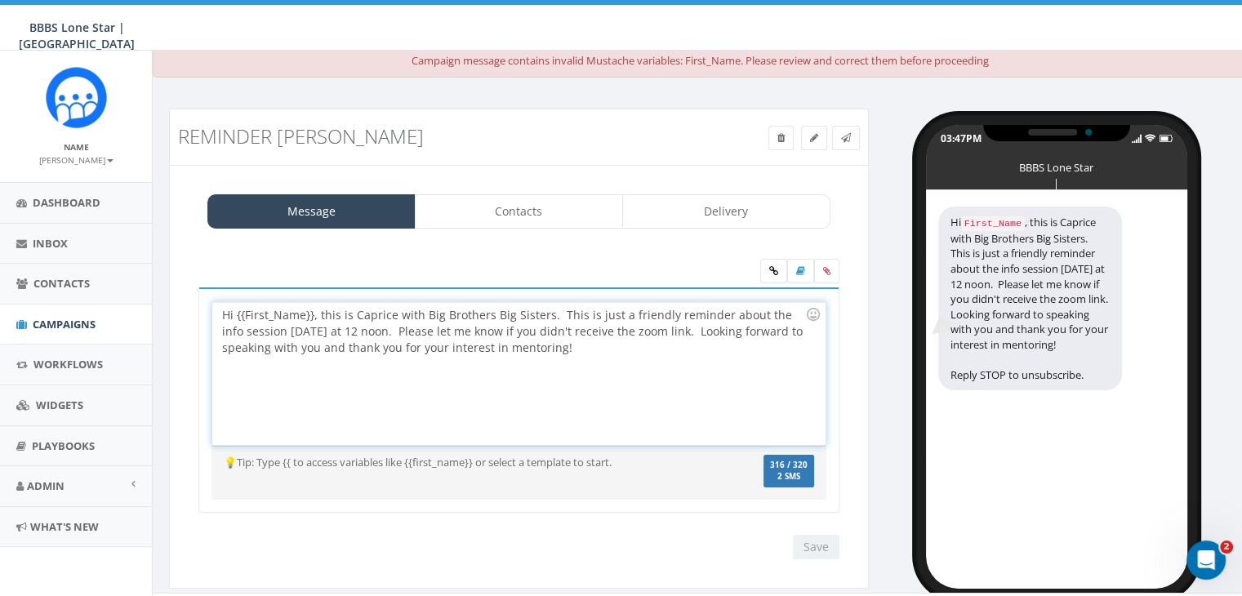
click at [311, 308] on div "Hi {{First_Name}}, this is Caprice with Big Brothers Big Sisters. This is just …" at bounding box center [518, 373] width 613 height 143
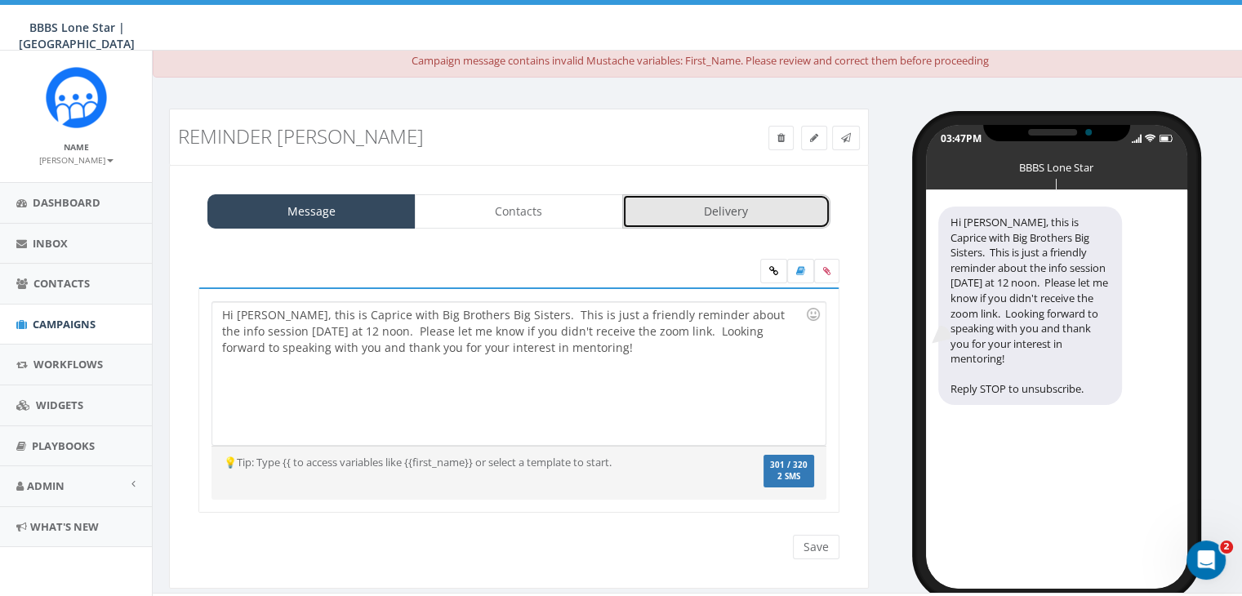
click at [725, 213] on link "Delivery" at bounding box center [726, 211] width 208 height 34
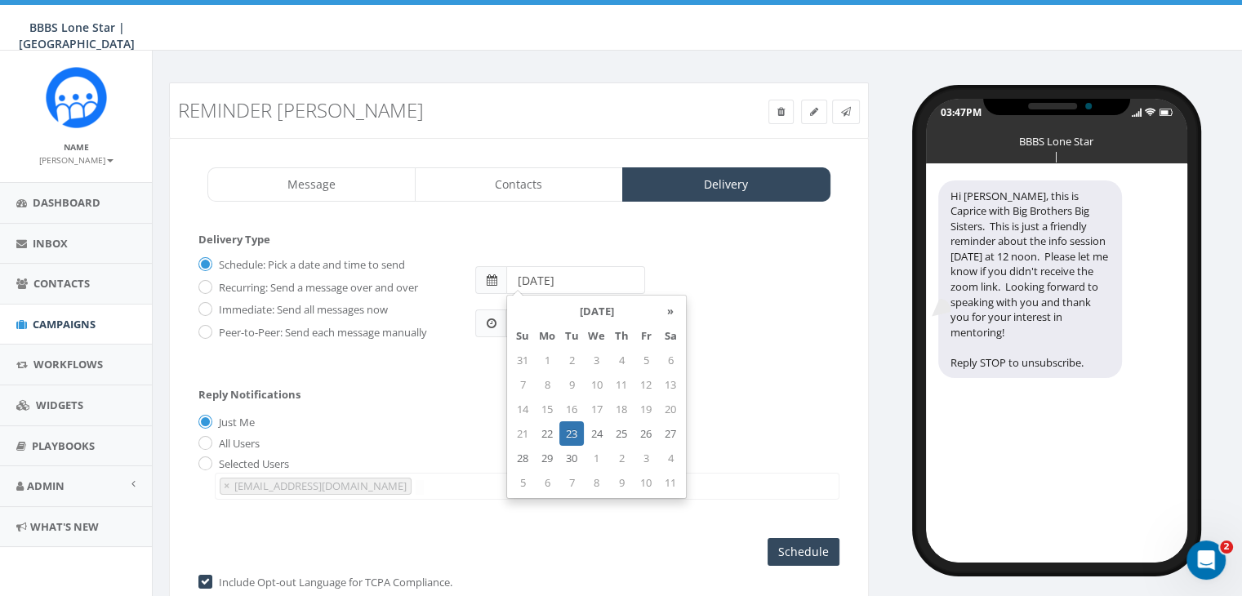
click at [587, 283] on input "[DATE]" at bounding box center [575, 280] width 139 height 28
click at [595, 435] on td "24" at bounding box center [596, 433] width 25 height 25
type input "[DATE]"
click at [446, 403] on div "Reply Notifications Just Me All Users Selected Users chawkins@bbbstx.org abruce…" at bounding box center [518, 440] width 641 height 136
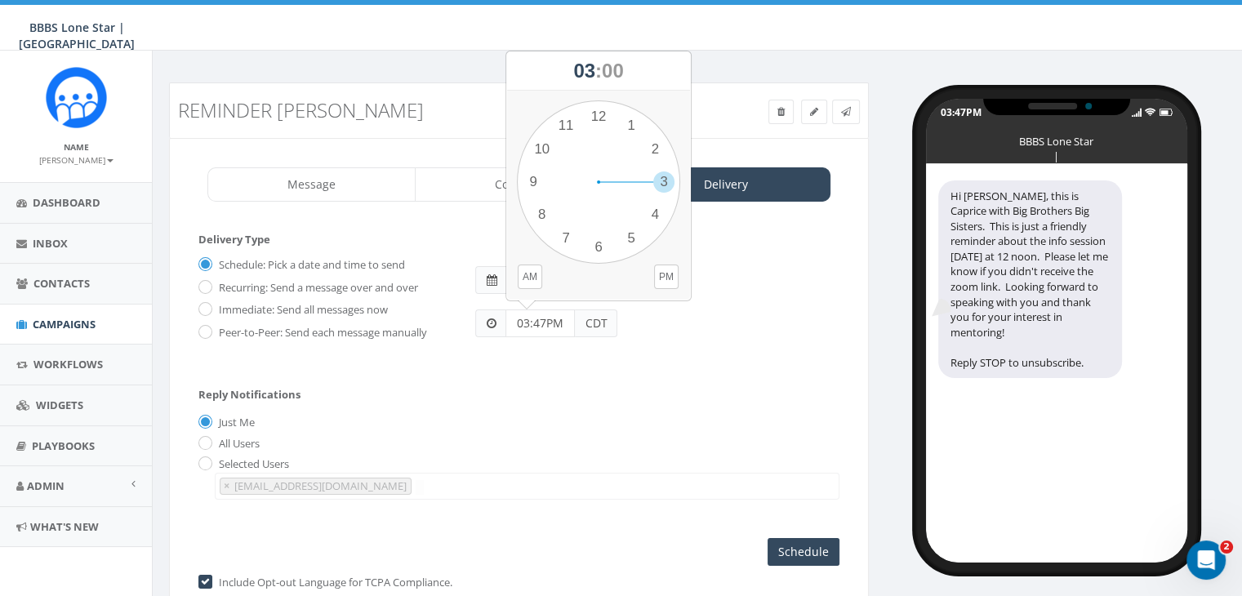
drag, startPoint x: 550, startPoint y: 320, endPoint x: 497, endPoint y: 320, distance: 53.1
click at [497, 320] on div "03:47PM CDT" at bounding box center [546, 324] width 142 height 28
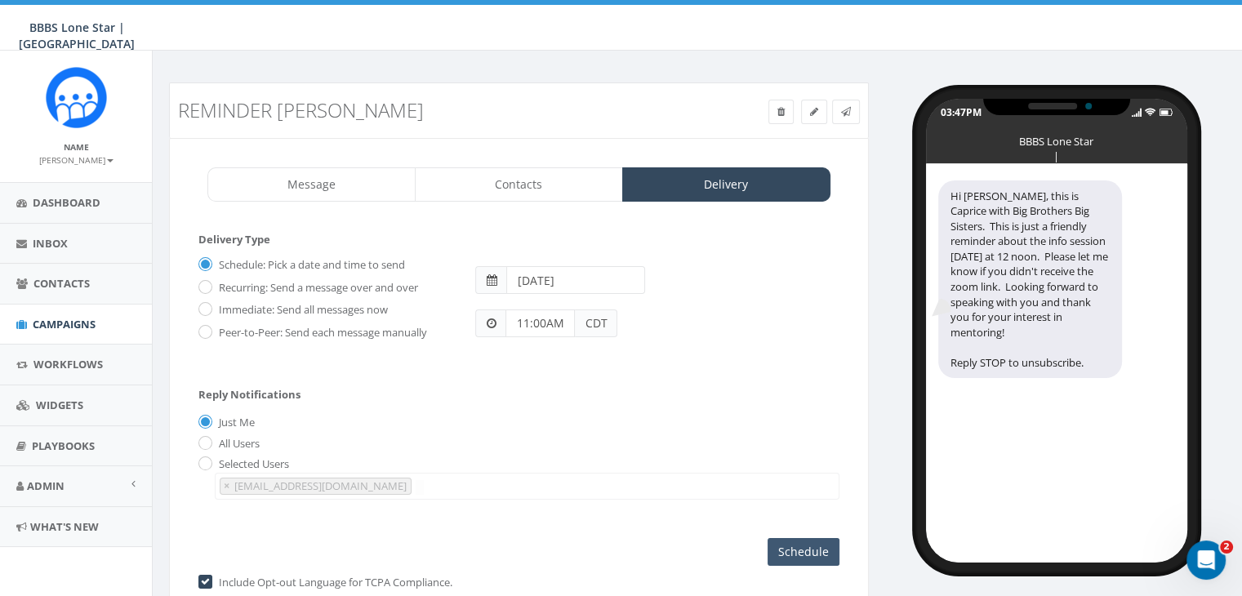
type input "11:00AM"
click at [793, 546] on input "Schedule" at bounding box center [804, 552] width 72 height 28
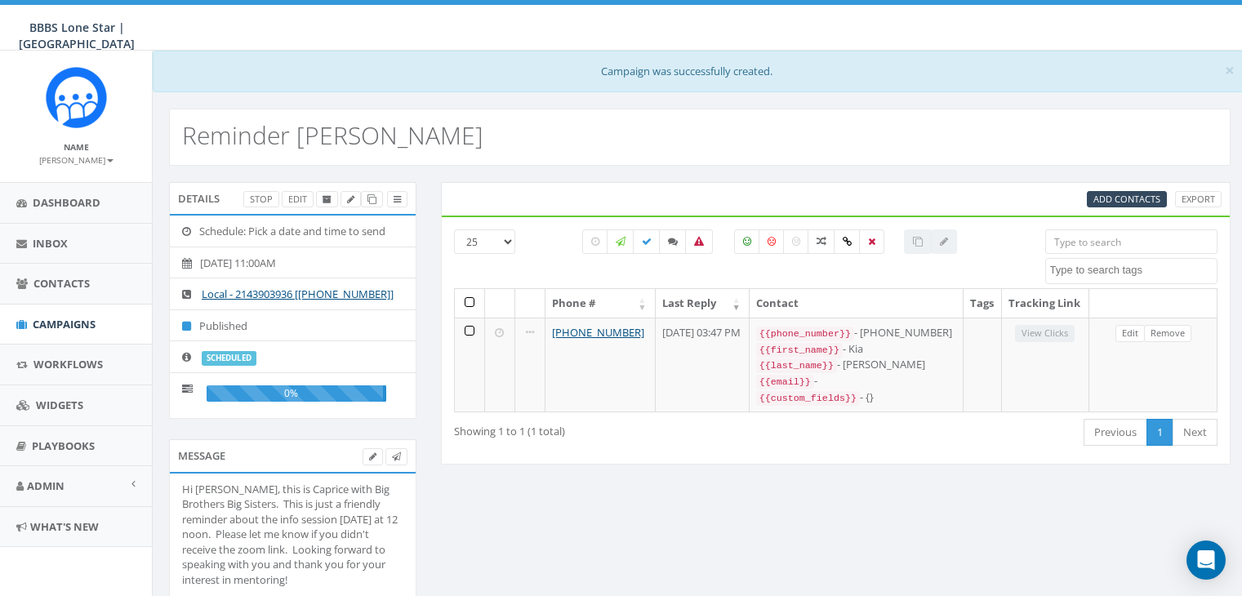
select select
click at [78, 324] on span "Campaigns" at bounding box center [64, 324] width 63 height 15
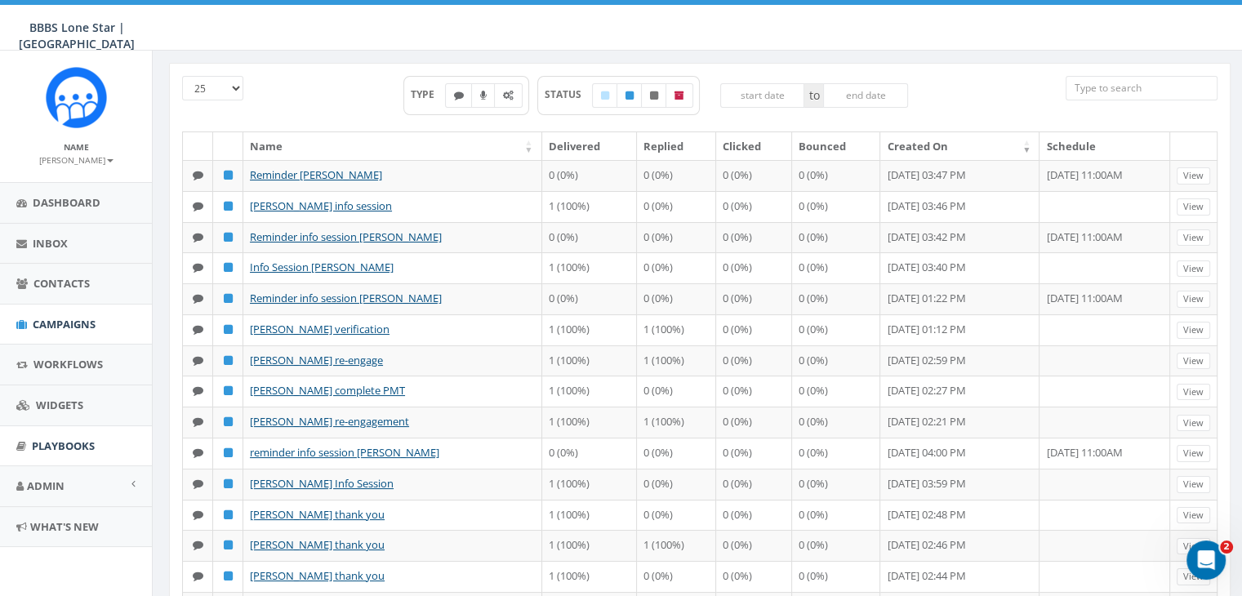
scroll to position [408, 0]
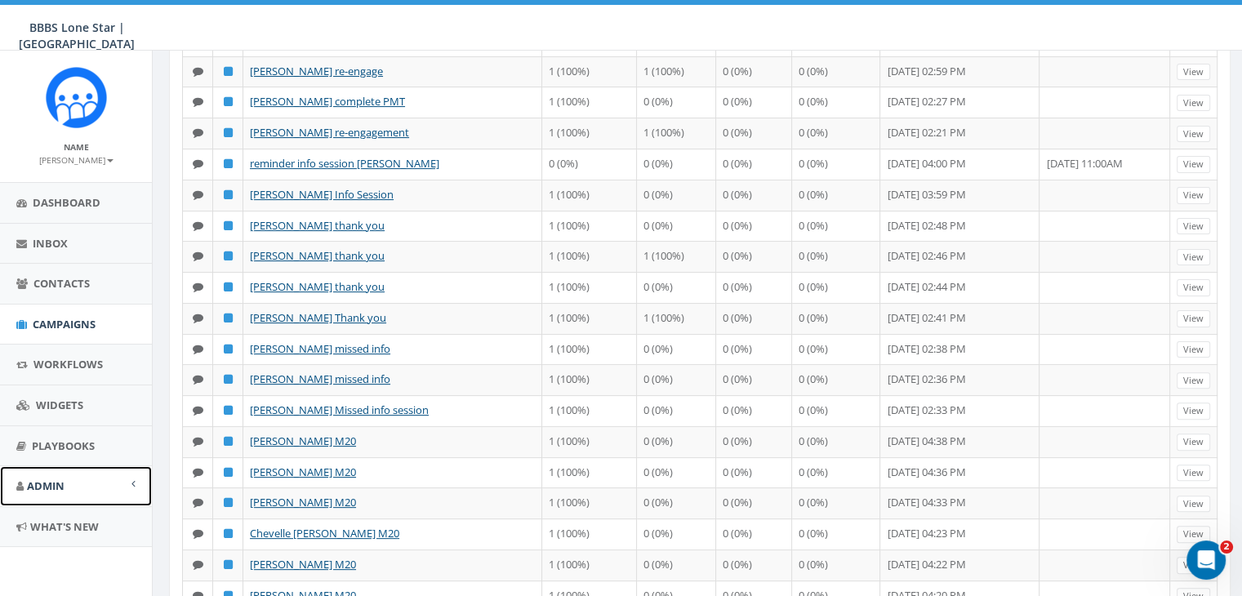
click at [98, 476] on link "Admin" at bounding box center [76, 486] width 152 height 40
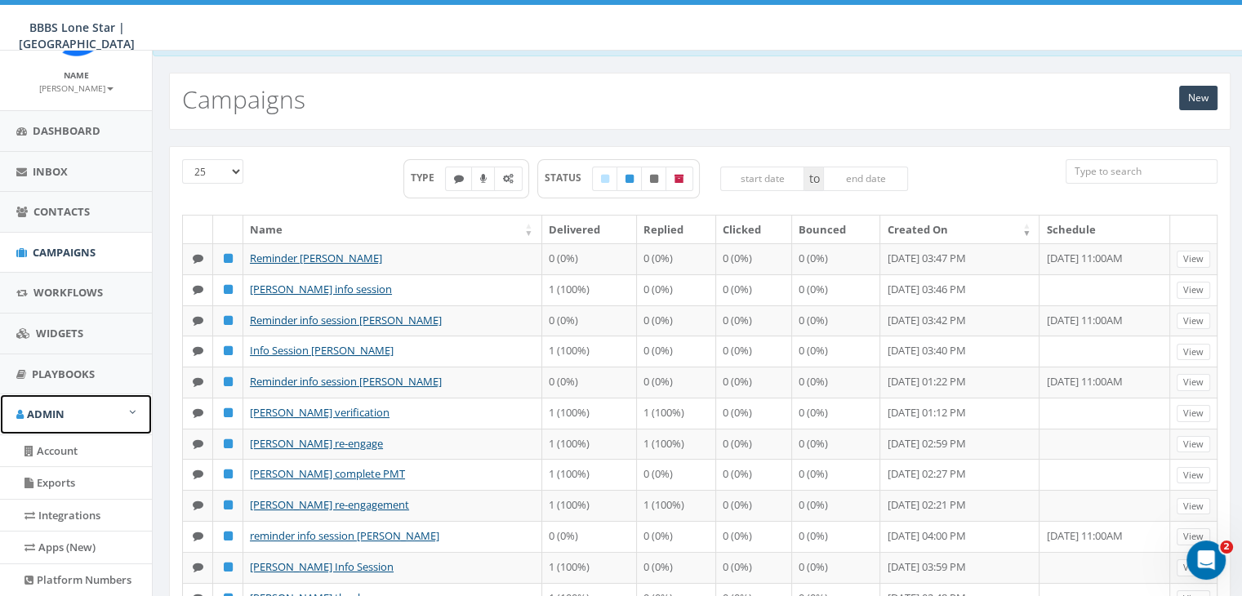
scroll to position [0, 0]
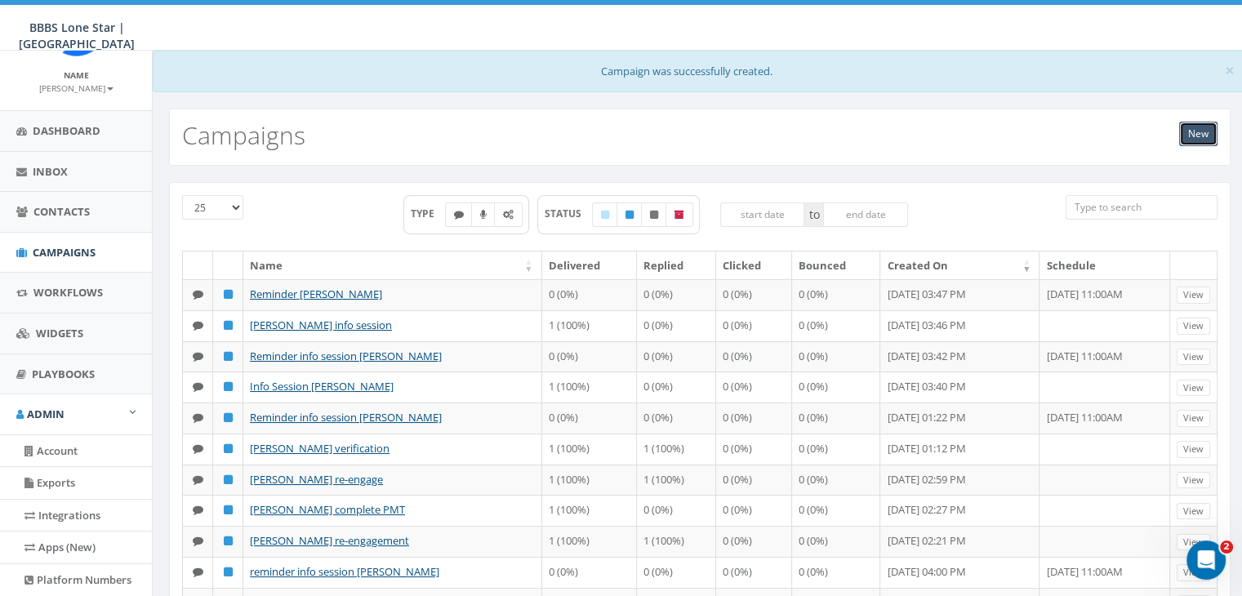
click at [1192, 136] on link "New" at bounding box center [1198, 134] width 38 height 25
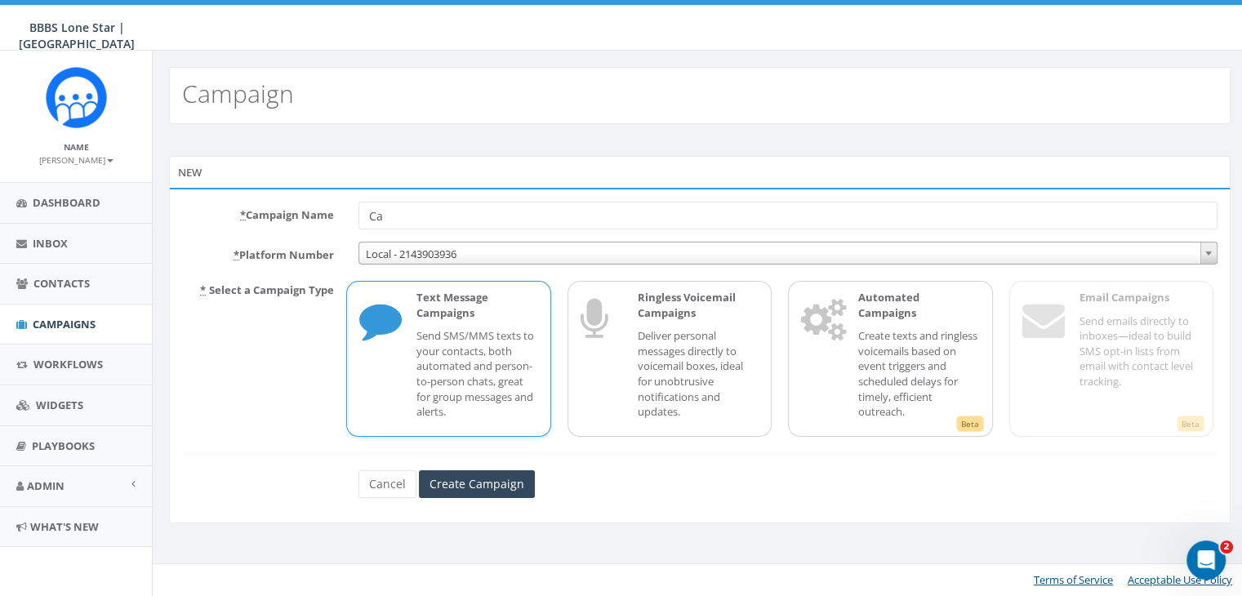
type input "C"
type input "[PERSON_NAME] English info session"
click at [486, 472] on input "Create Campaign" at bounding box center [477, 484] width 116 height 28
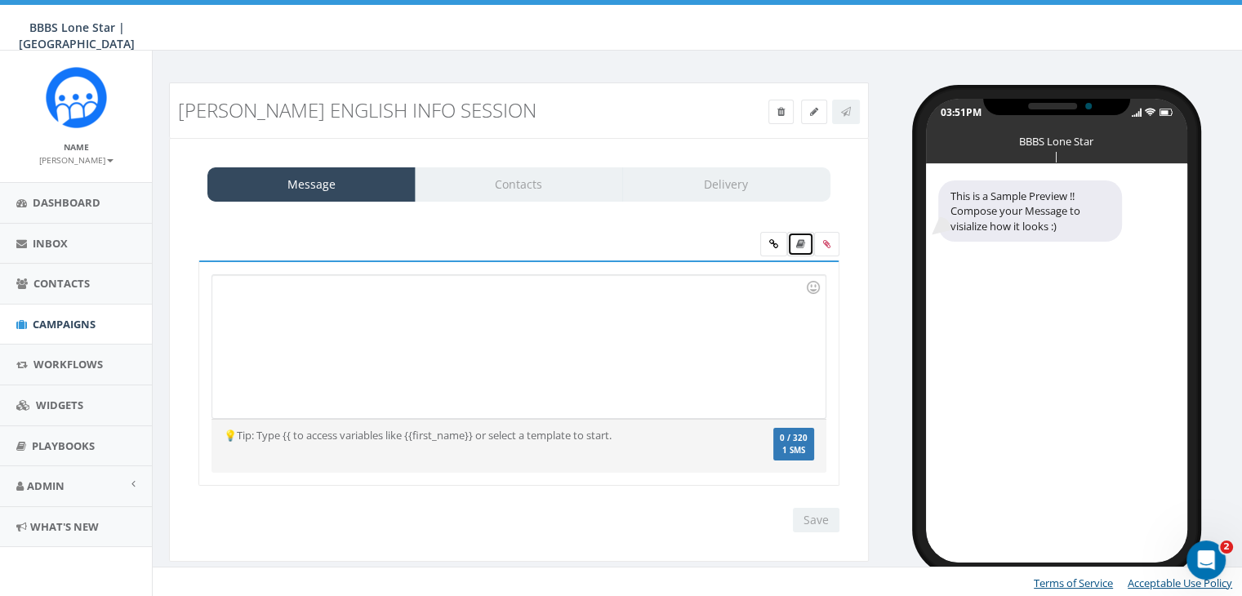
click at [800, 243] on icon at bounding box center [800, 244] width 9 height 10
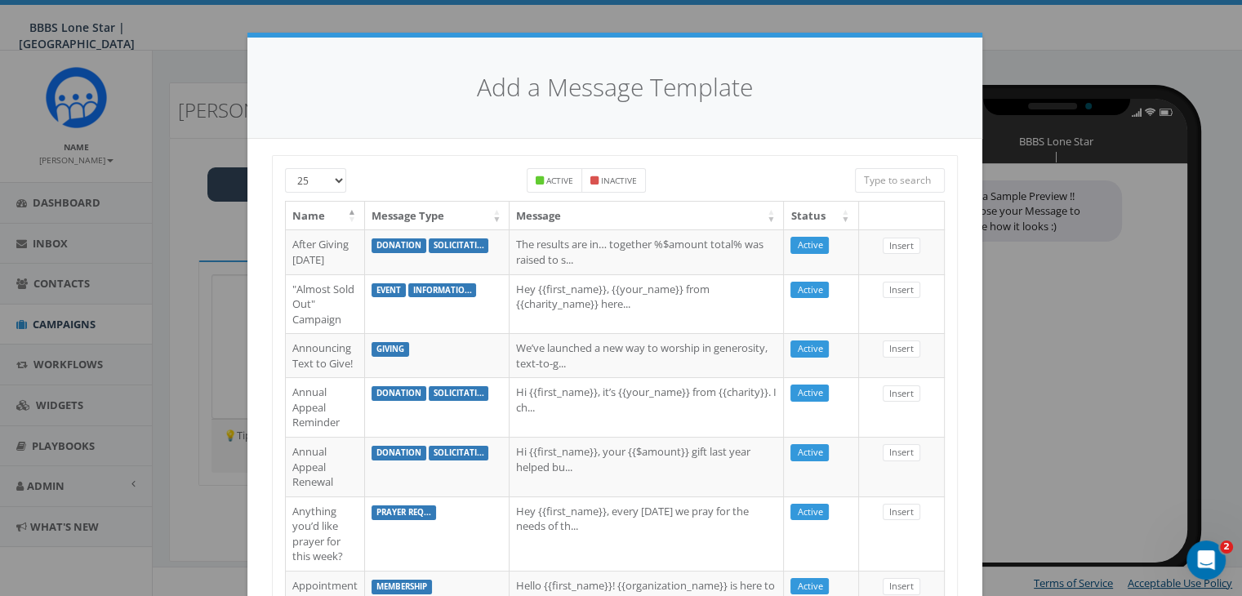
click at [871, 174] on input "search" at bounding box center [900, 180] width 90 height 25
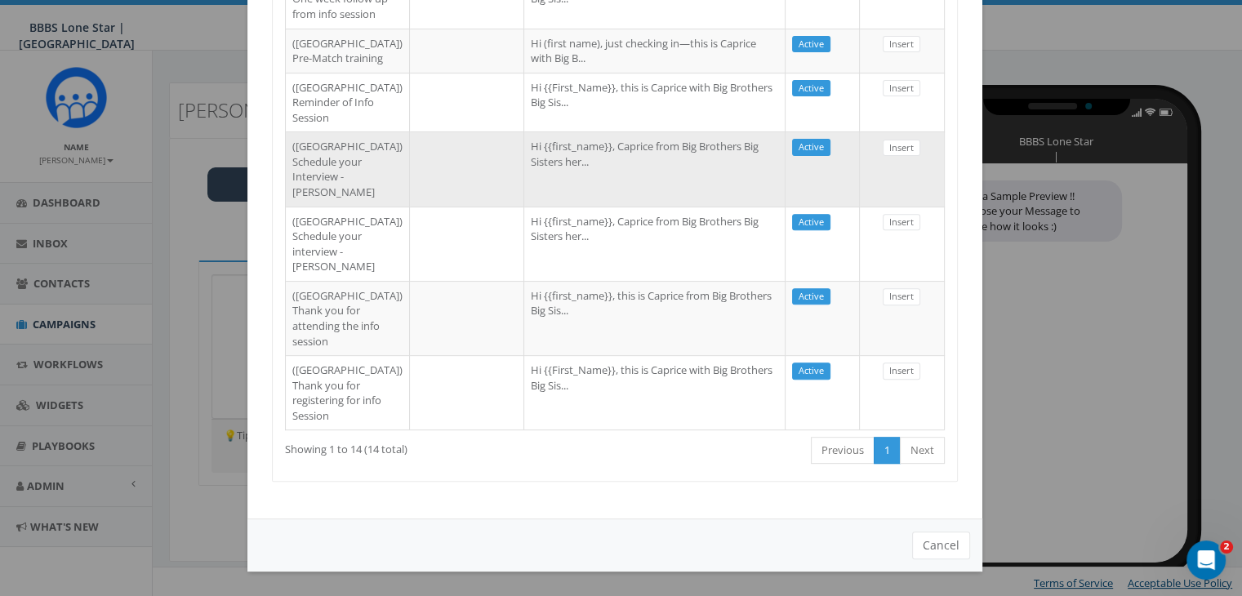
scroll to position [901, 0]
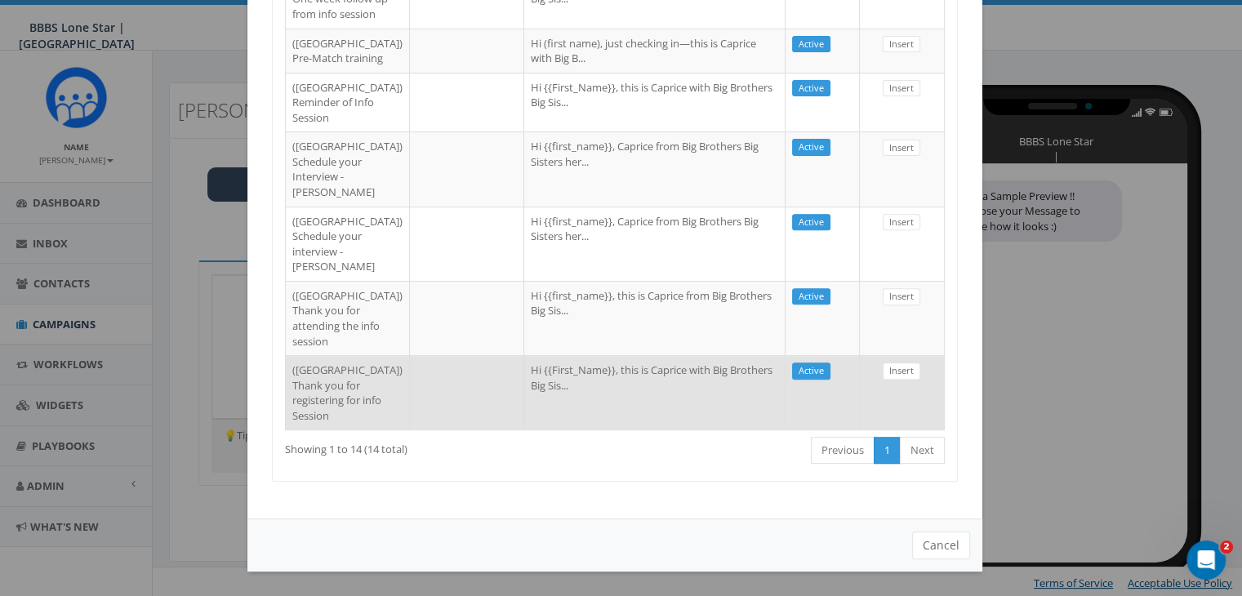
type input "dallas"
click at [602, 394] on td "Hi {{First_Name}}, this is Caprice with Big Brothers Big Sis..." at bounding box center [654, 392] width 261 height 74
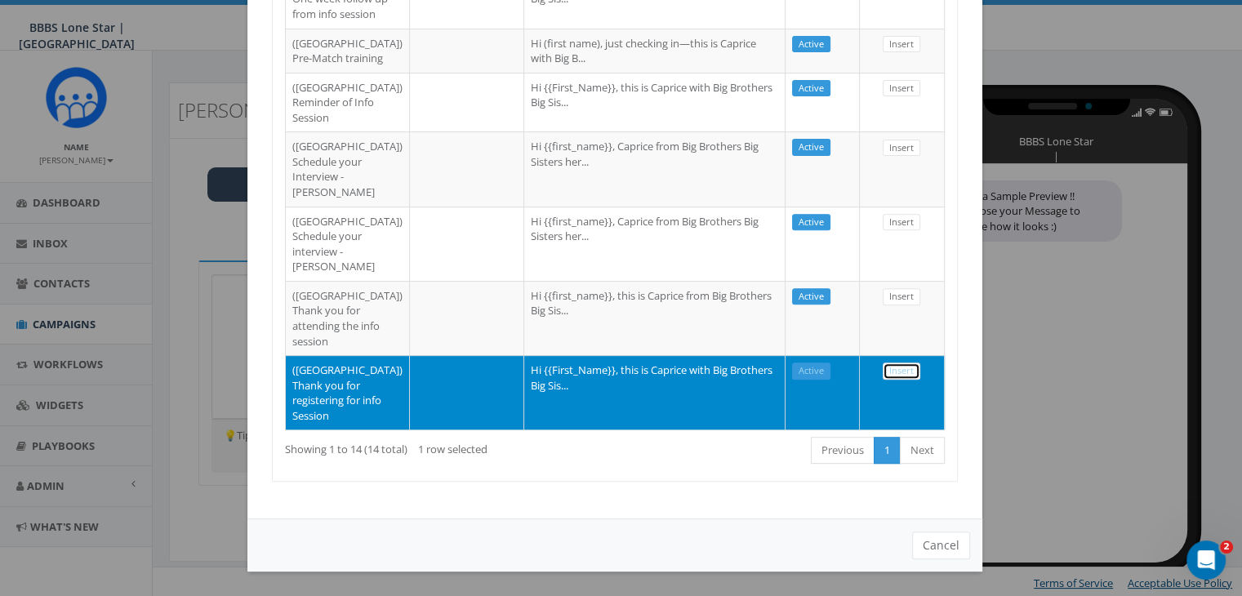
click at [899, 363] on link "Insert" at bounding box center [902, 371] width 38 height 17
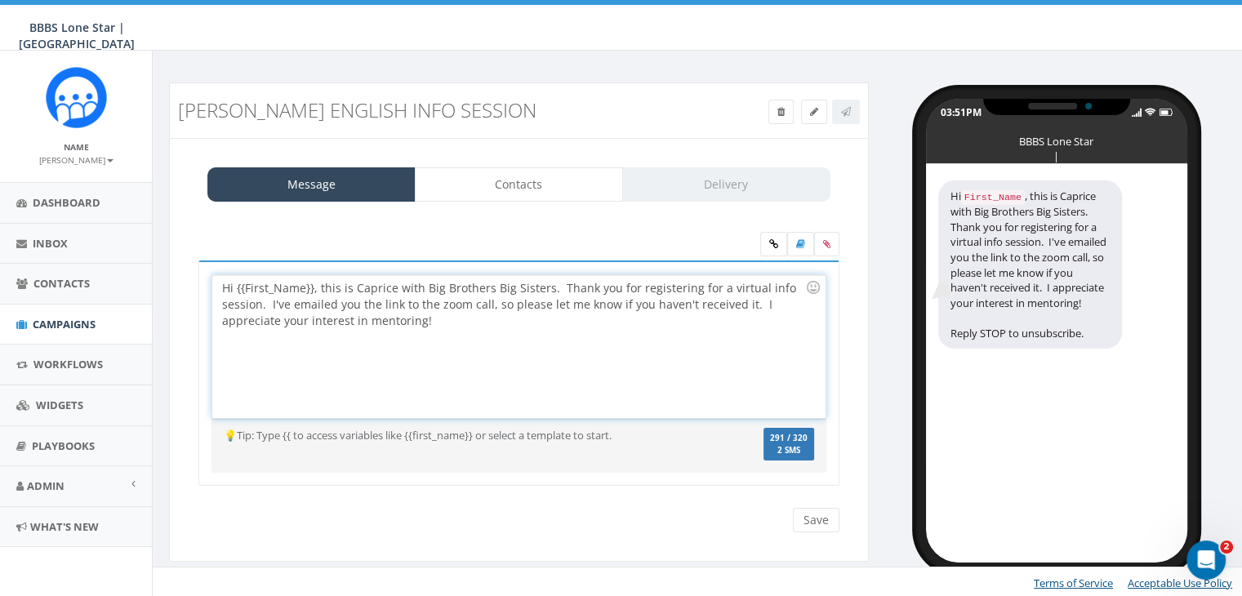
click at [313, 287] on div "Hi {{First_Name}}, this is Caprice with Big Brothers Big Sisters. Thank you for…" at bounding box center [518, 346] width 613 height 143
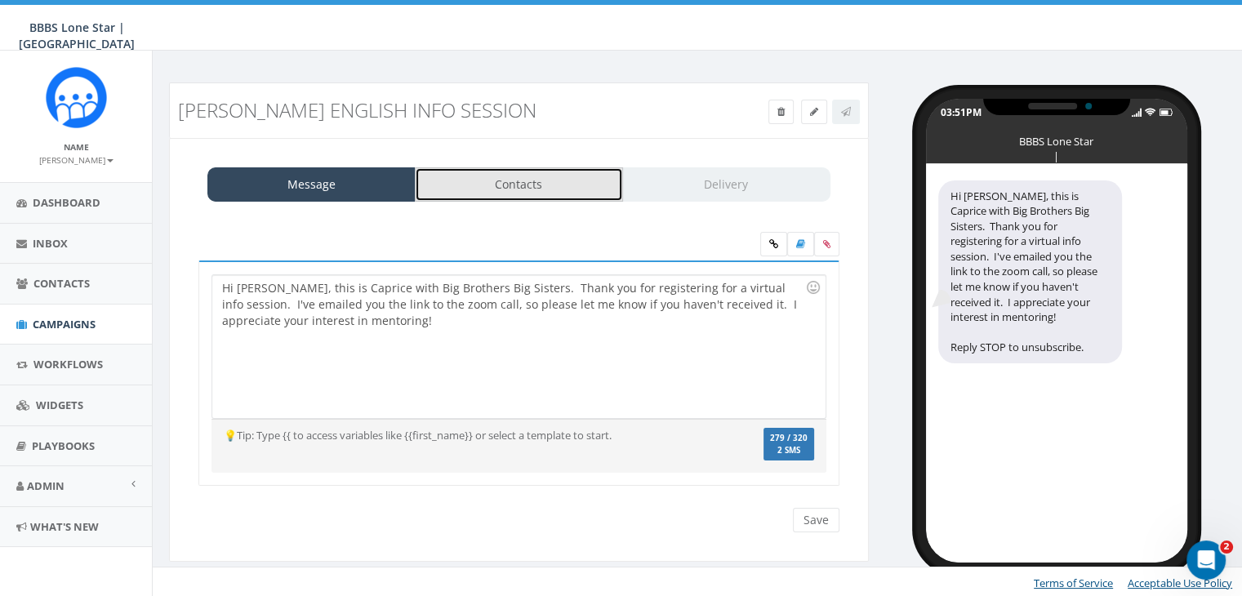
click at [511, 185] on link "Contacts" at bounding box center [519, 184] width 208 height 34
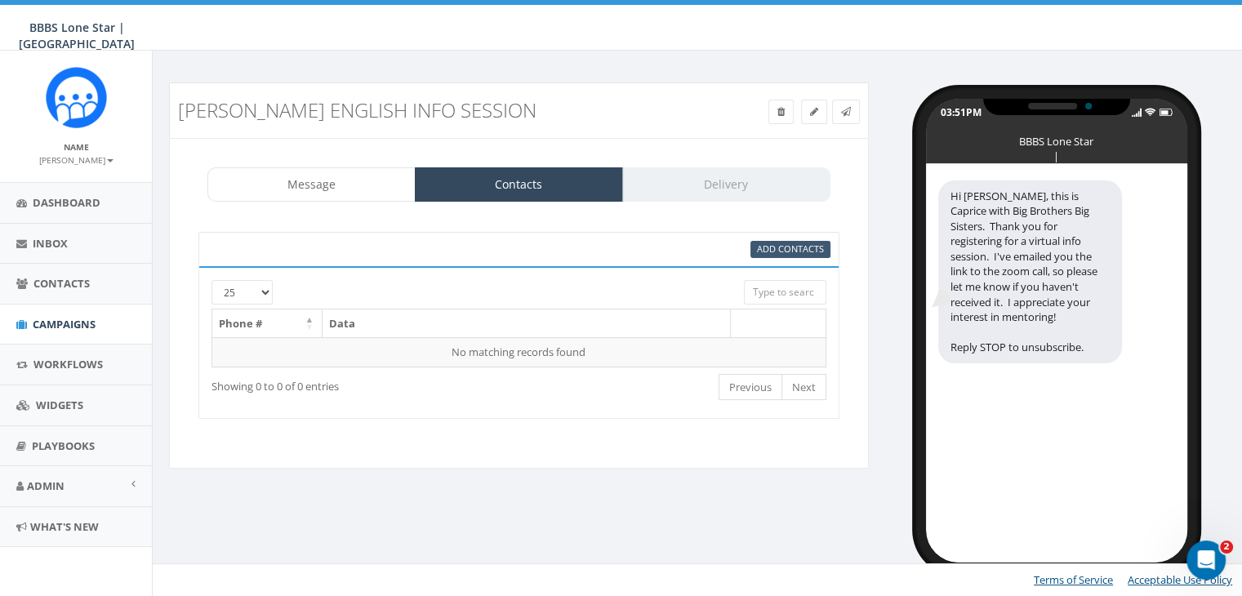
click at [771, 239] on div "Add Contacts" at bounding box center [518, 249] width 641 height 34
click at [770, 243] on span "Add Contacts" at bounding box center [790, 249] width 67 height 12
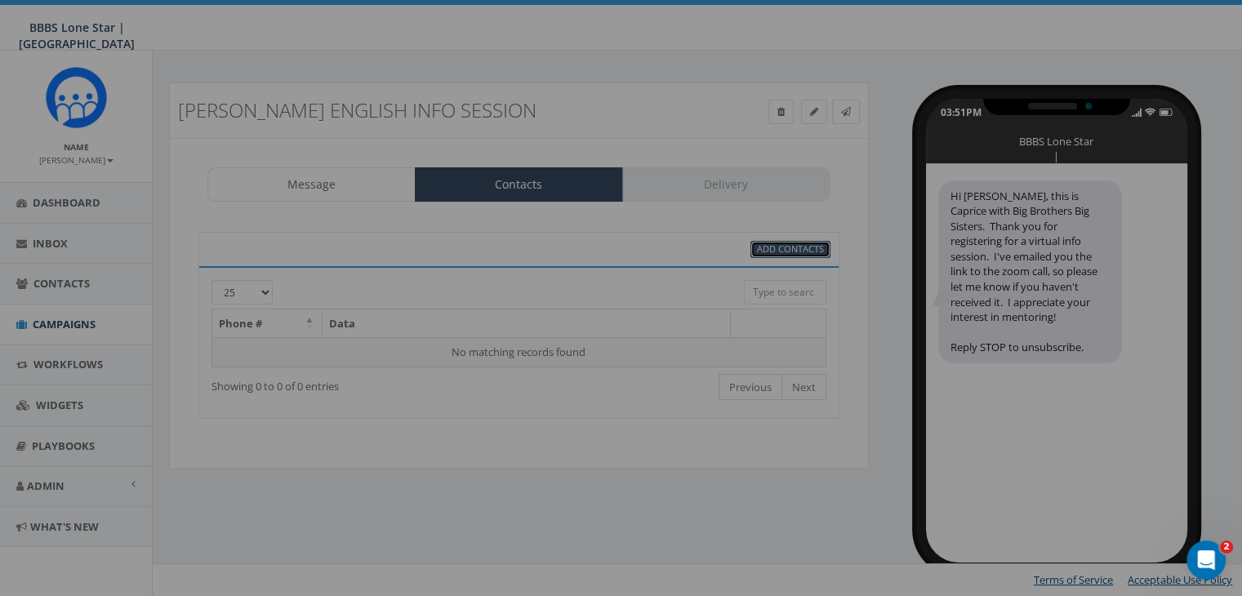
scroll to position [0, 0]
select select
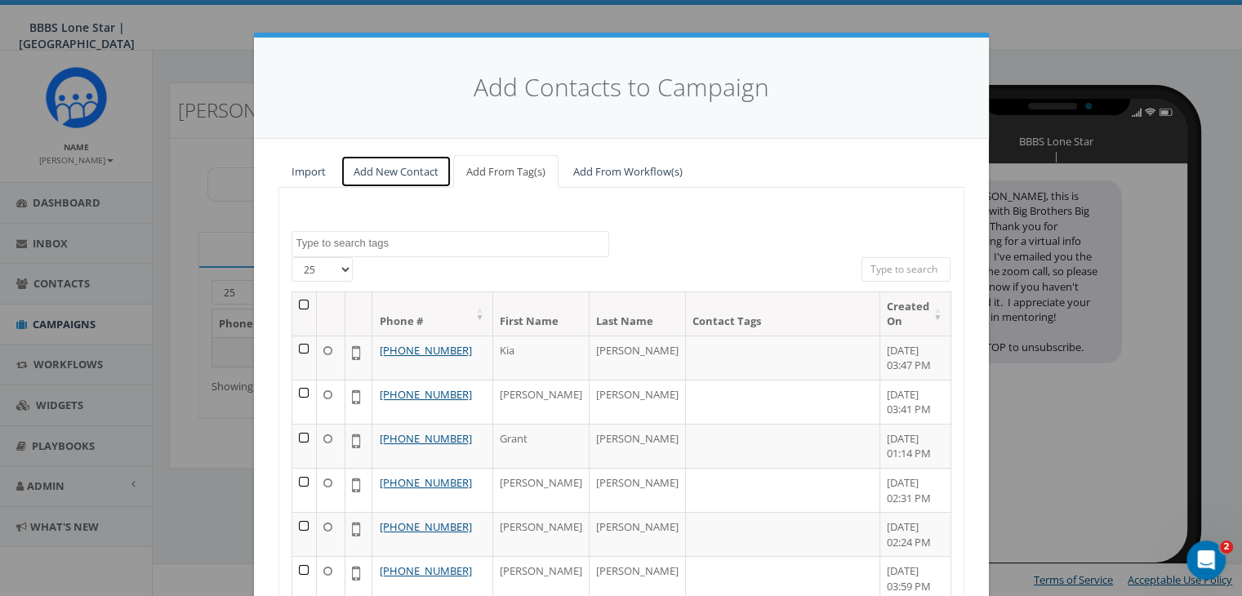
click at [428, 172] on link "Add New Contact" at bounding box center [396, 171] width 111 height 33
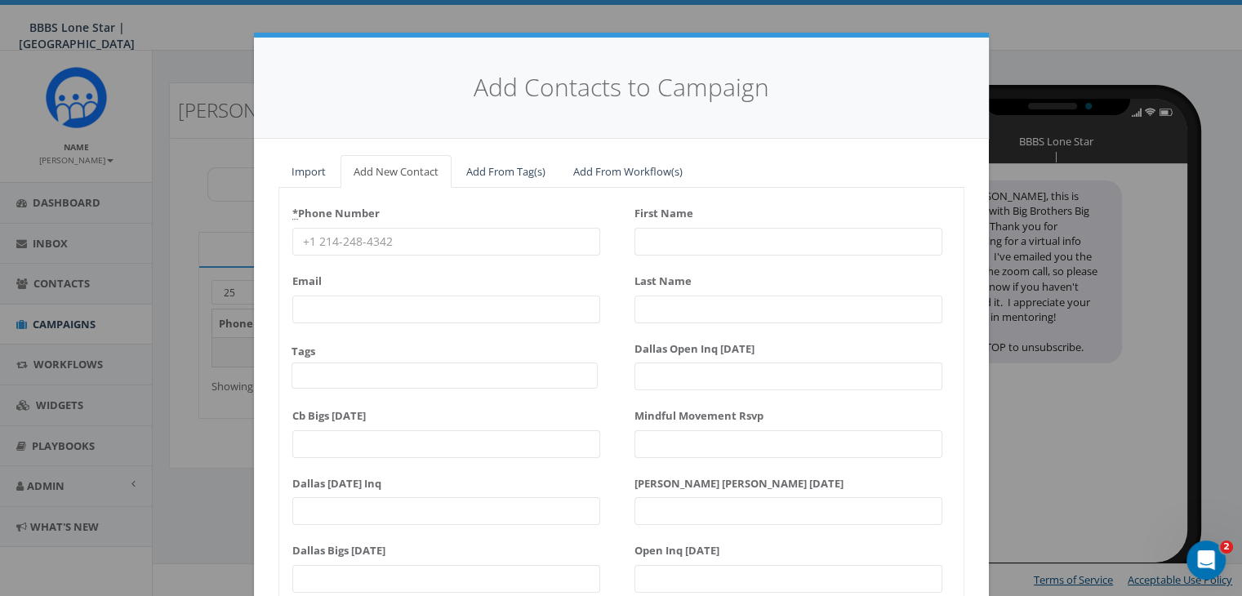
click at [300, 236] on input "* Phone Number" at bounding box center [446, 242] width 308 height 28
paste input "214-558-9599"
type input "214-558-9599"
click at [670, 243] on input "First Name" at bounding box center [789, 242] width 308 height 28
type input "Sta"
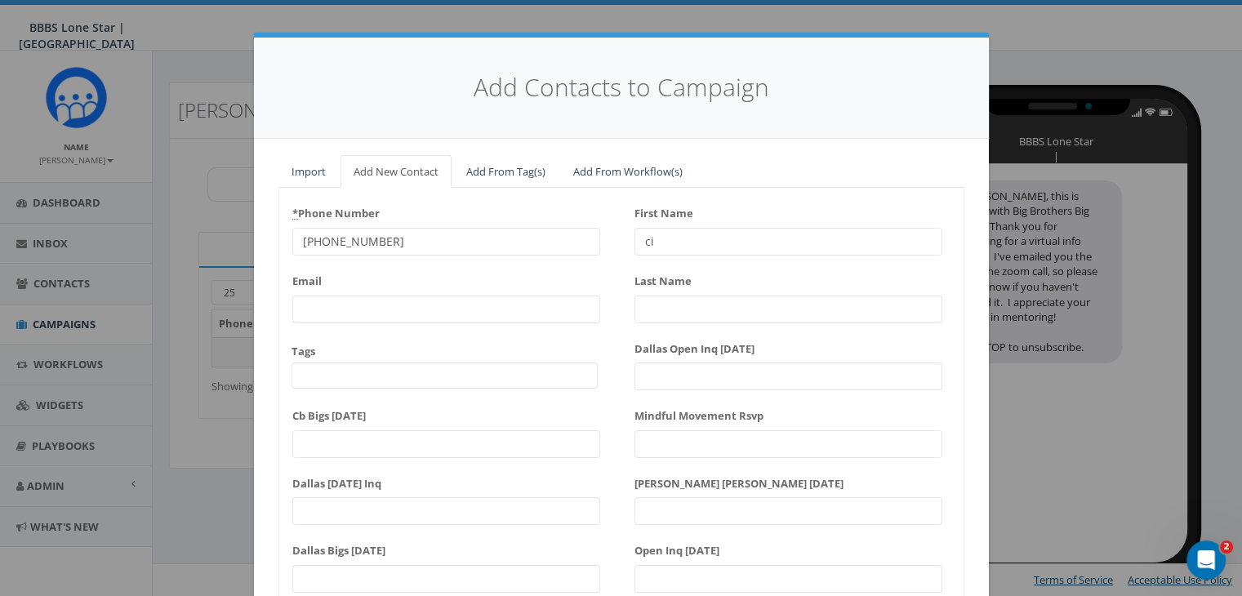
type input "c"
type input "Stacie"
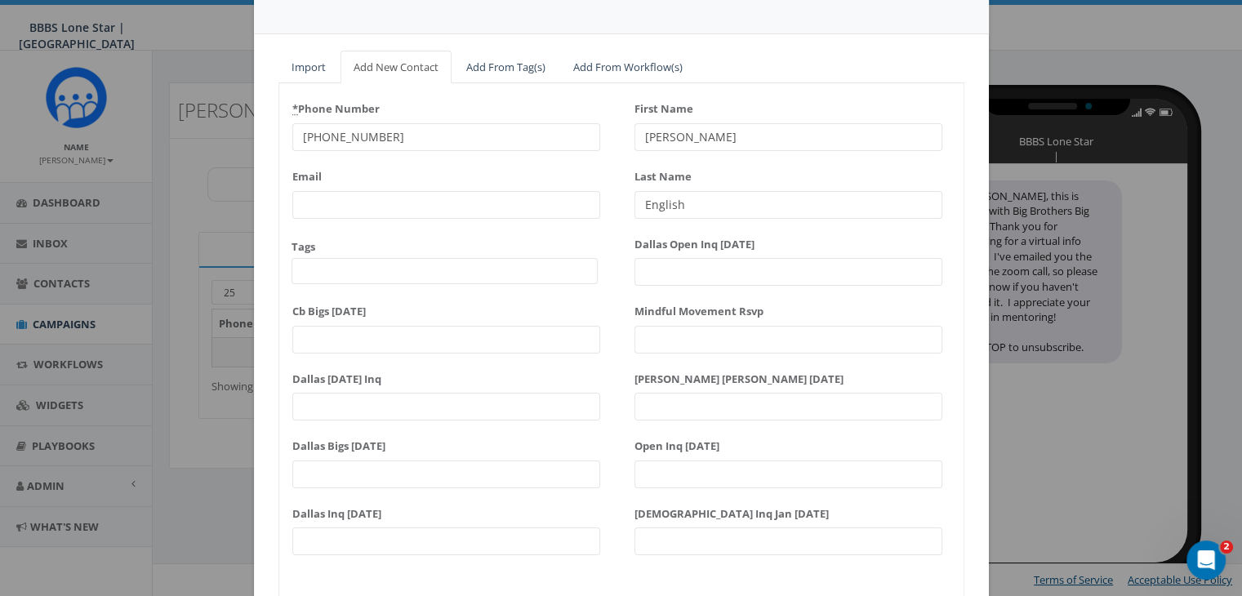
scroll to position [207, 0]
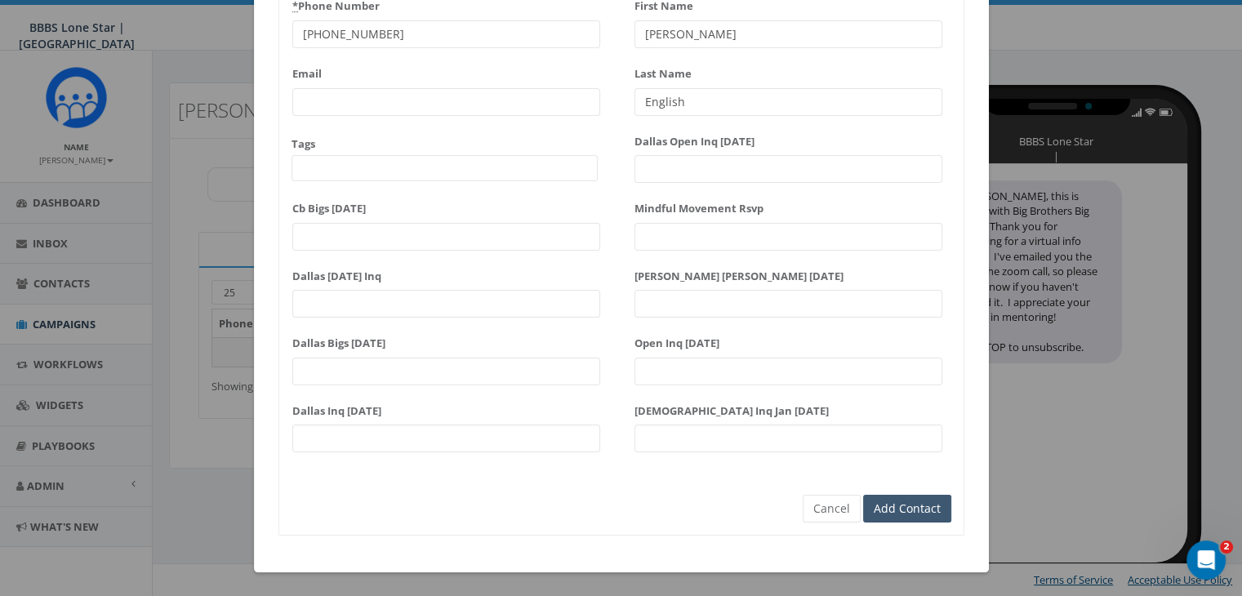
type input "English"
click at [916, 508] on input "Add Contact" at bounding box center [907, 509] width 88 height 28
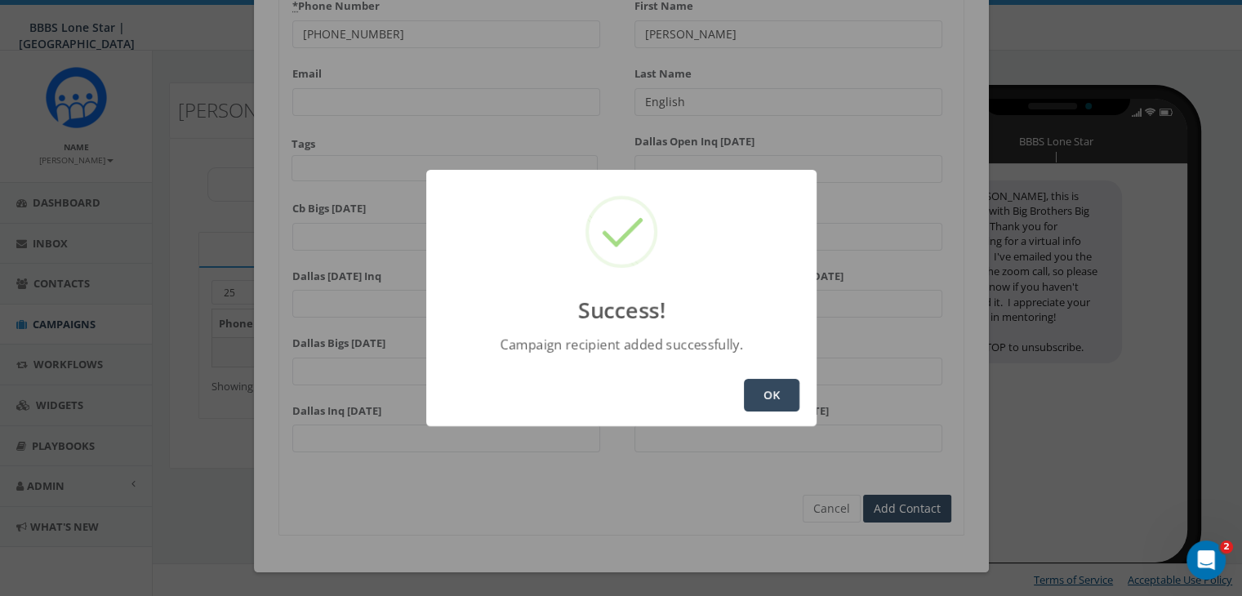
click at [773, 396] on button "OK" at bounding box center [772, 395] width 56 height 33
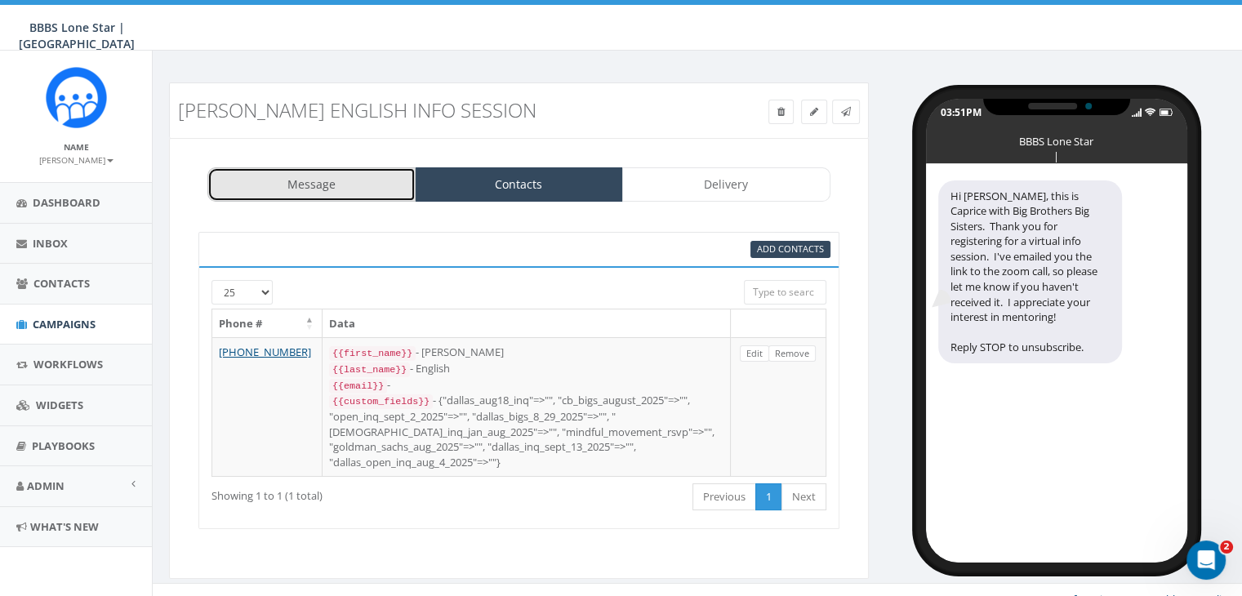
click at [255, 174] on link "Message" at bounding box center [311, 184] width 208 height 34
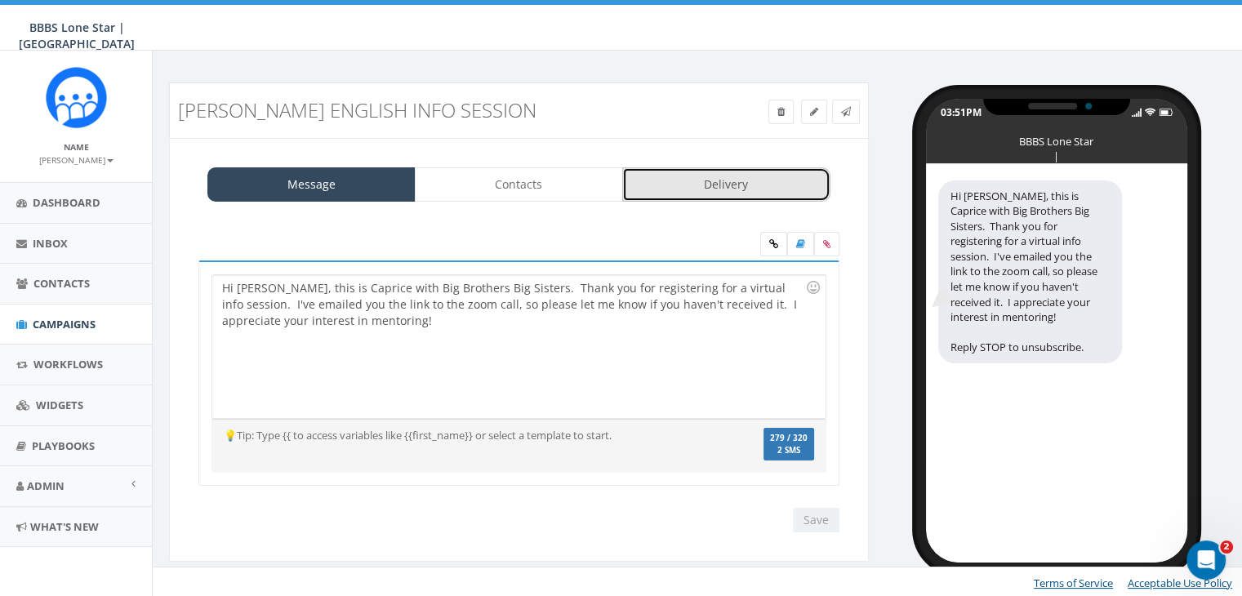
click at [740, 187] on link "Delivery" at bounding box center [726, 184] width 208 height 34
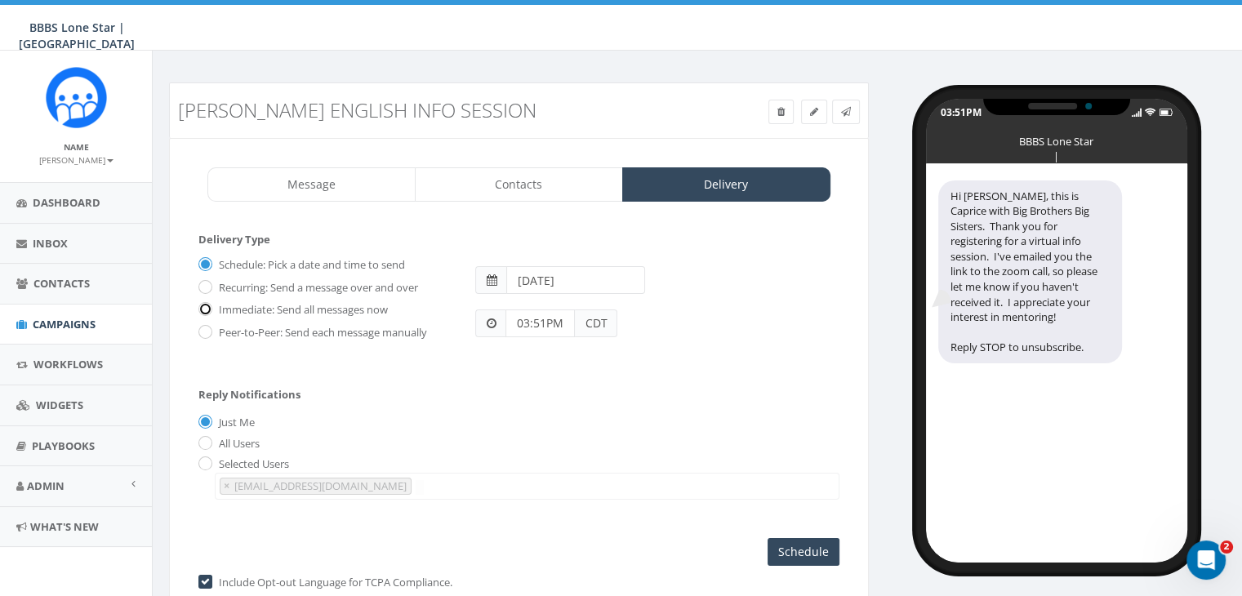
click at [207, 305] on input "Immediate: Send all messages now" at bounding box center [203, 310] width 11 height 11
radio input "true"
click at [791, 549] on input "Send Now" at bounding box center [801, 552] width 77 height 28
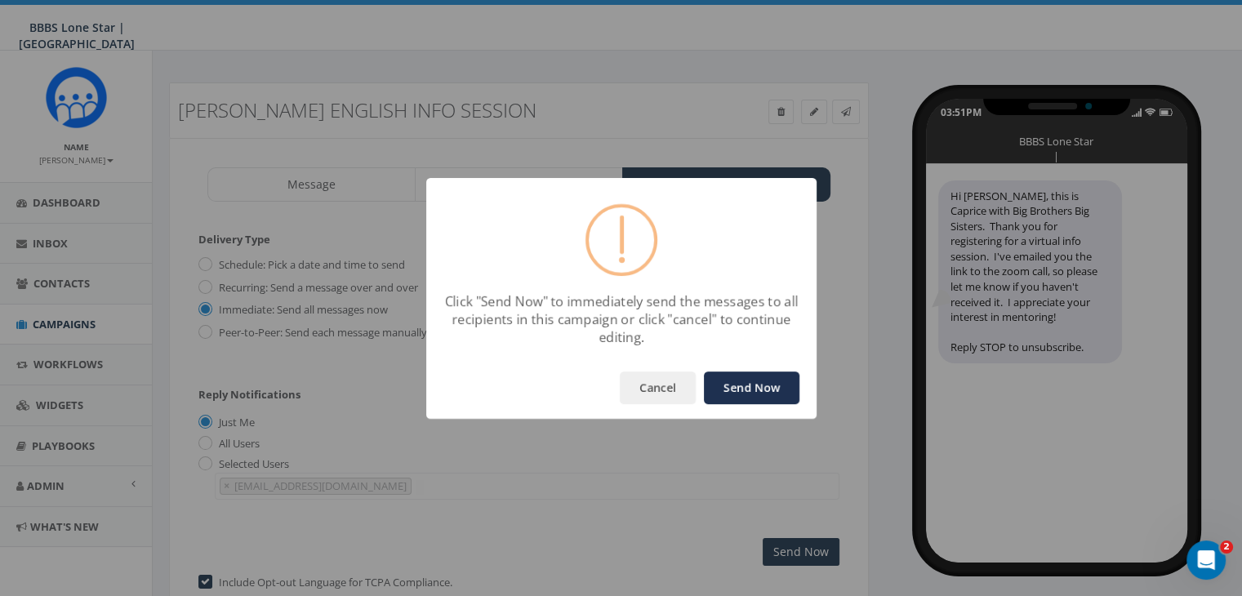
click at [724, 385] on button "Send Now" at bounding box center [752, 388] width 96 height 33
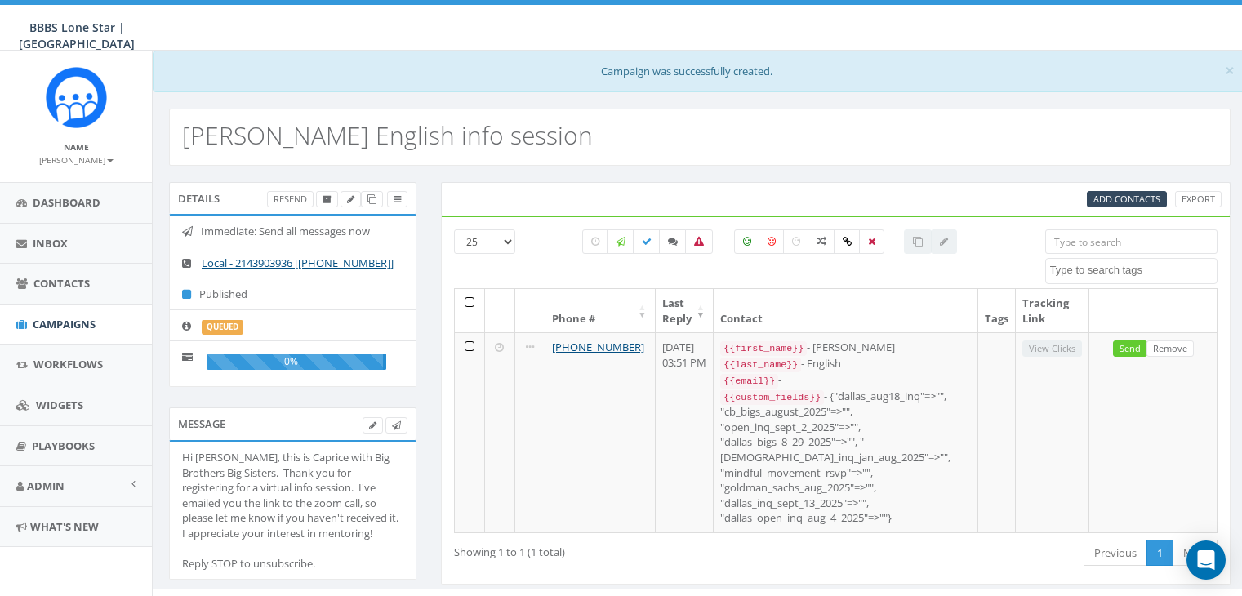
select select
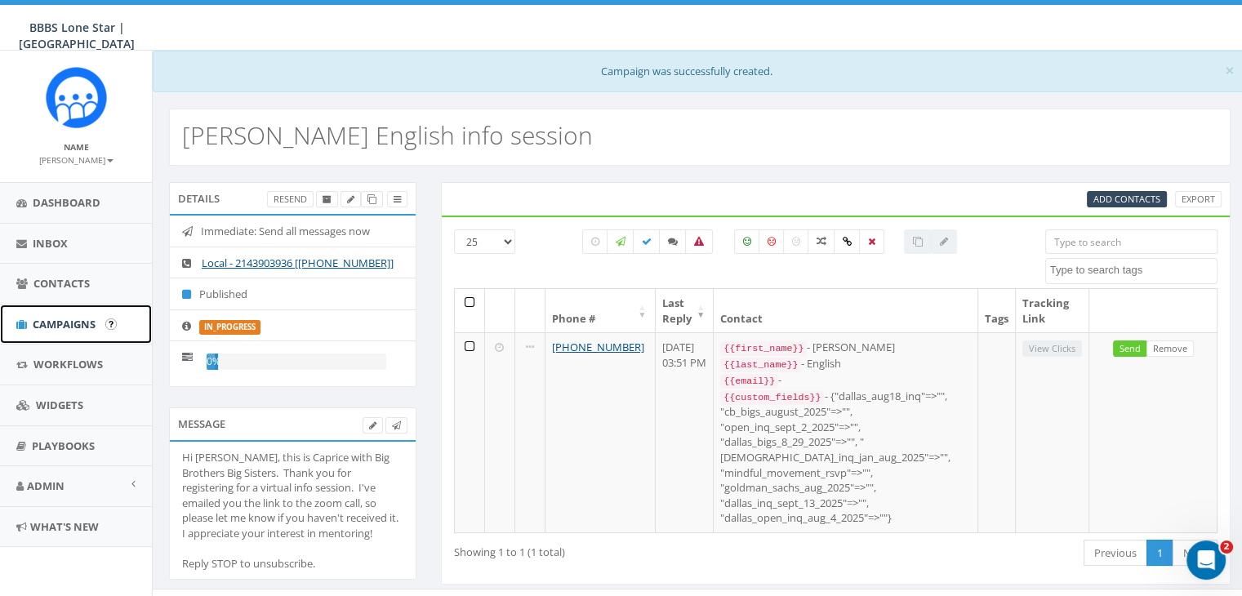
click at [76, 318] on span "Campaigns" at bounding box center [64, 324] width 63 height 15
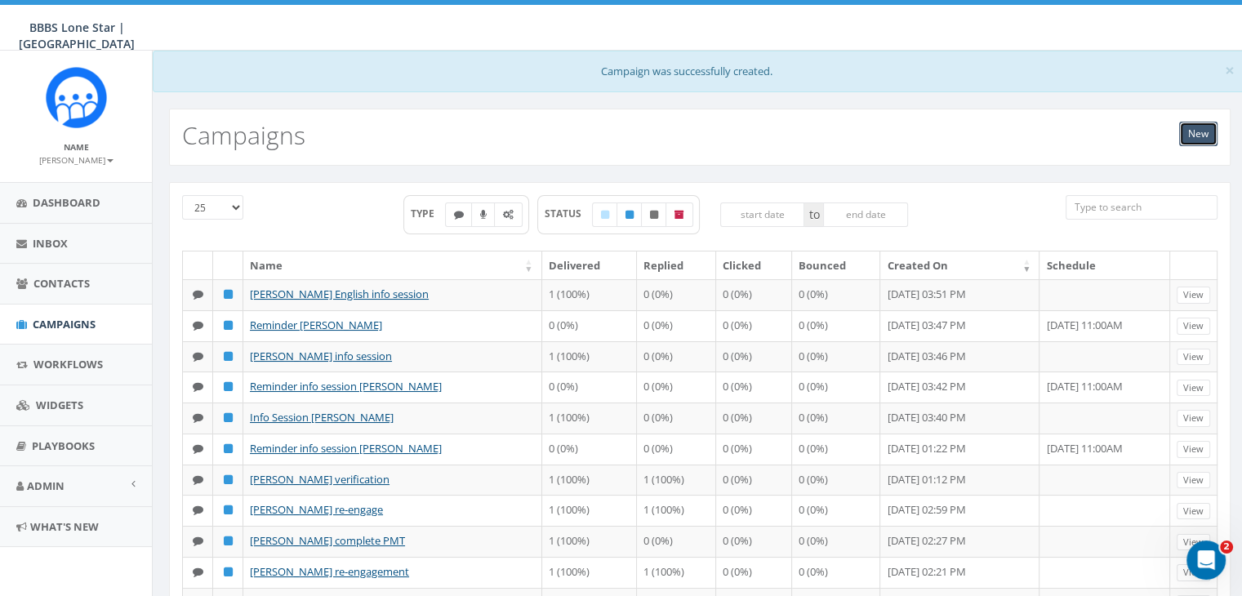
click at [1196, 133] on link "New" at bounding box center [1198, 134] width 38 height 25
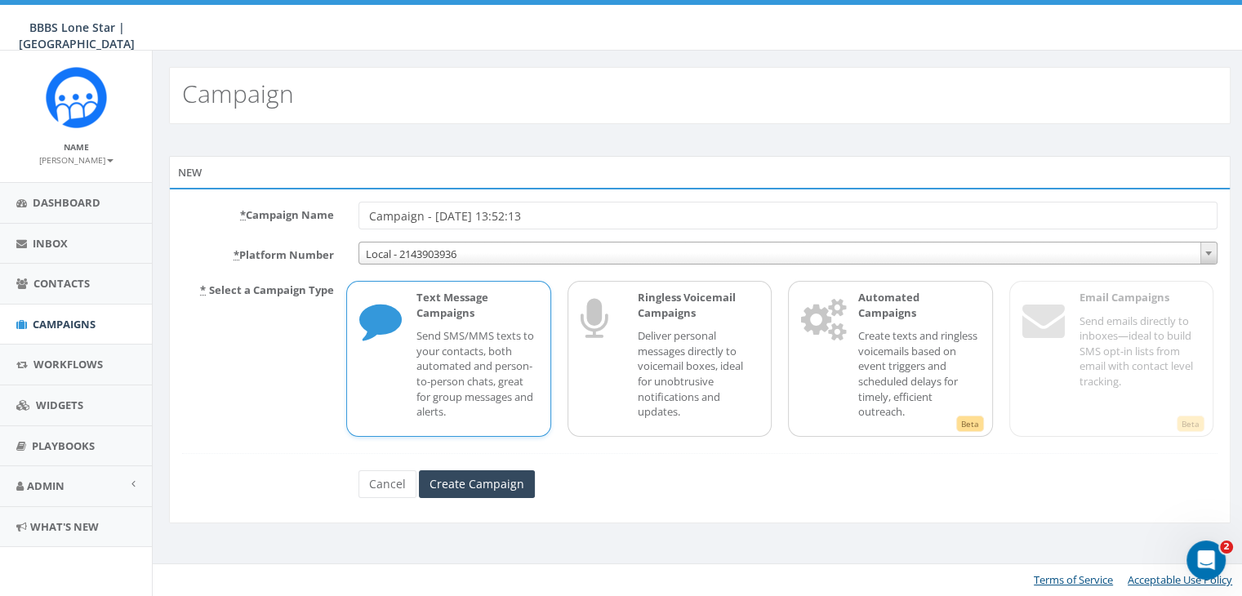
drag, startPoint x: 583, startPoint y: 219, endPoint x: 207, endPoint y: 210, distance: 375.8
click at [216, 210] on div "* Campaign Name Campaign - [DATE] 13:52:13" at bounding box center [700, 216] width 1060 height 28
type input "Reminder [PERSON_NAME] English"
click at [507, 488] on input "Create Campaign" at bounding box center [477, 484] width 116 height 28
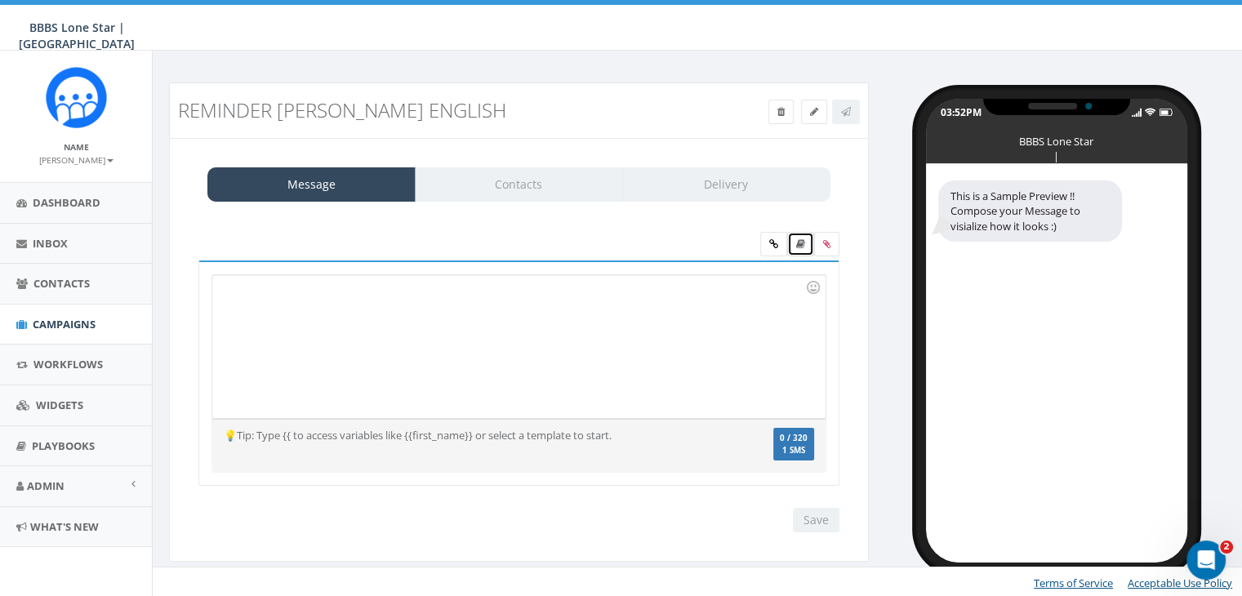
click at [799, 243] on icon at bounding box center [800, 244] width 9 height 10
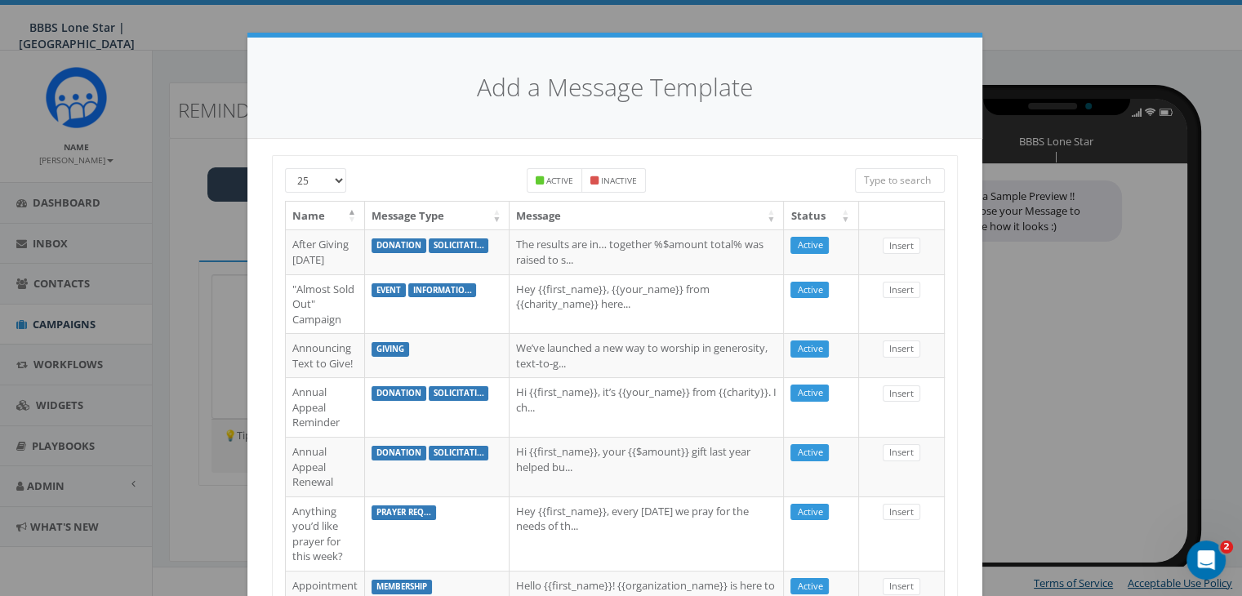
click at [879, 179] on input "search" at bounding box center [900, 180] width 90 height 25
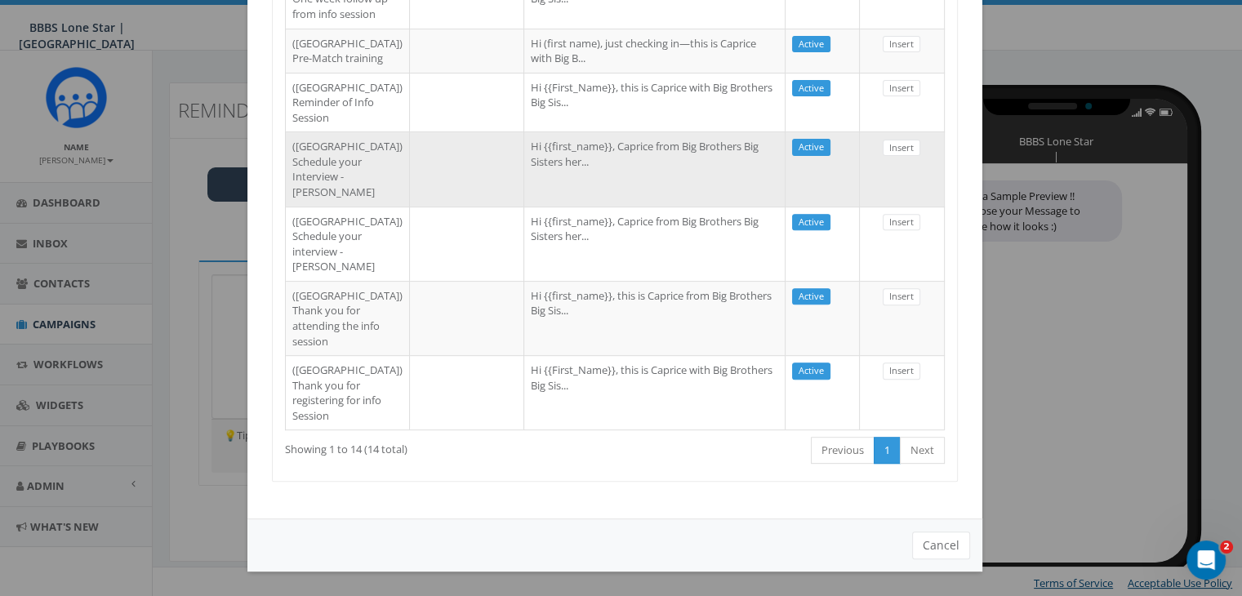
scroll to position [574, 0]
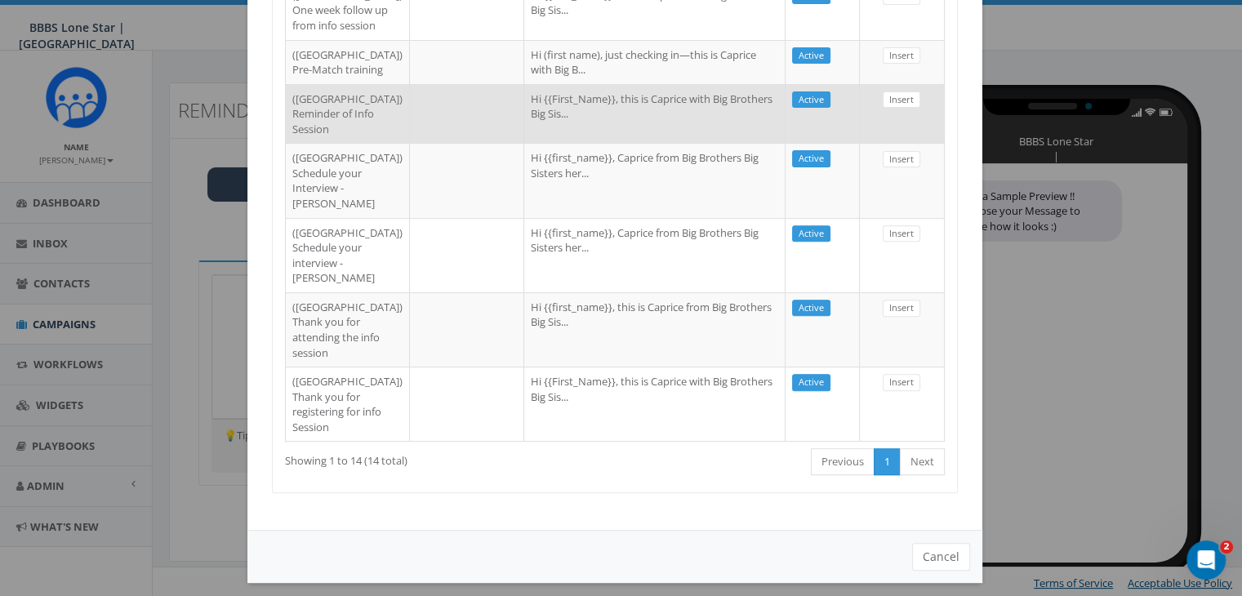
type input "Dallas"
click at [546, 144] on td "Hi {{First_Name}}, this is Caprice with Big Brothers Big Sis..." at bounding box center [654, 114] width 261 height 60
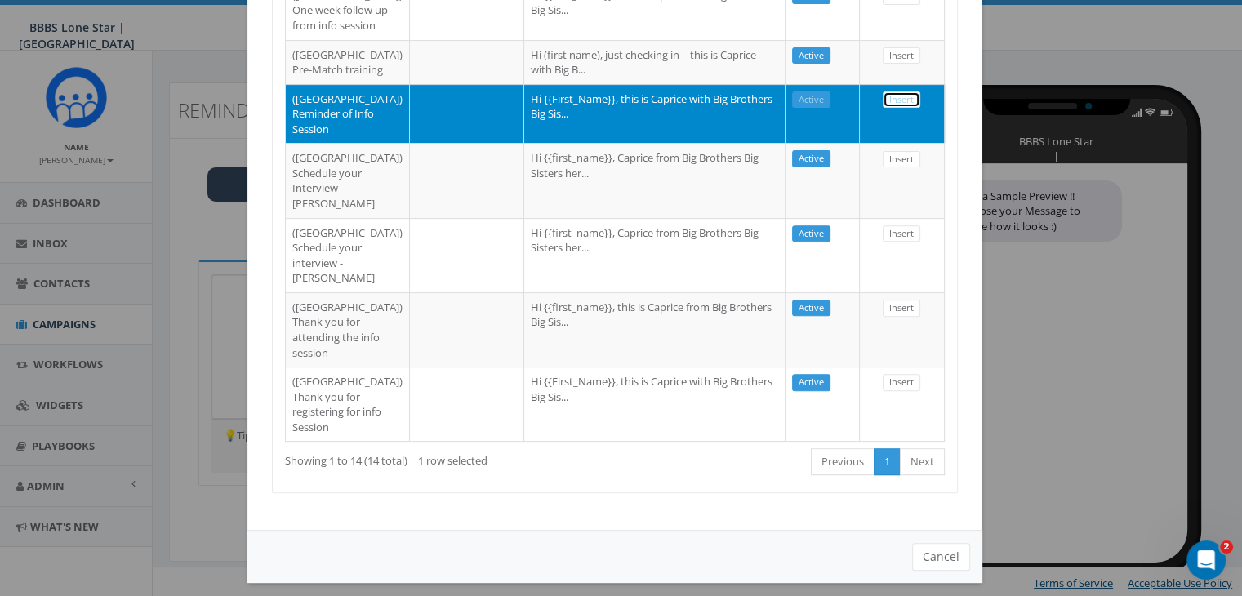
click at [901, 109] on link "Insert" at bounding box center [902, 99] width 38 height 17
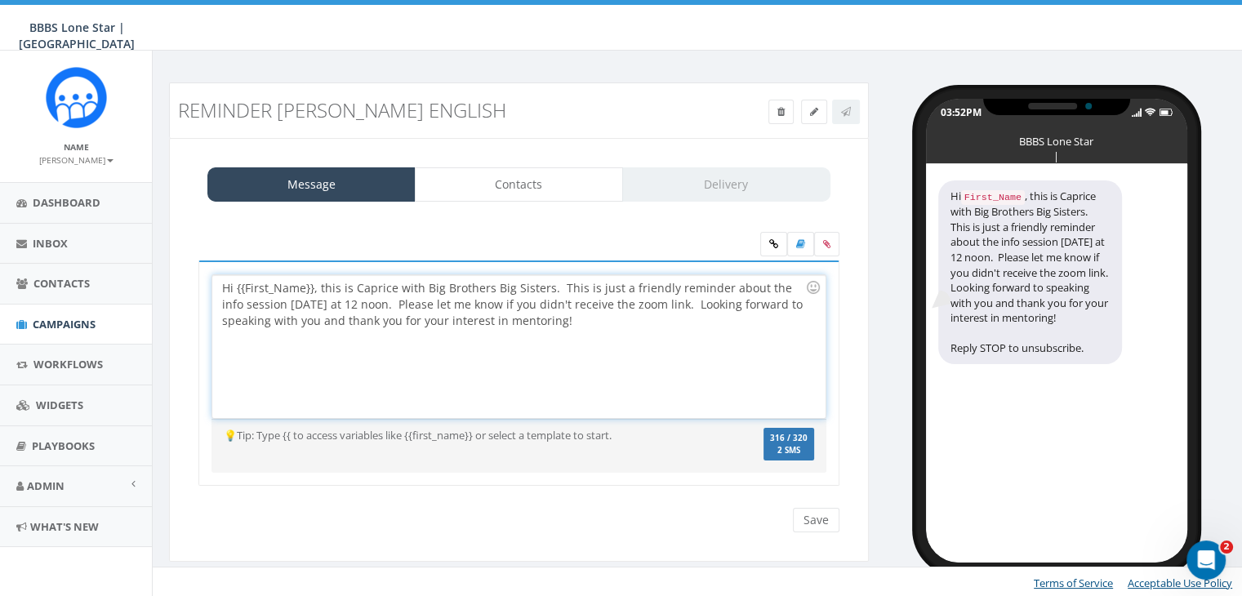
click at [312, 287] on div "Hi {{First_Name}}, this is Caprice with Big Brothers Big Sisters. This is just …" at bounding box center [518, 346] width 613 height 143
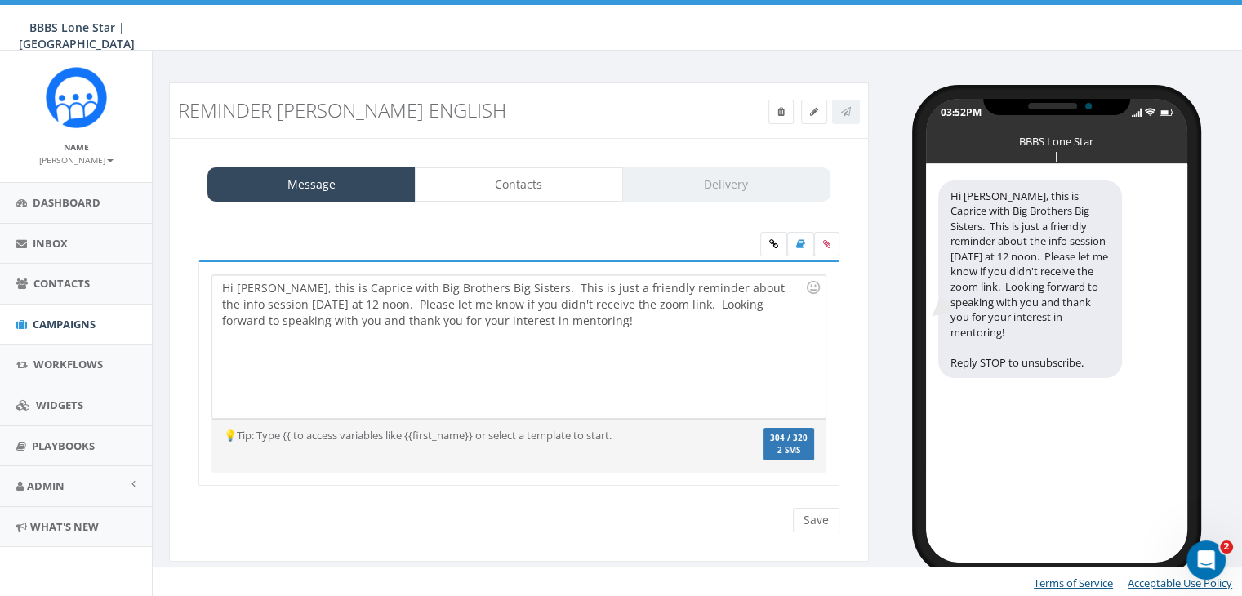
click at [536, 164] on div "Message Contacts Delivery Hi Stacie, this is Caprice with Big Brothers Big Sist…" at bounding box center [519, 350] width 700 height 425
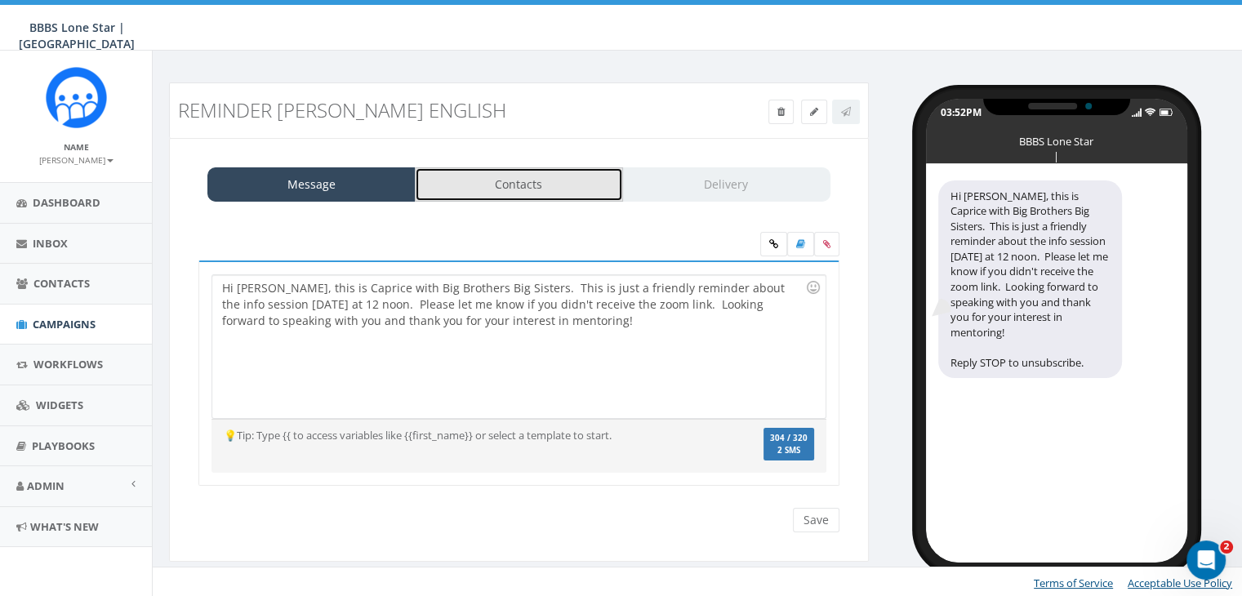
click at [529, 174] on link "Contacts" at bounding box center [519, 184] width 208 height 34
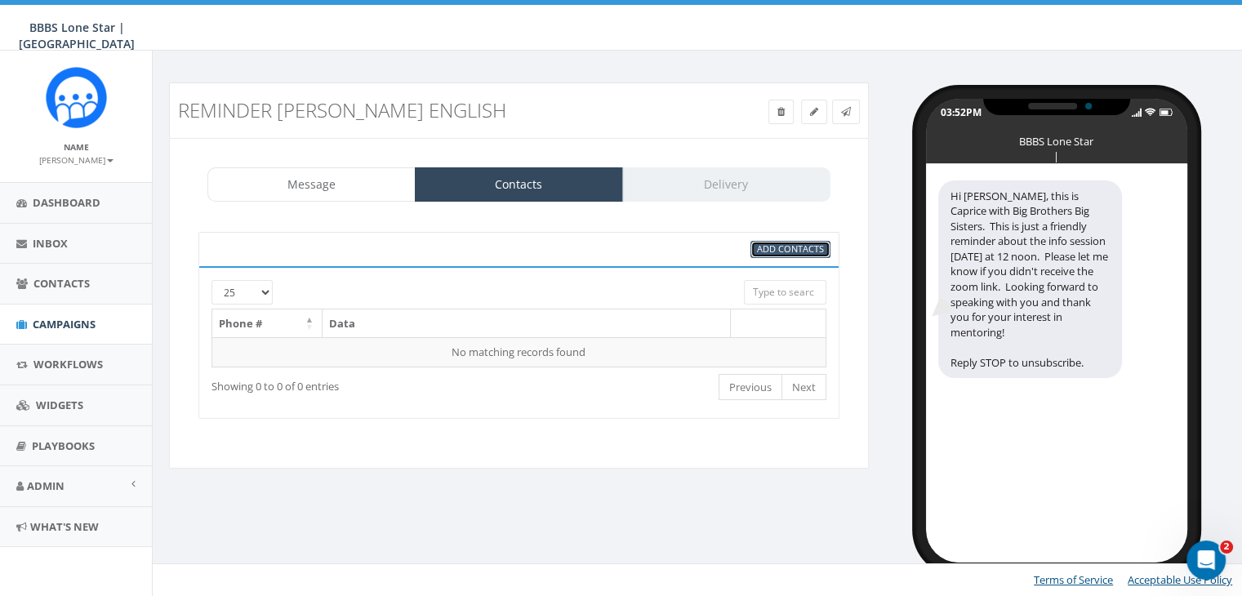
click at [790, 247] on span "Add Contacts" at bounding box center [790, 249] width 67 height 12
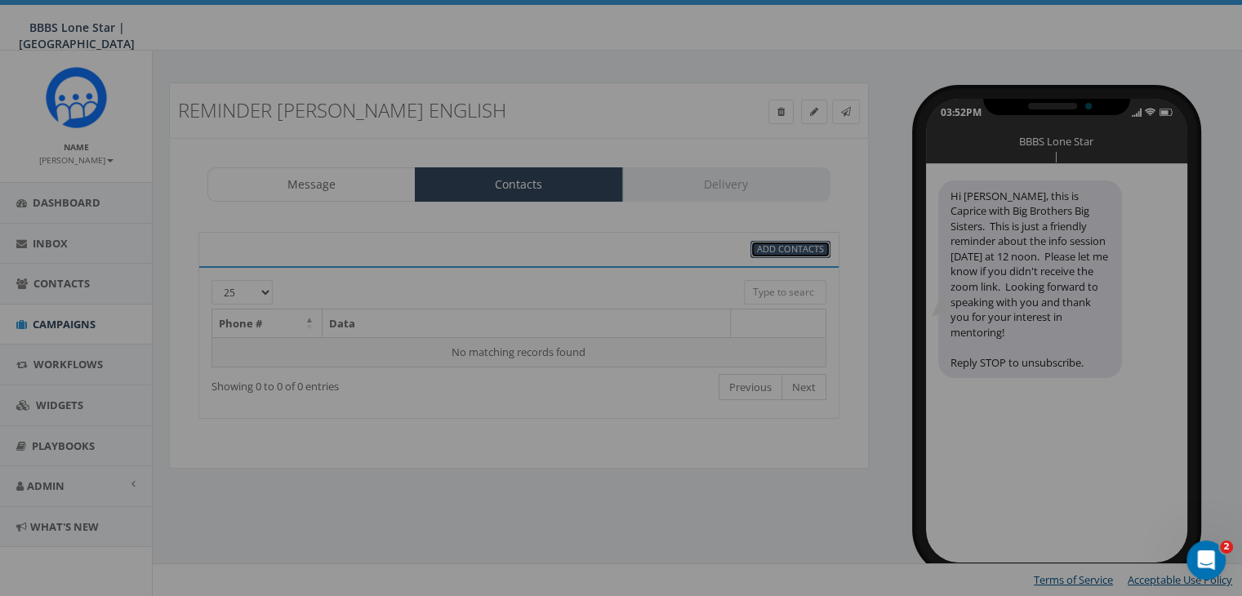
select select
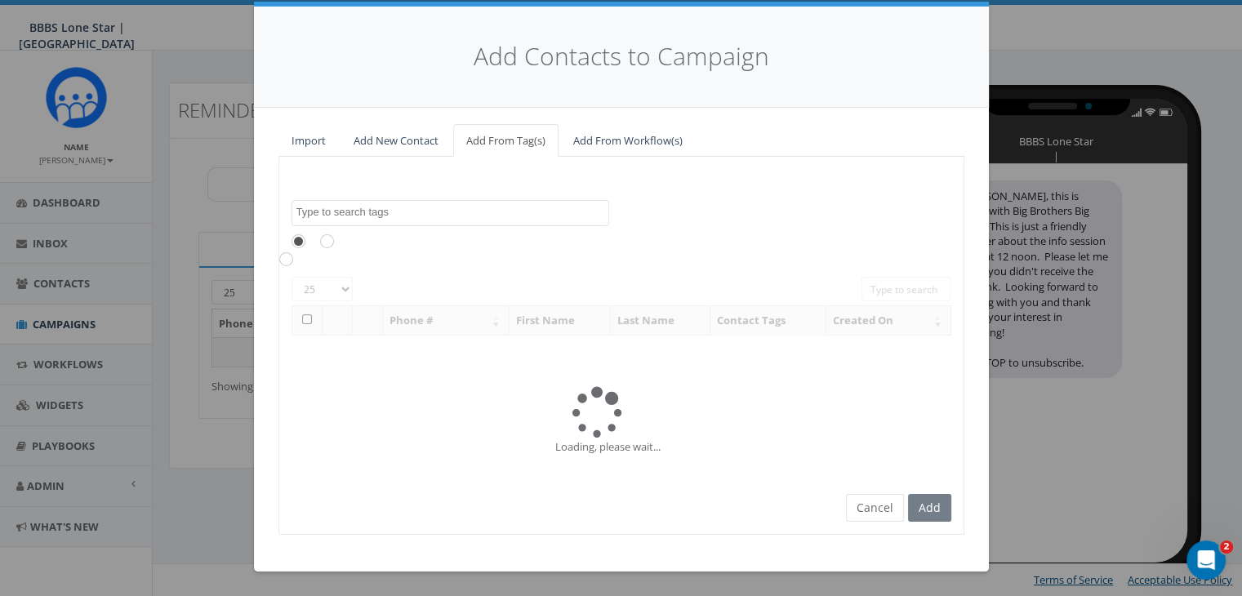
scroll to position [0, 0]
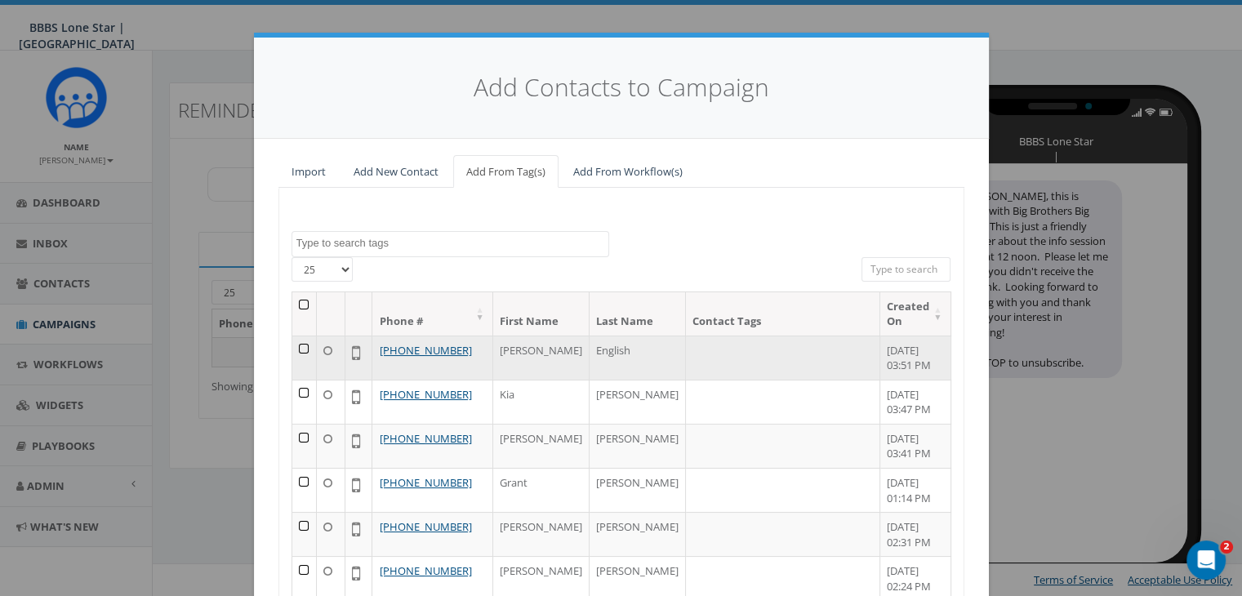
click at [300, 336] on td at bounding box center [304, 358] width 25 height 44
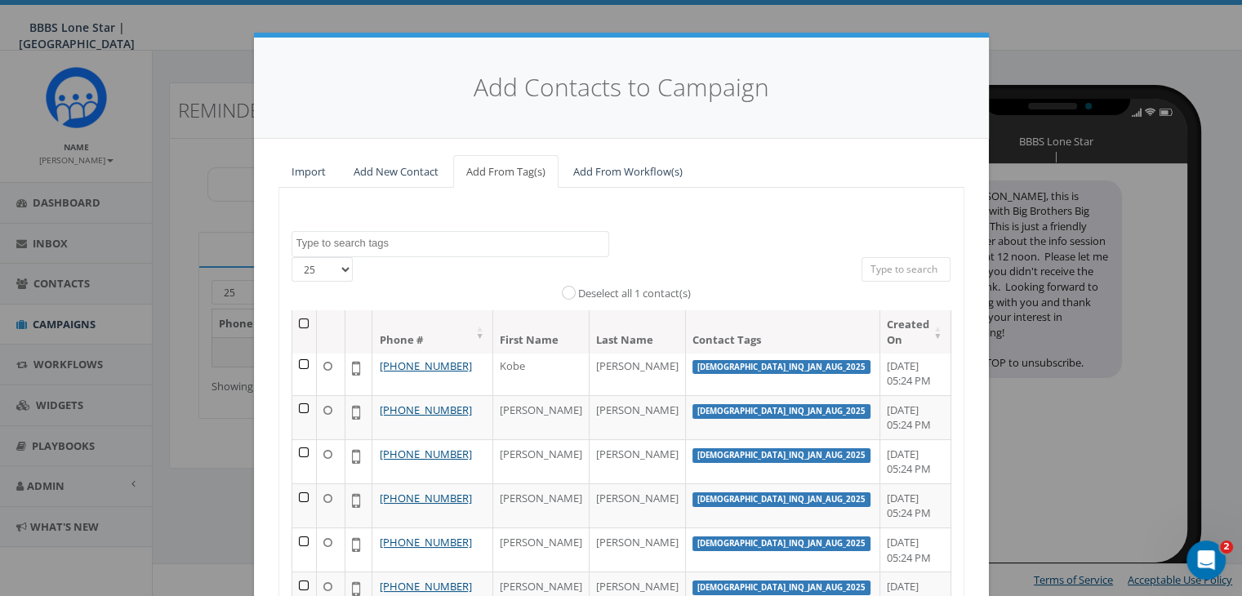
scroll to position [206, 0]
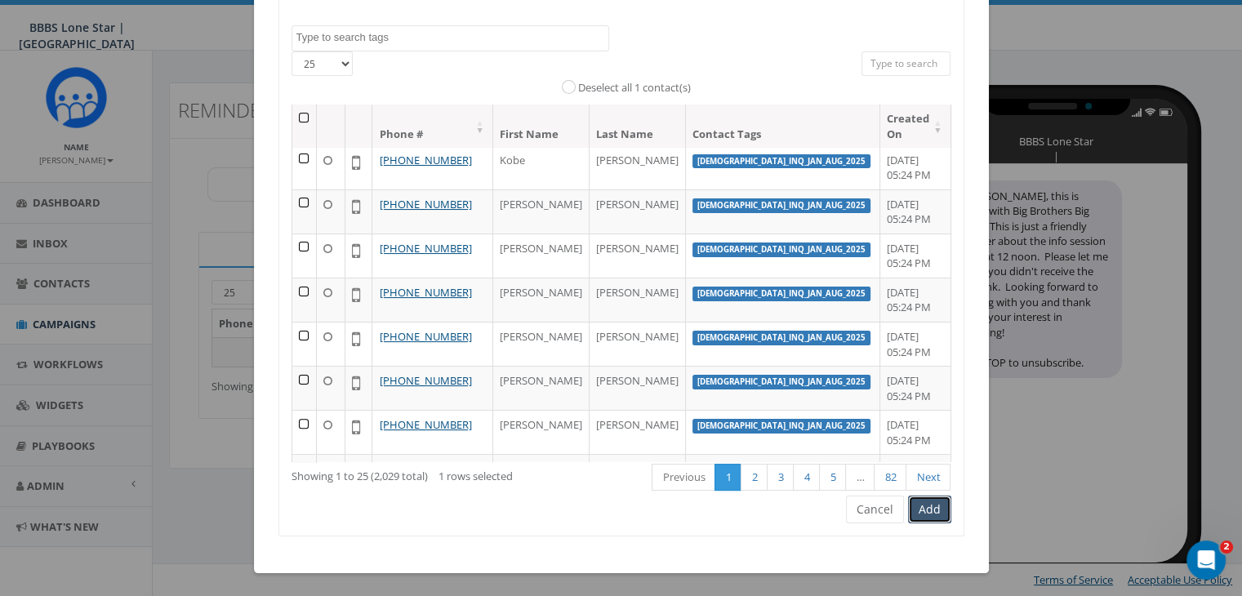
click at [928, 510] on button "Add" at bounding box center [929, 510] width 43 height 28
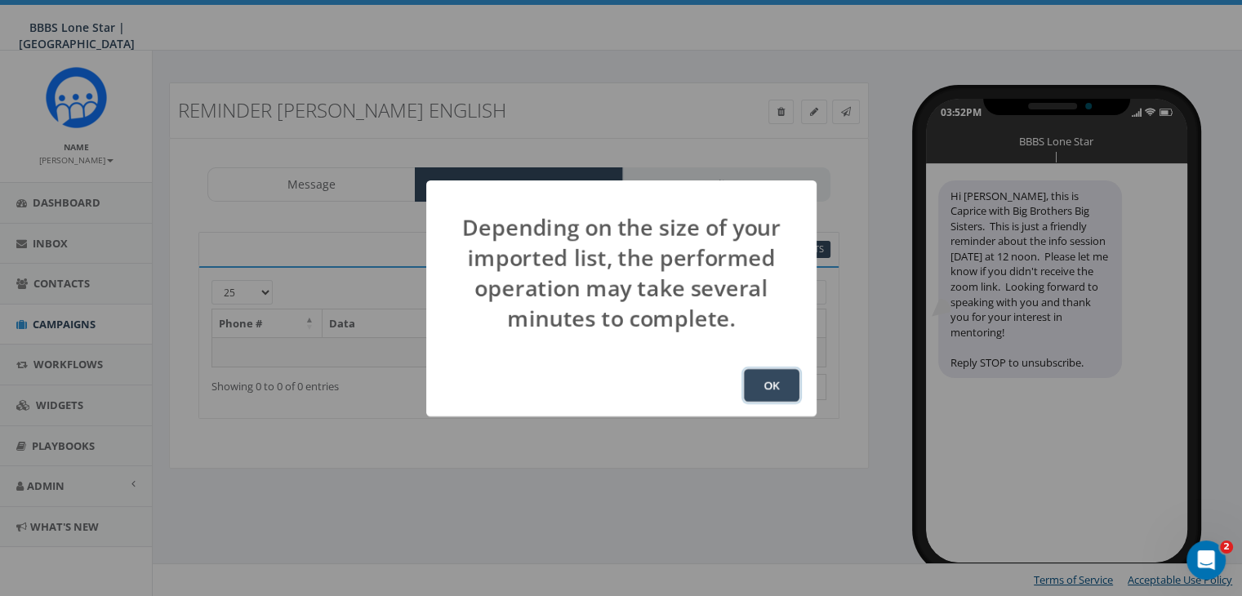
click at [765, 380] on button "OK" at bounding box center [772, 385] width 56 height 33
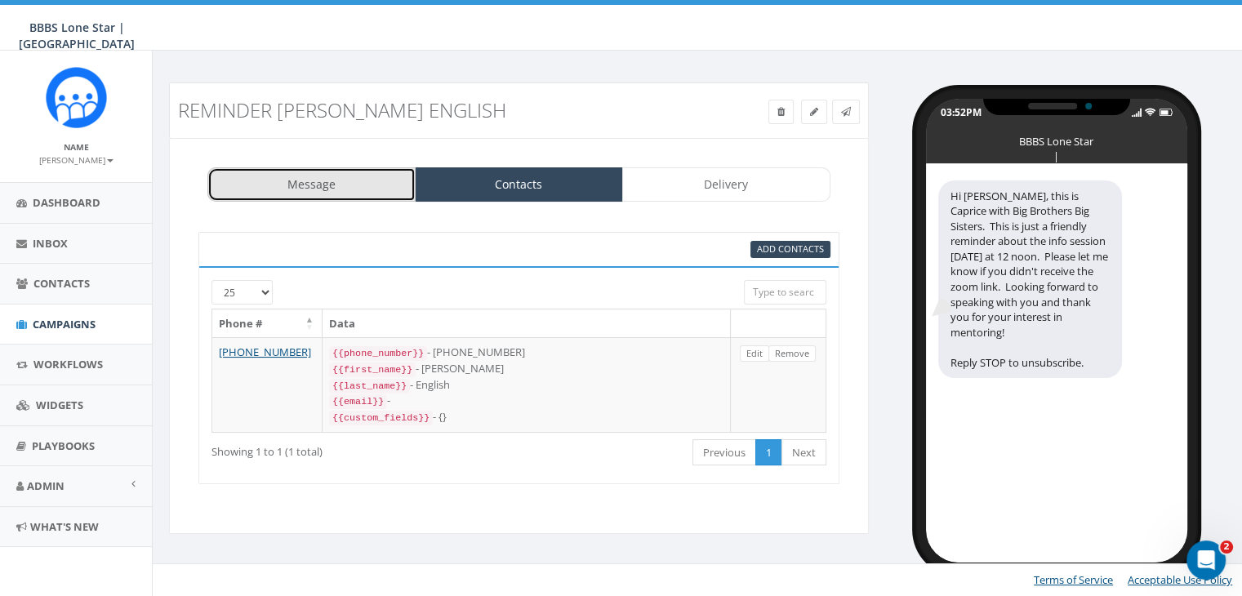
click at [372, 184] on link "Message" at bounding box center [311, 184] width 208 height 34
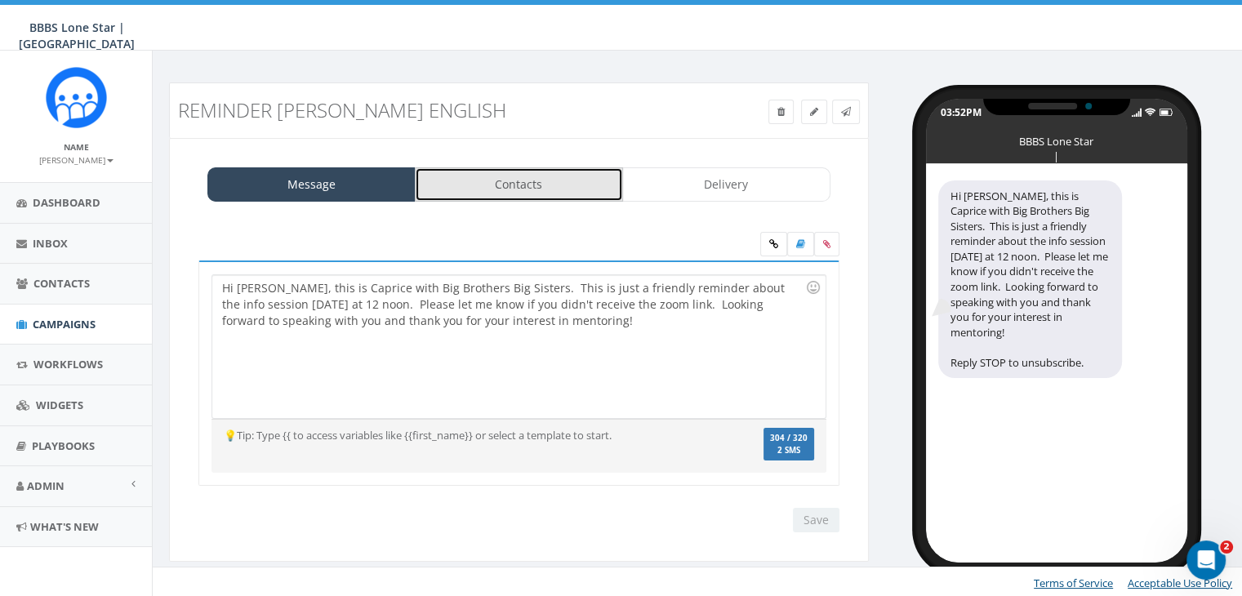
click at [443, 180] on link "Contacts" at bounding box center [519, 184] width 208 height 34
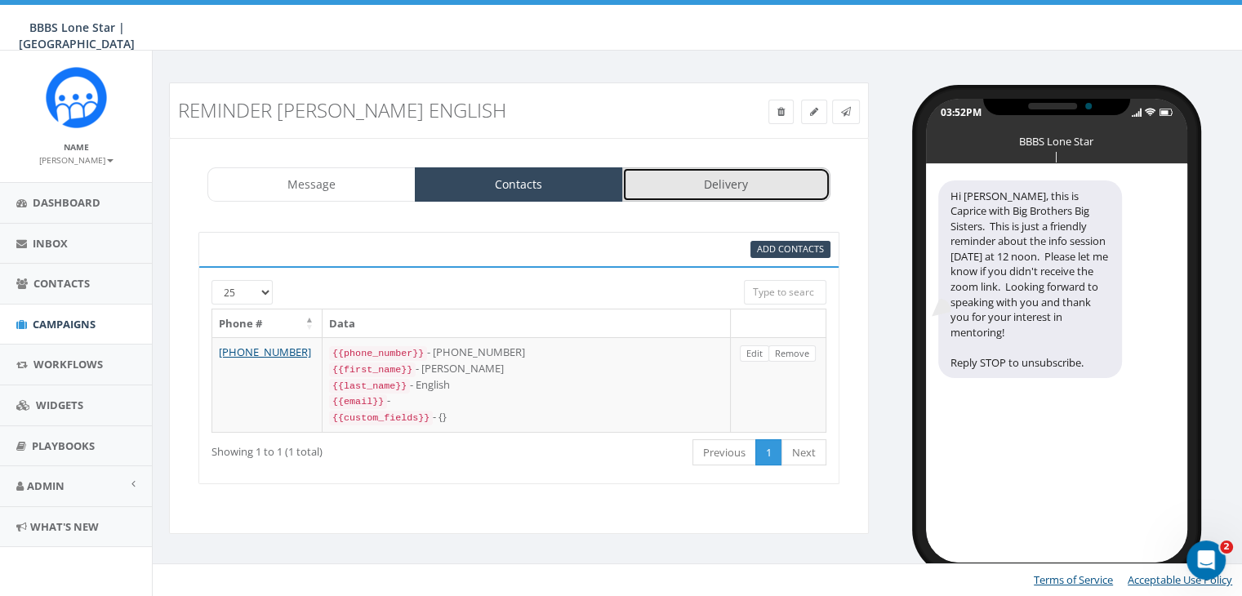
click at [748, 187] on link "Delivery" at bounding box center [726, 184] width 208 height 34
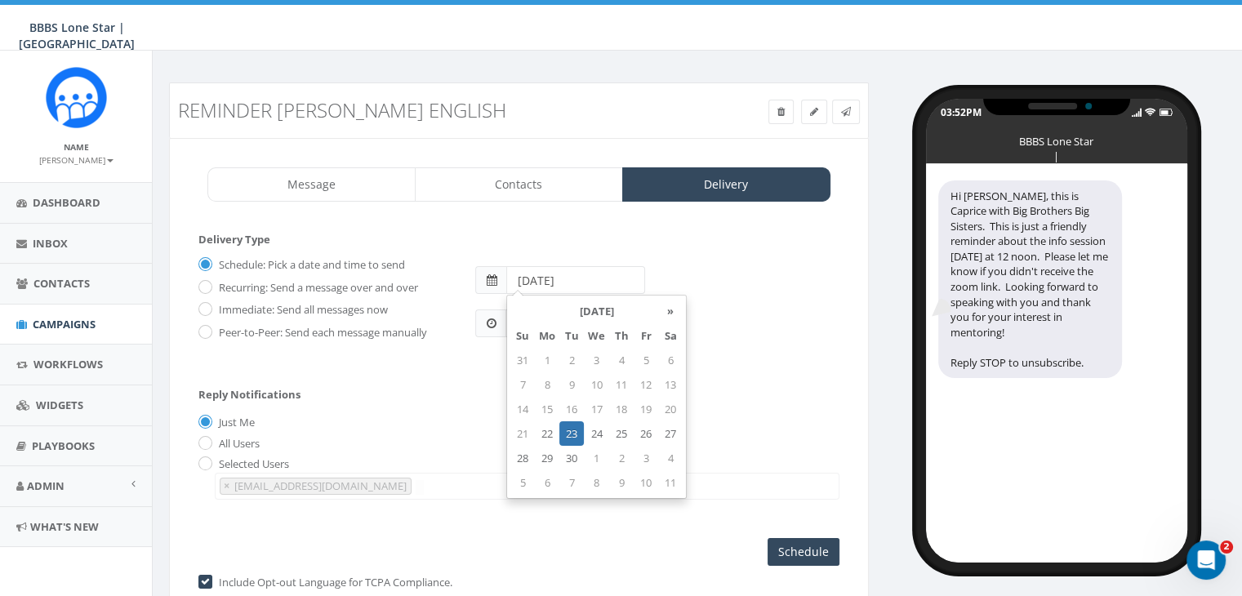
click at [588, 279] on input "2025-09-23" at bounding box center [575, 280] width 139 height 28
click at [596, 426] on td "24" at bounding box center [596, 433] width 25 height 25
type input "2025-09-24"
click at [459, 385] on div "Reply Notifications Just Me All Users Selected Users chawkins@bbbstx.org abruce…" at bounding box center [518, 440] width 641 height 136
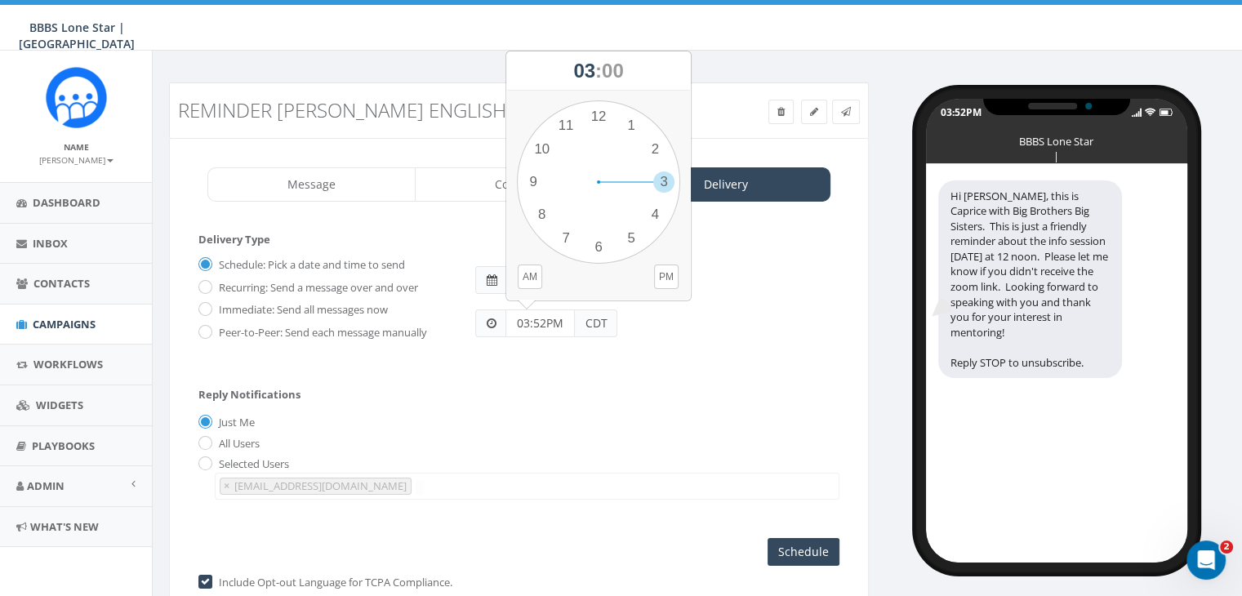
drag, startPoint x: 552, startPoint y: 318, endPoint x: 492, endPoint y: 319, distance: 60.4
click at [491, 319] on div "03:52PM CDT" at bounding box center [546, 324] width 142 height 28
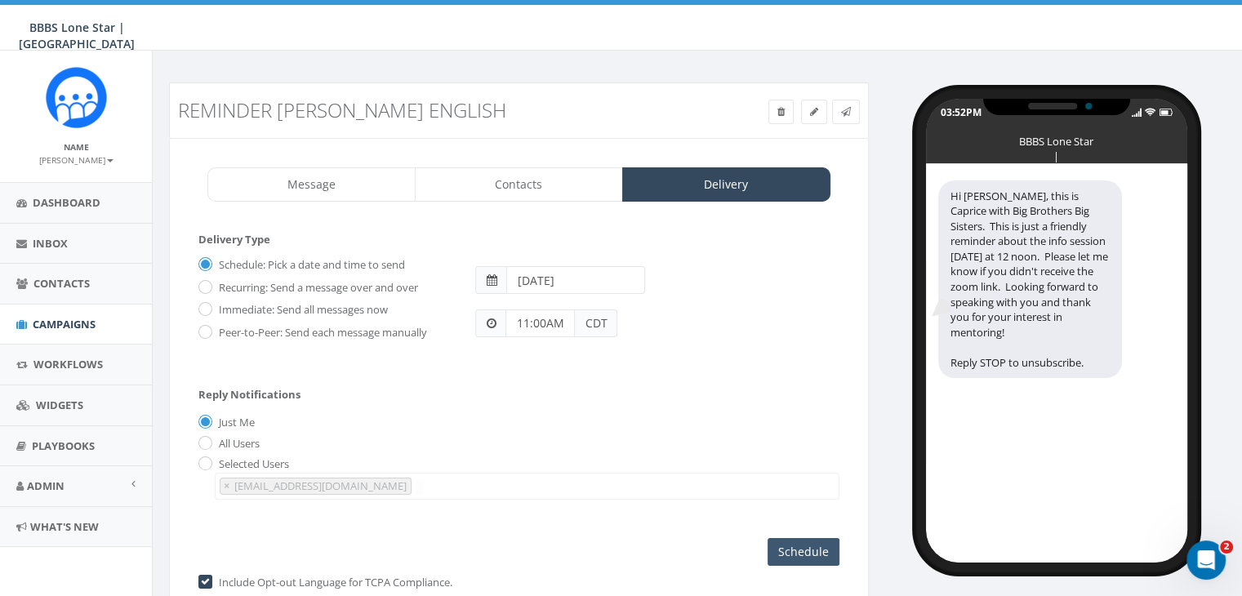
type input "11:00AM"
click at [794, 554] on input "Schedule" at bounding box center [804, 552] width 72 height 28
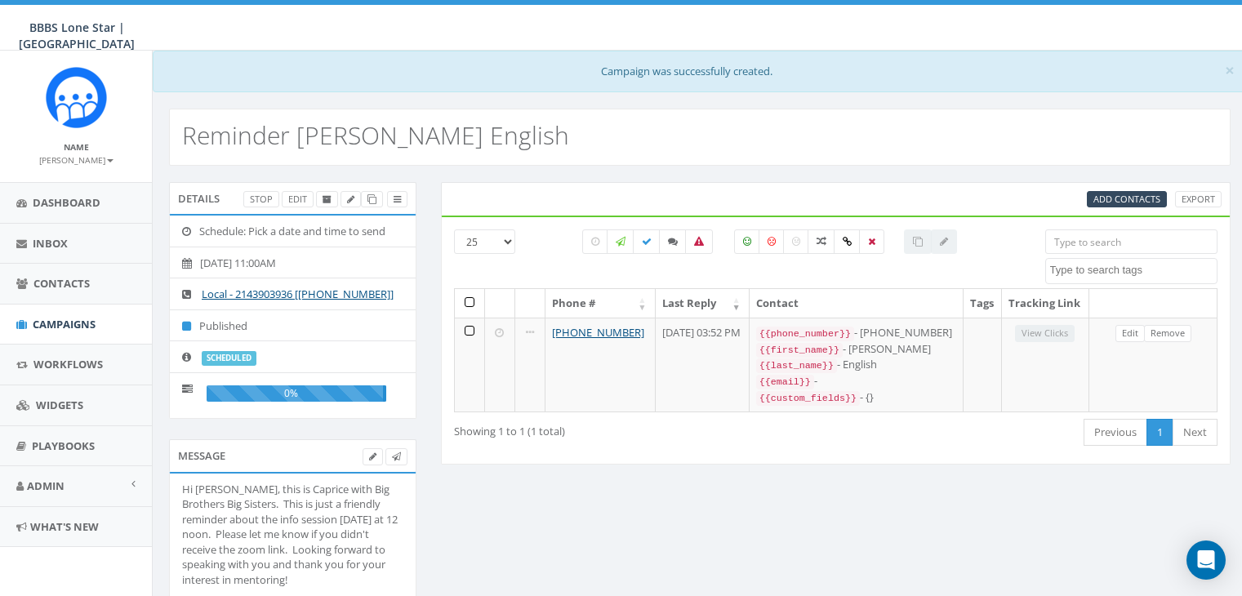
select select
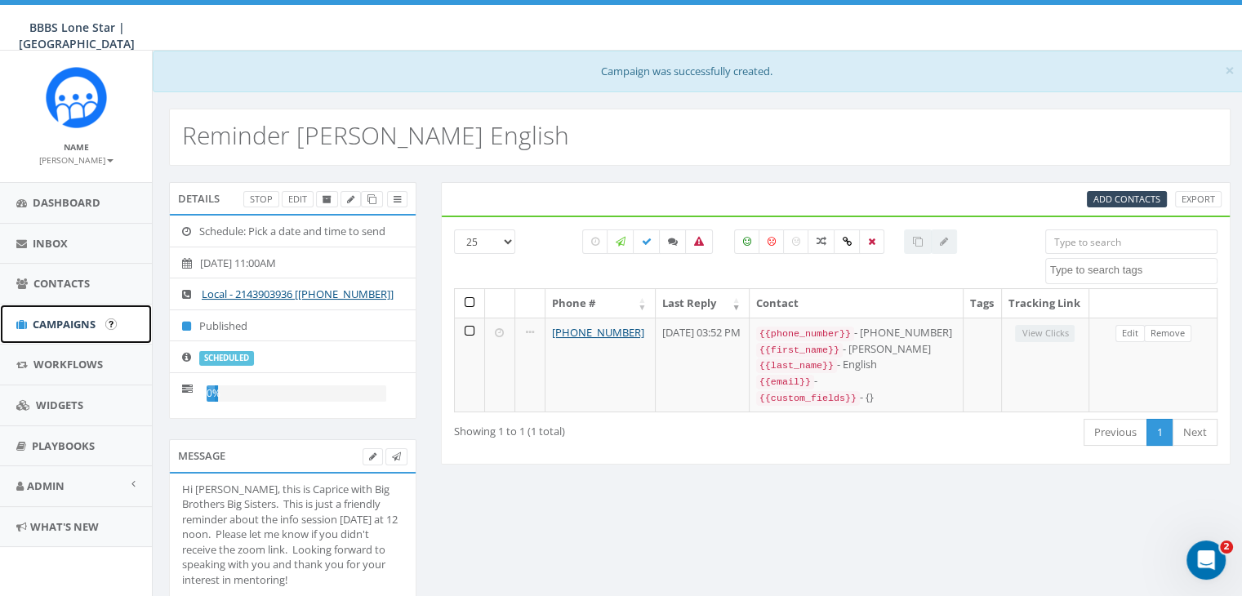
click at [59, 324] on span "Campaigns" at bounding box center [64, 324] width 63 height 15
